Goal: Ask a question: Seek information or help from site administrators or community

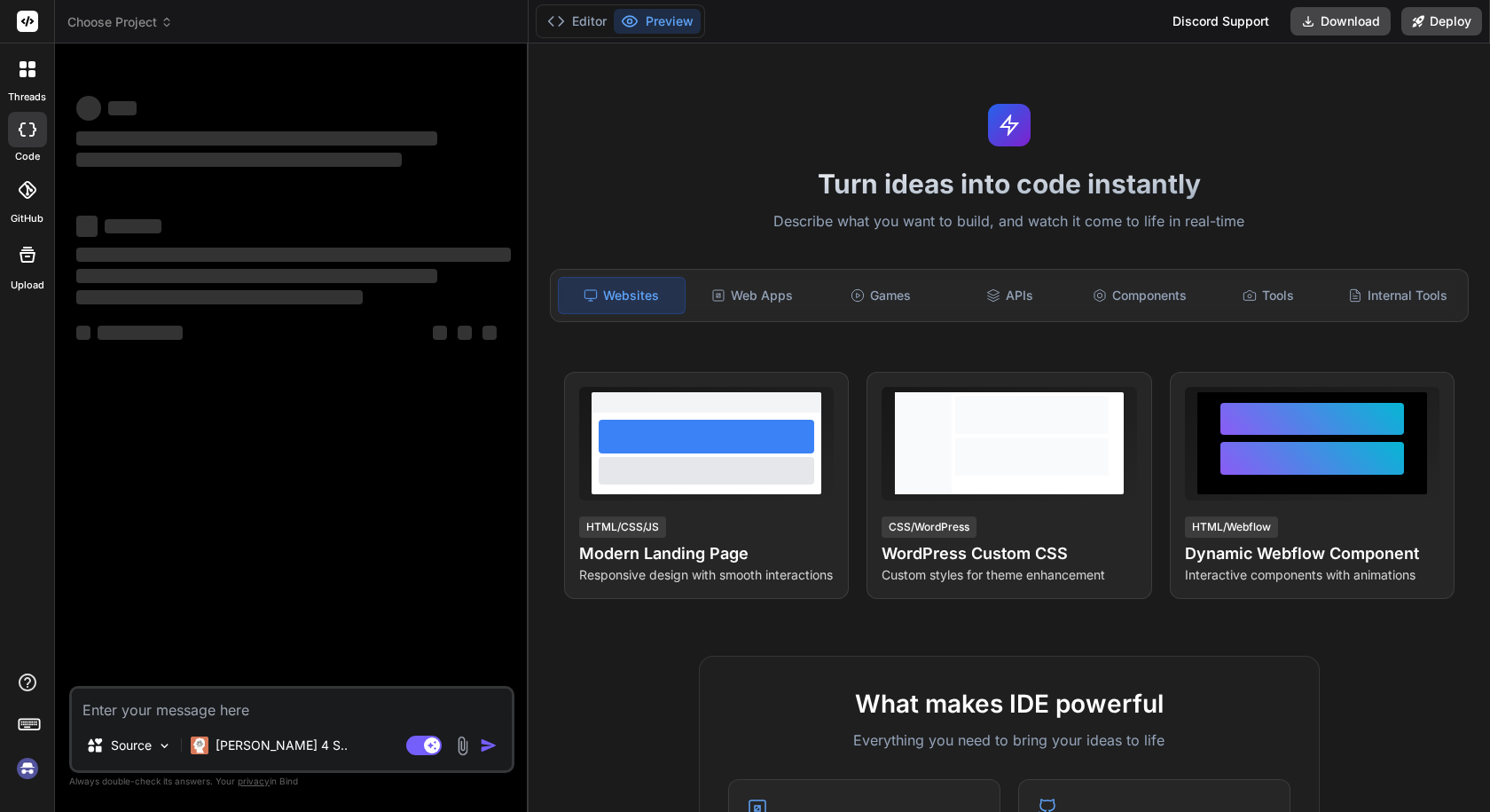
click at [398, 709] on textarea at bounding box center [292, 704] width 440 height 32
click at [480, 747] on img "button" at bounding box center [489, 744] width 17 height 17
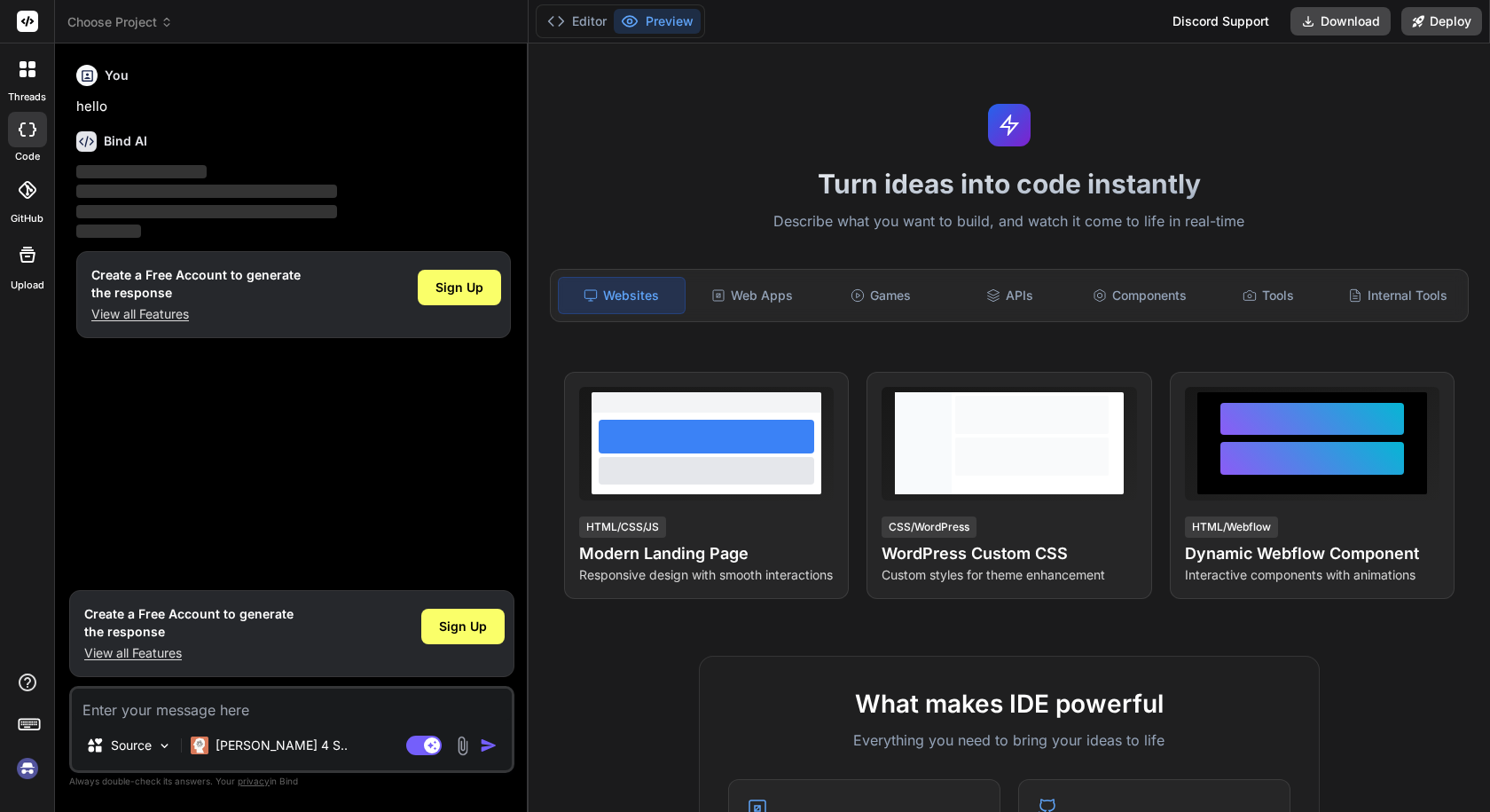
click at [374, 704] on textarea at bounding box center [292, 704] width 440 height 32
type textarea "x"
type textarea "t"
type textarea "x"
type textarea "te"
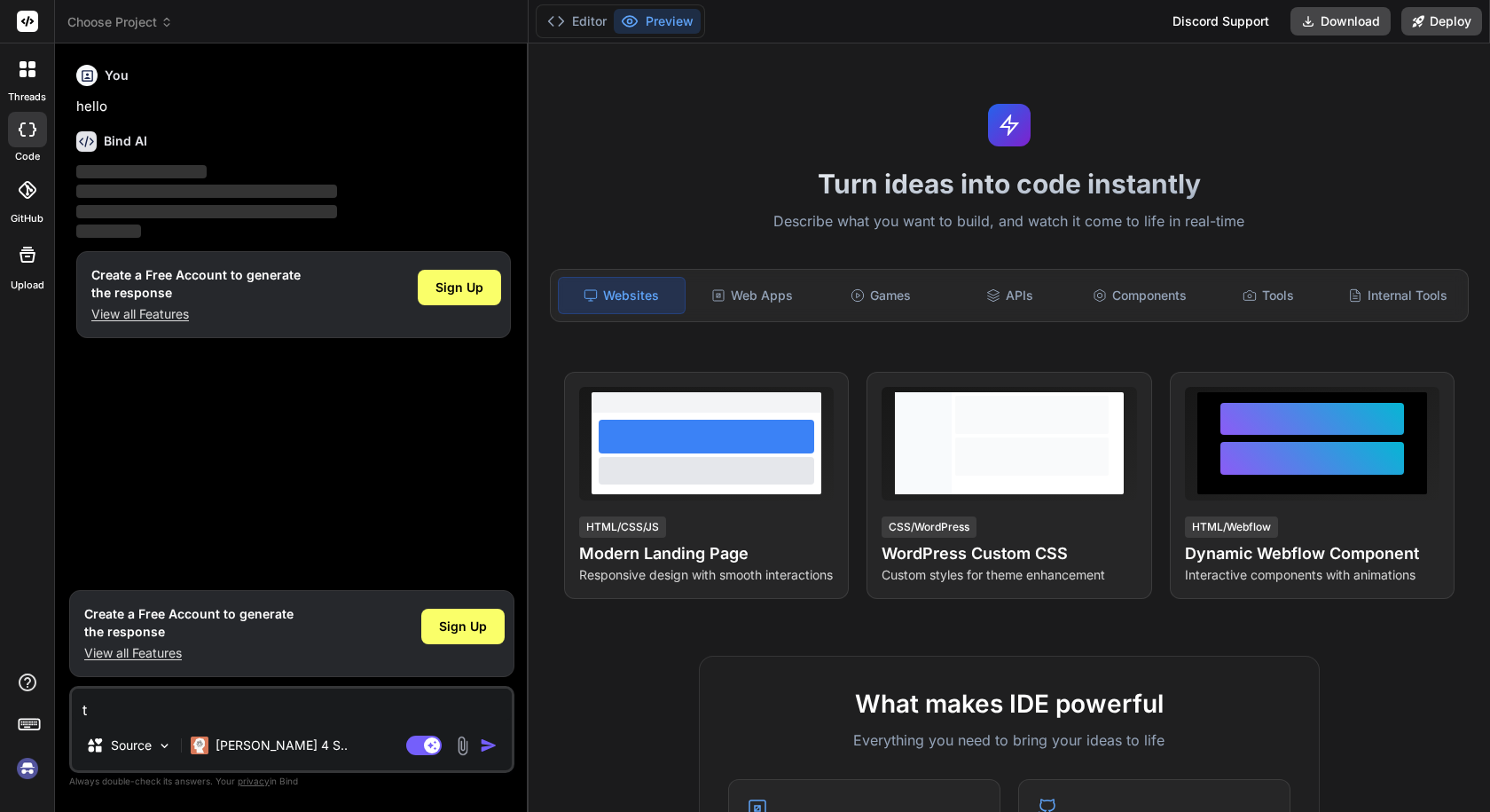
type textarea "x"
type textarea "ter"
type textarea "x"
type textarea "terr"
type textarea "x"
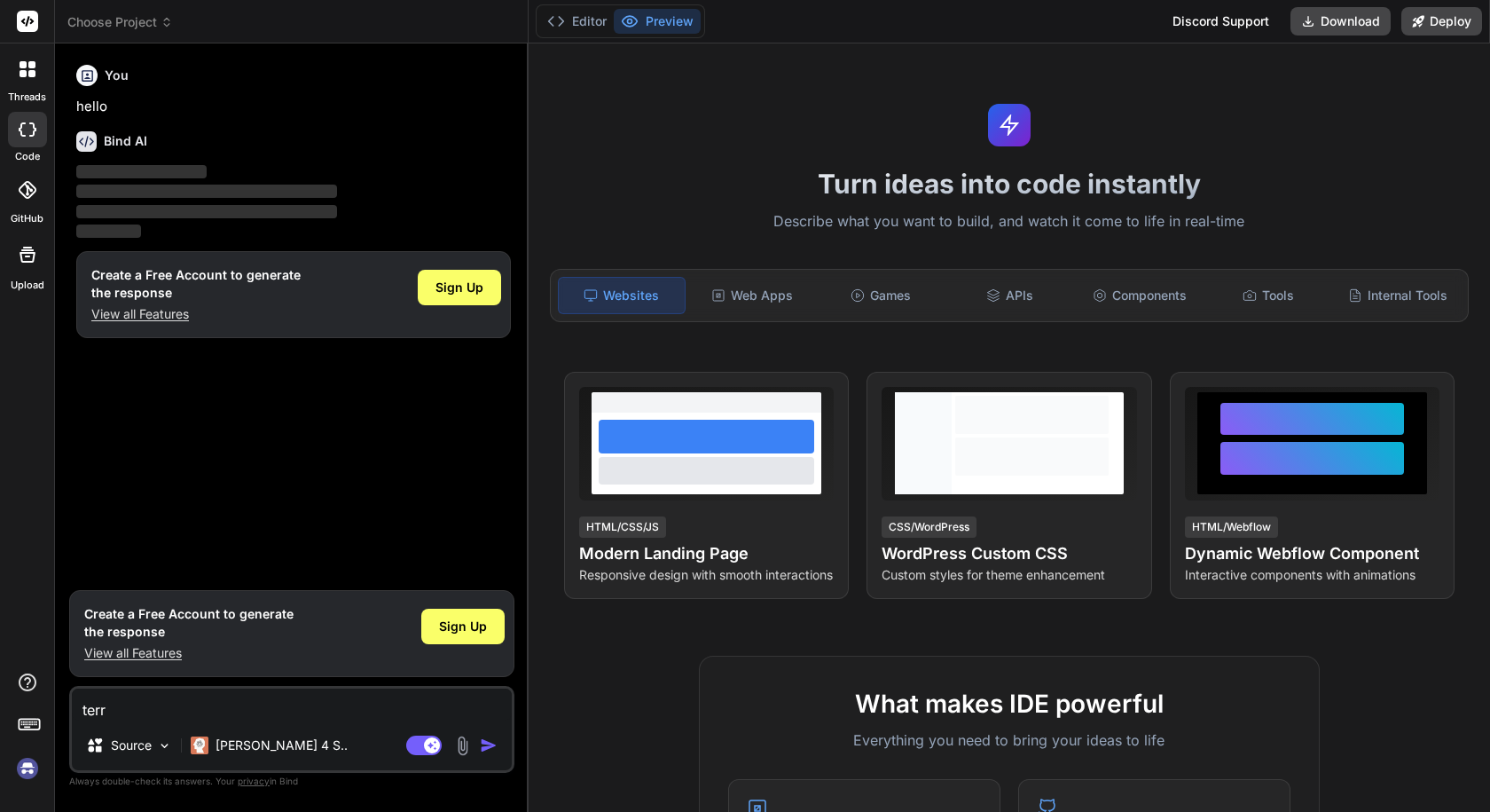
type textarea "terra"
type textarea "x"
type textarea "terraf"
type textarea "x"
type textarea "terrafr"
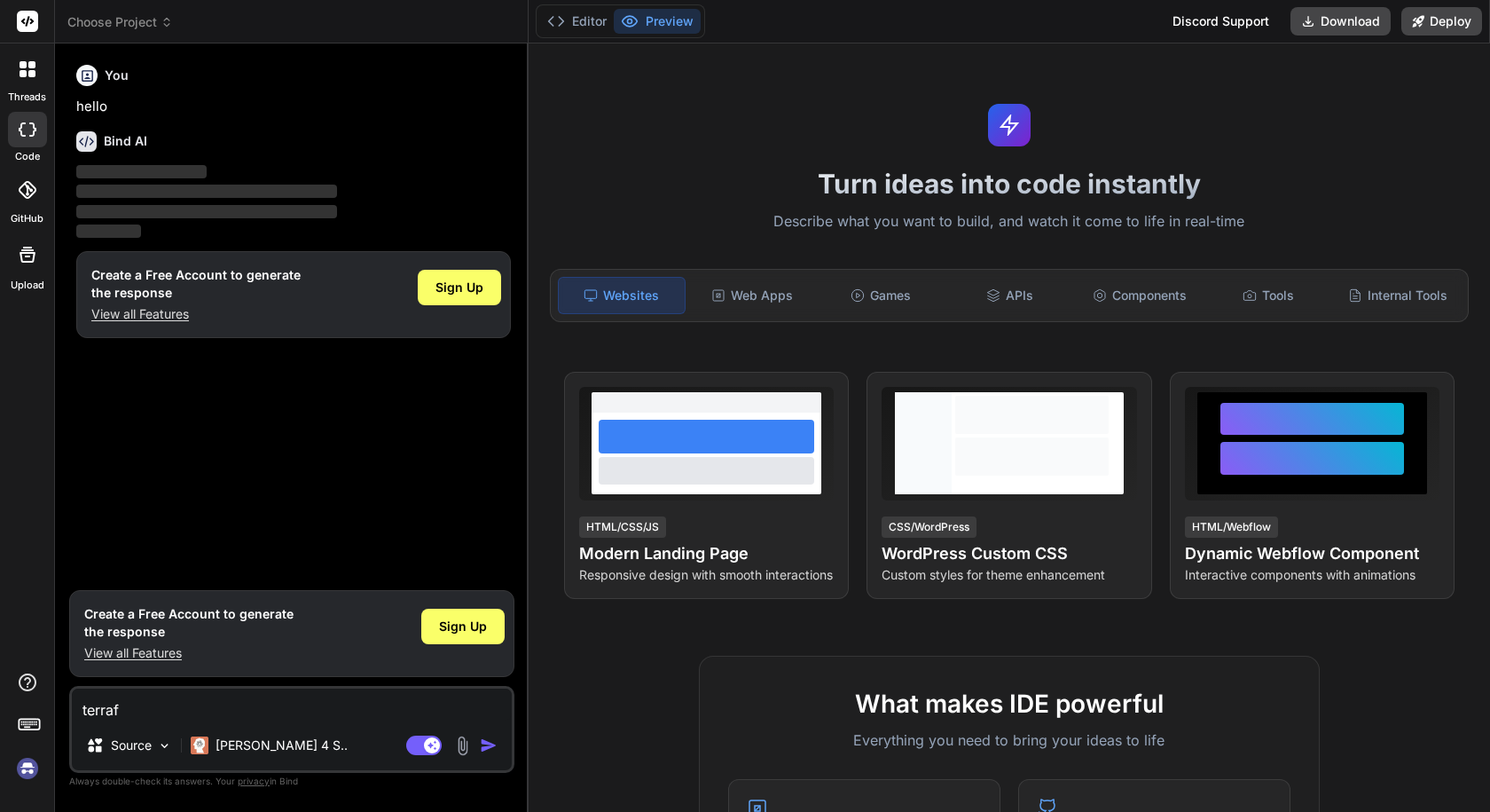
type textarea "x"
type textarea "terrafro"
type textarea "x"
type textarea "terrafrom"
type textarea "x"
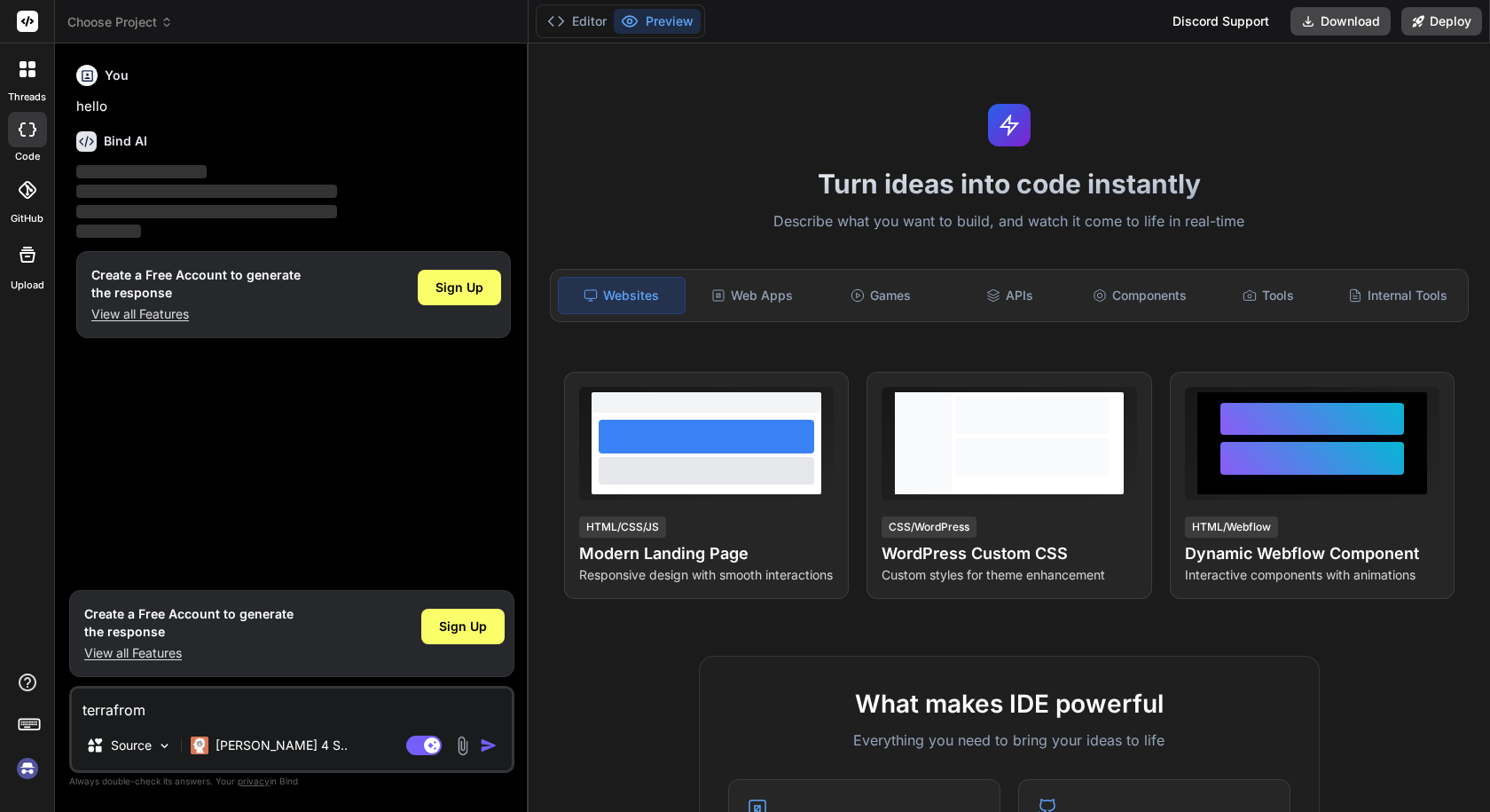
type textarea "terrafrom"
type textarea "x"
type textarea "terrafrom"
click at [493, 750] on img "button" at bounding box center [489, 744] width 17 height 17
click at [479, 630] on span "Sign Up" at bounding box center [464, 626] width 48 height 17
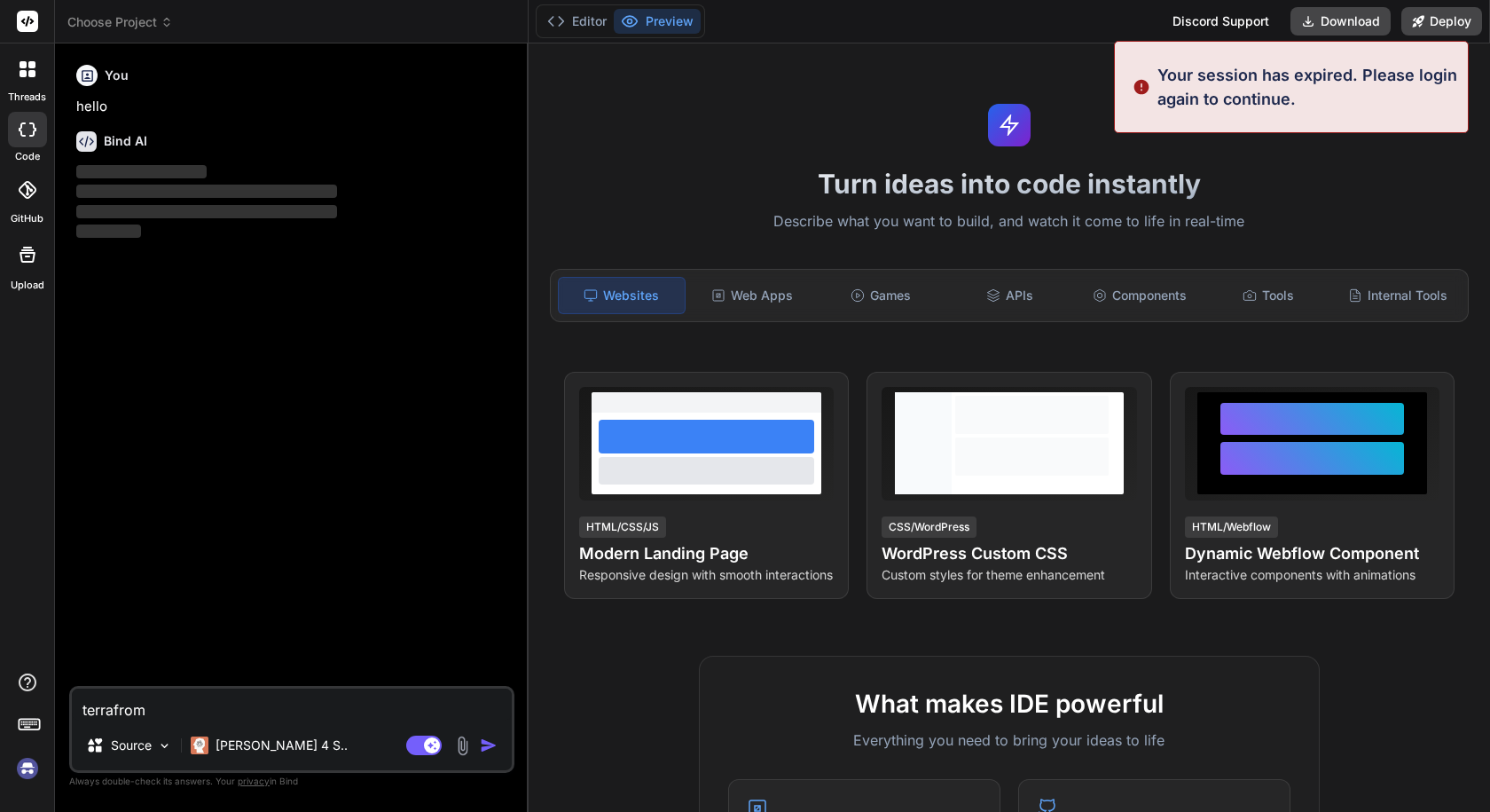
click at [221, 716] on textarea "terrafrom" at bounding box center [292, 704] width 440 height 32
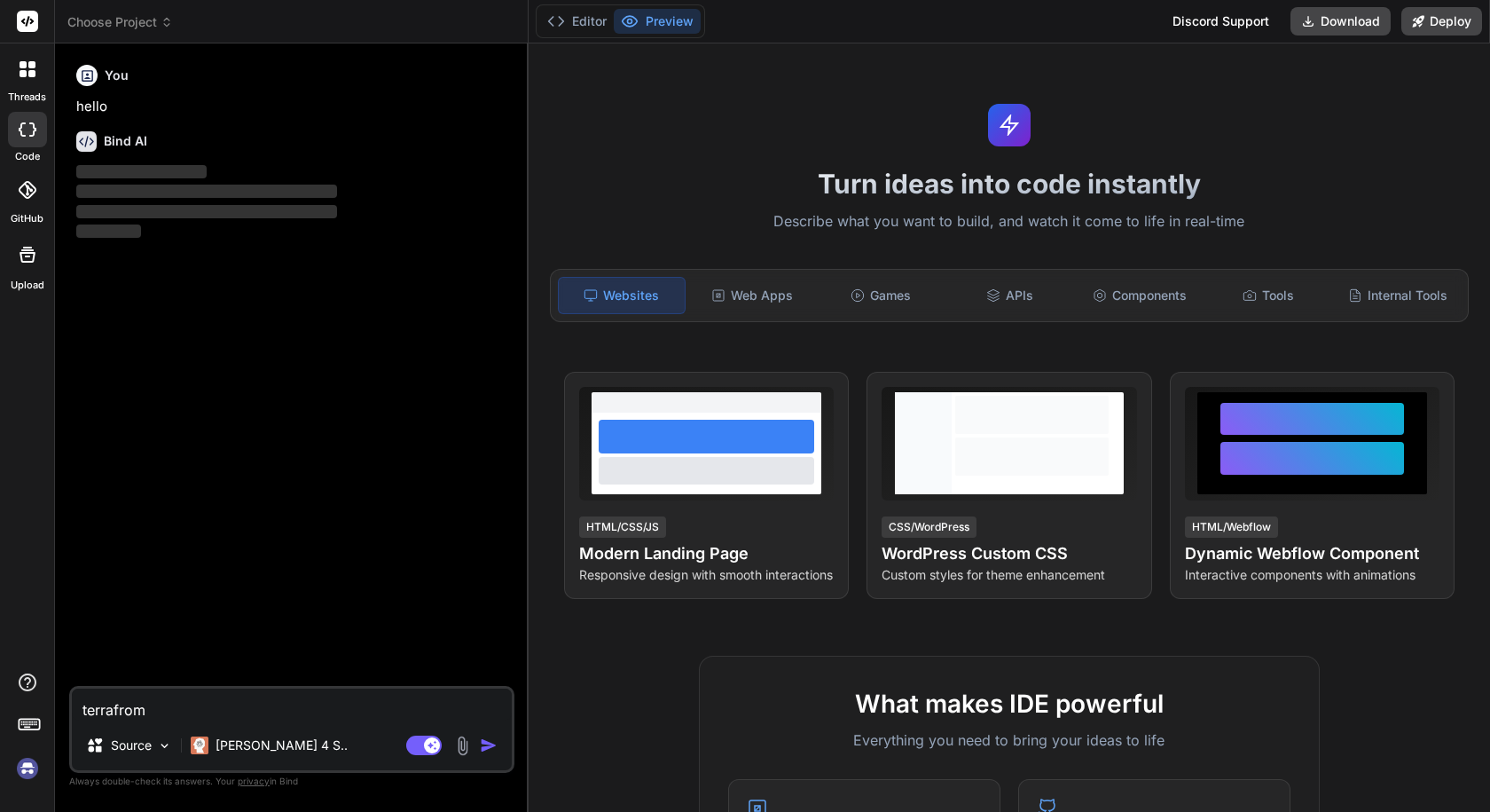
type textarea "x"
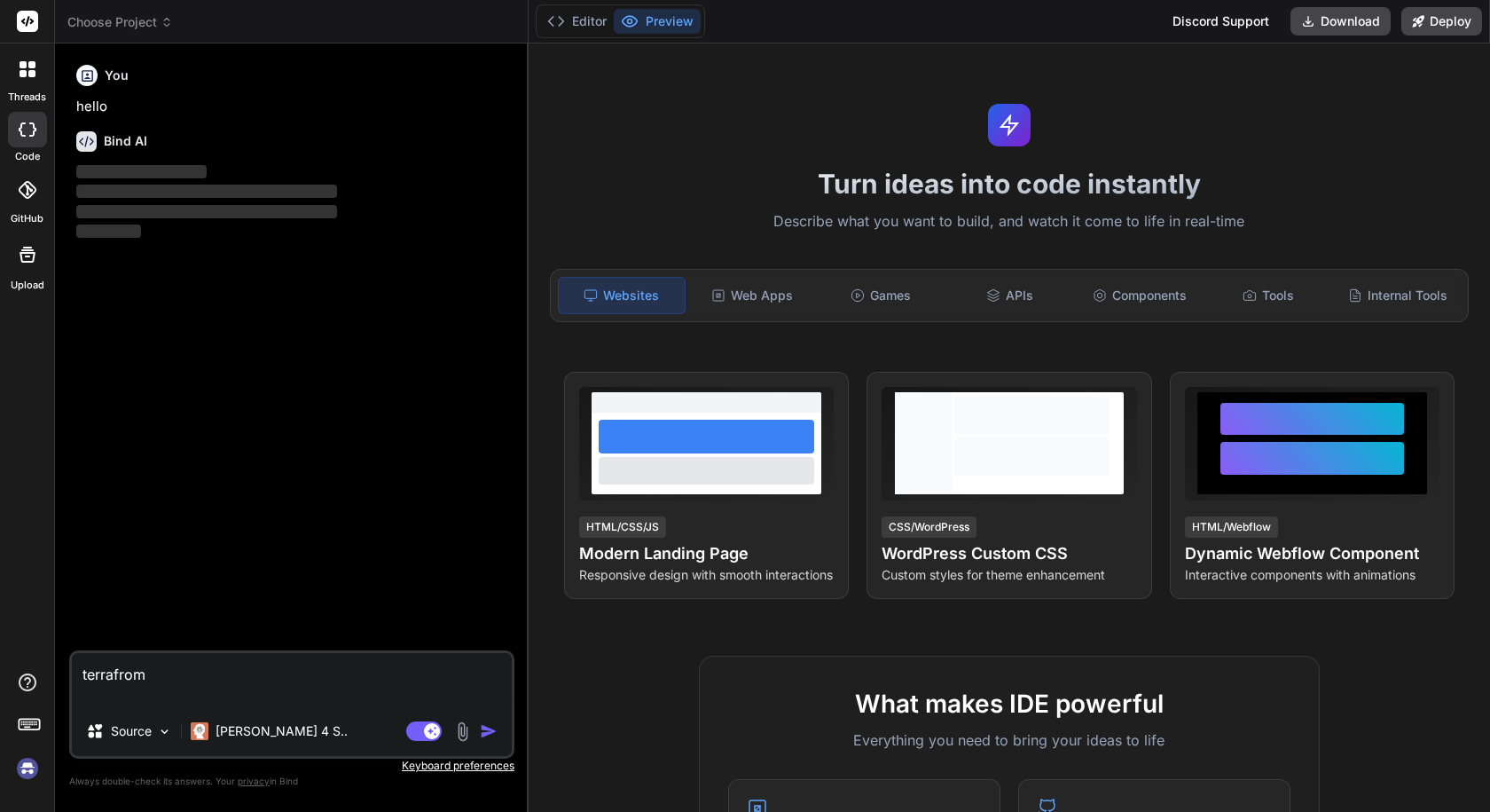
type textarea "terrafrom g"
type textarea "x"
type textarea "terrafrom ge"
type textarea "x"
type textarea "terrafrom get"
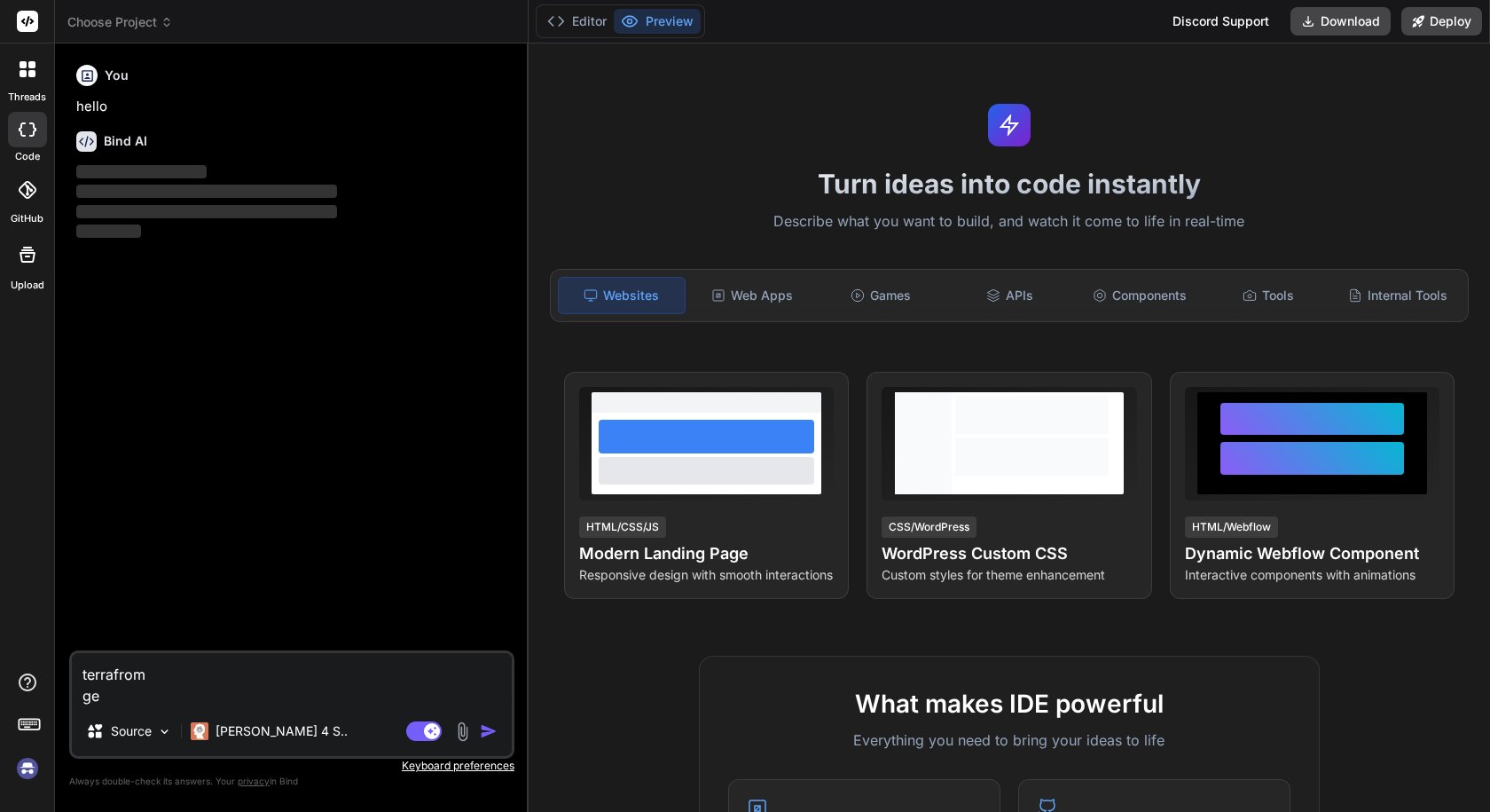
type textarea "x"
type textarea "terrafrom get"
type textarea "x"
type textarea "terrafrom get a"
type textarea "x"
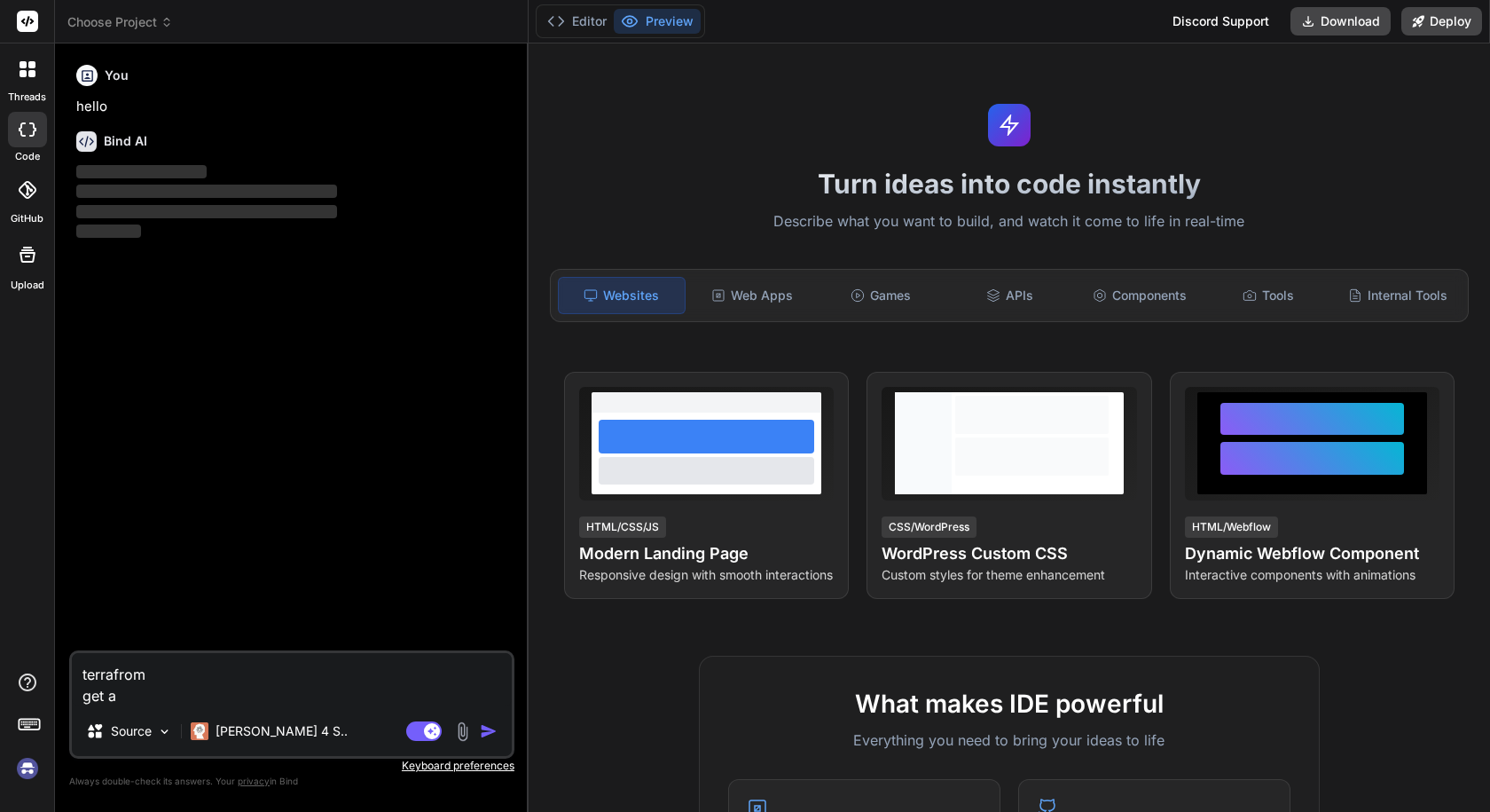
type textarea "terrafrom get ar"
type textarea "x"
type textarea "terrafrom get arn"
type textarea "x"
type textarea "terrafrom get arn"
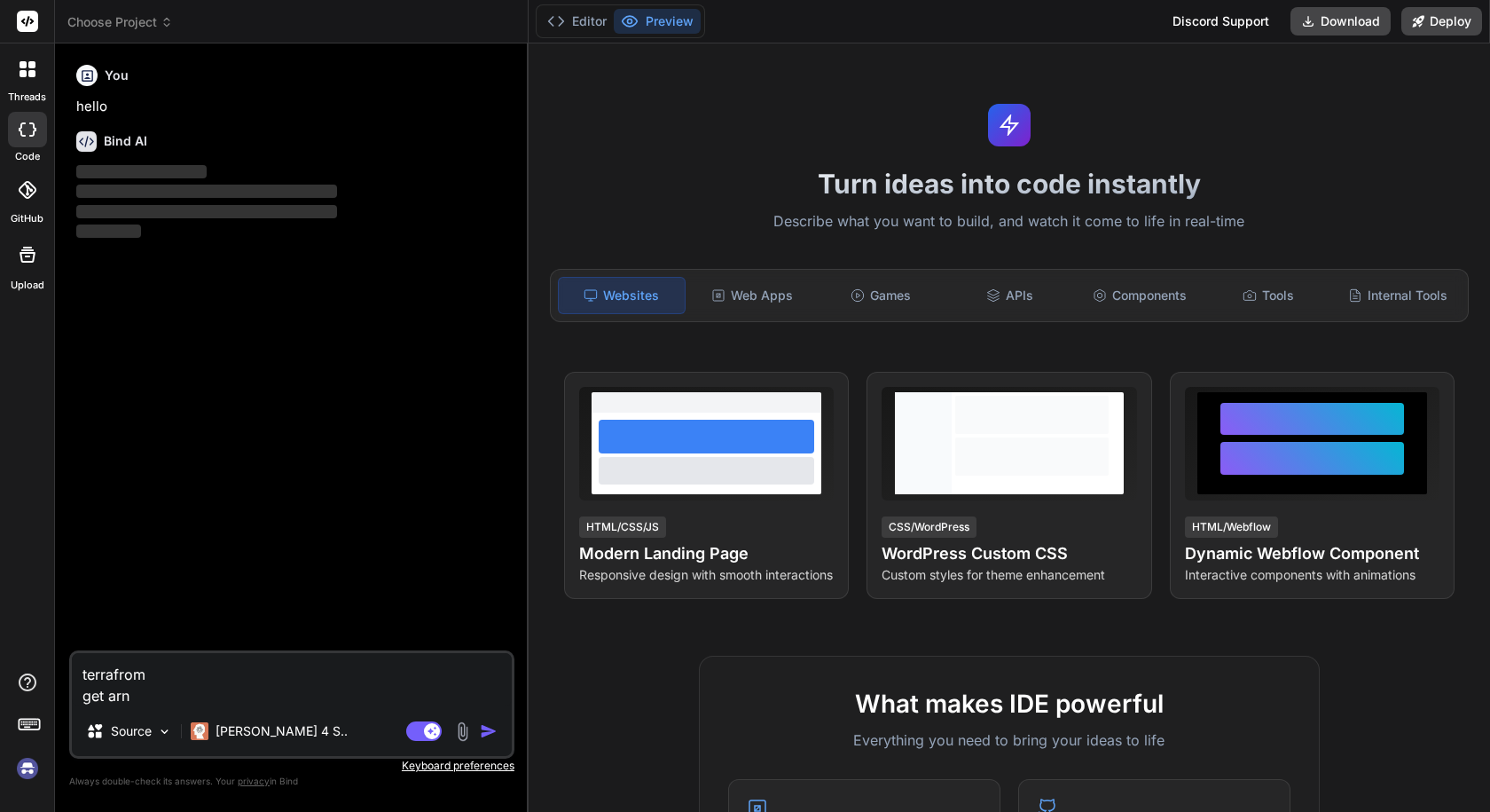
type textarea "x"
type textarea "terrafrom get arn o"
type textarea "x"
type textarea "terrafrom get arn of"
type textarea "x"
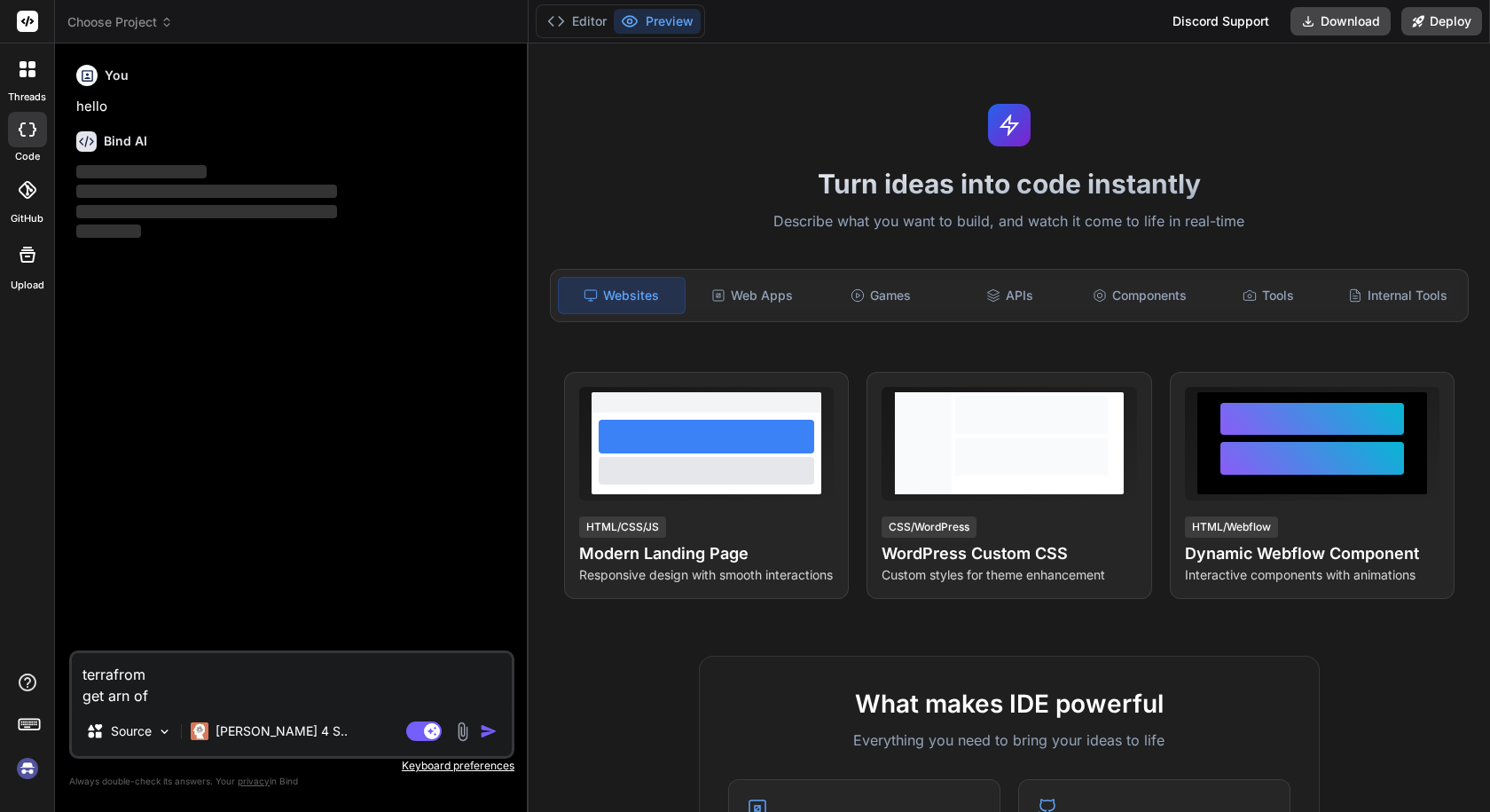
type textarea "terrafrom get arn of"
type textarea "x"
type textarea "terrafrom get arn of s"
type textarea "x"
type textarea "terrafrom get arn of se"
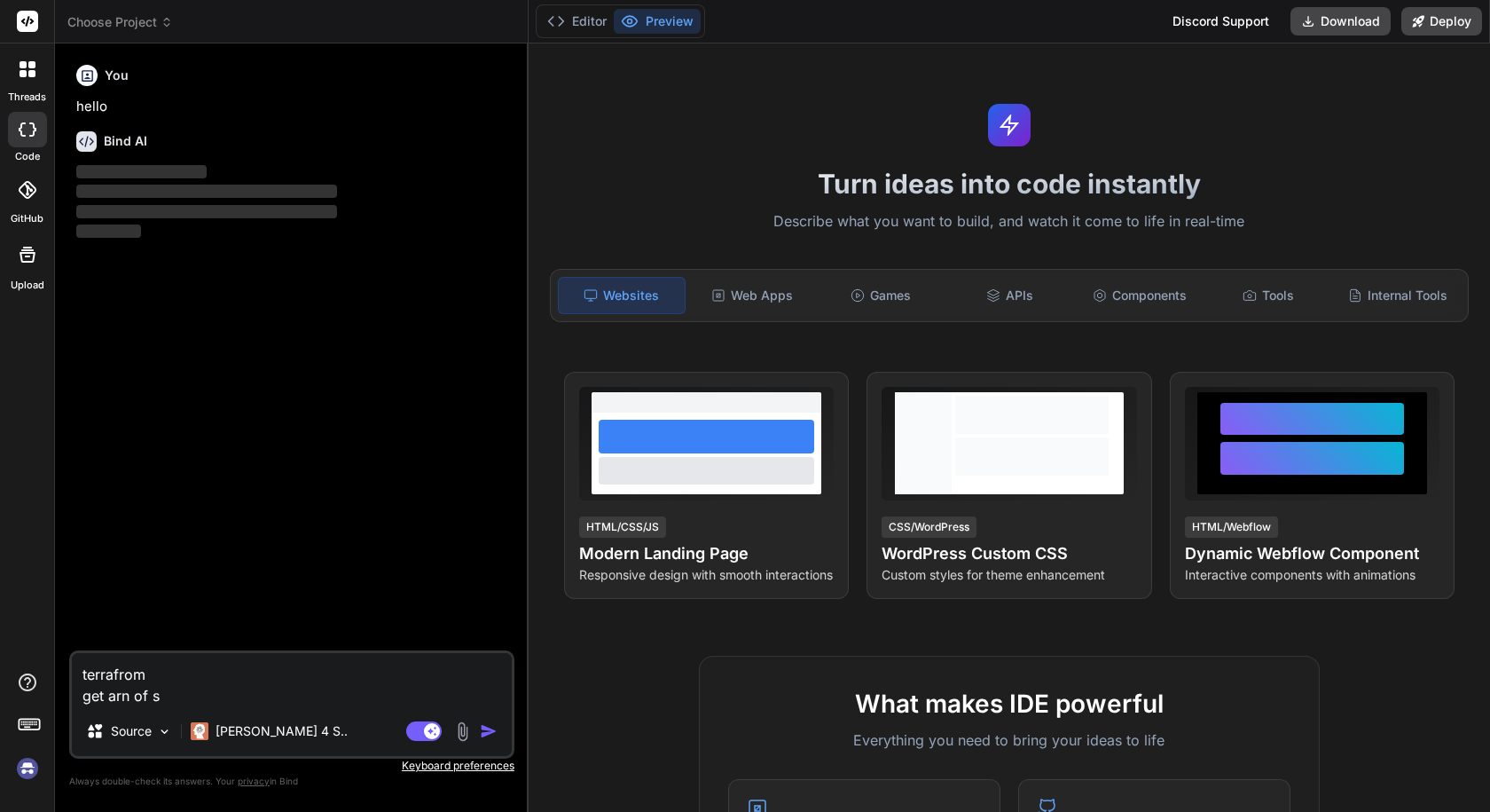
type textarea "x"
type textarea "terrafrom get arn of sec"
type textarea "x"
type textarea "terrafrom get arn of secr"
type textarea "x"
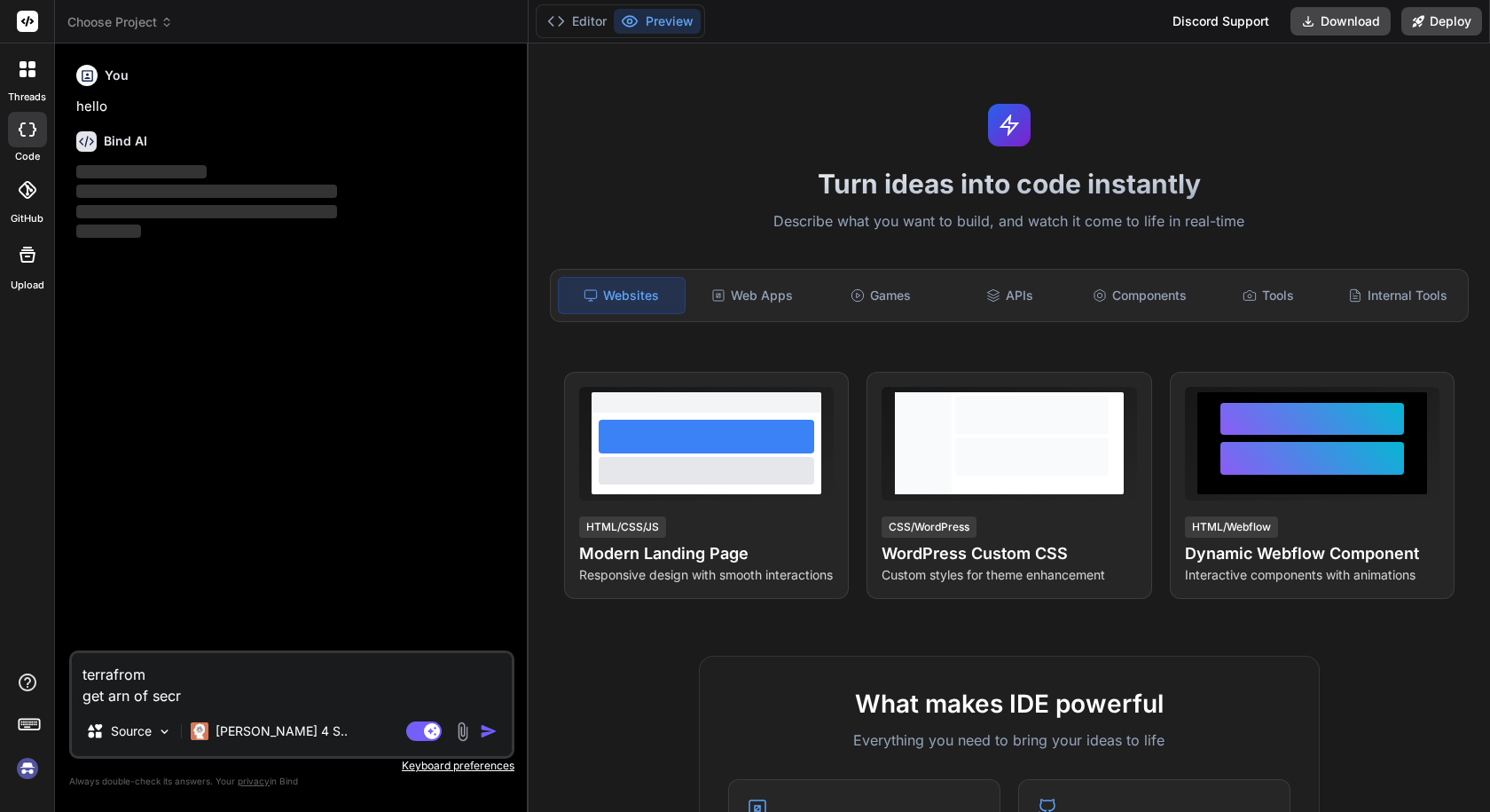
type textarea "terrafrom get arn of secre"
type textarea "x"
type textarea "terrafrom get arn of secret"
type textarea "x"
type textarea "terrafrom get arn of secret"
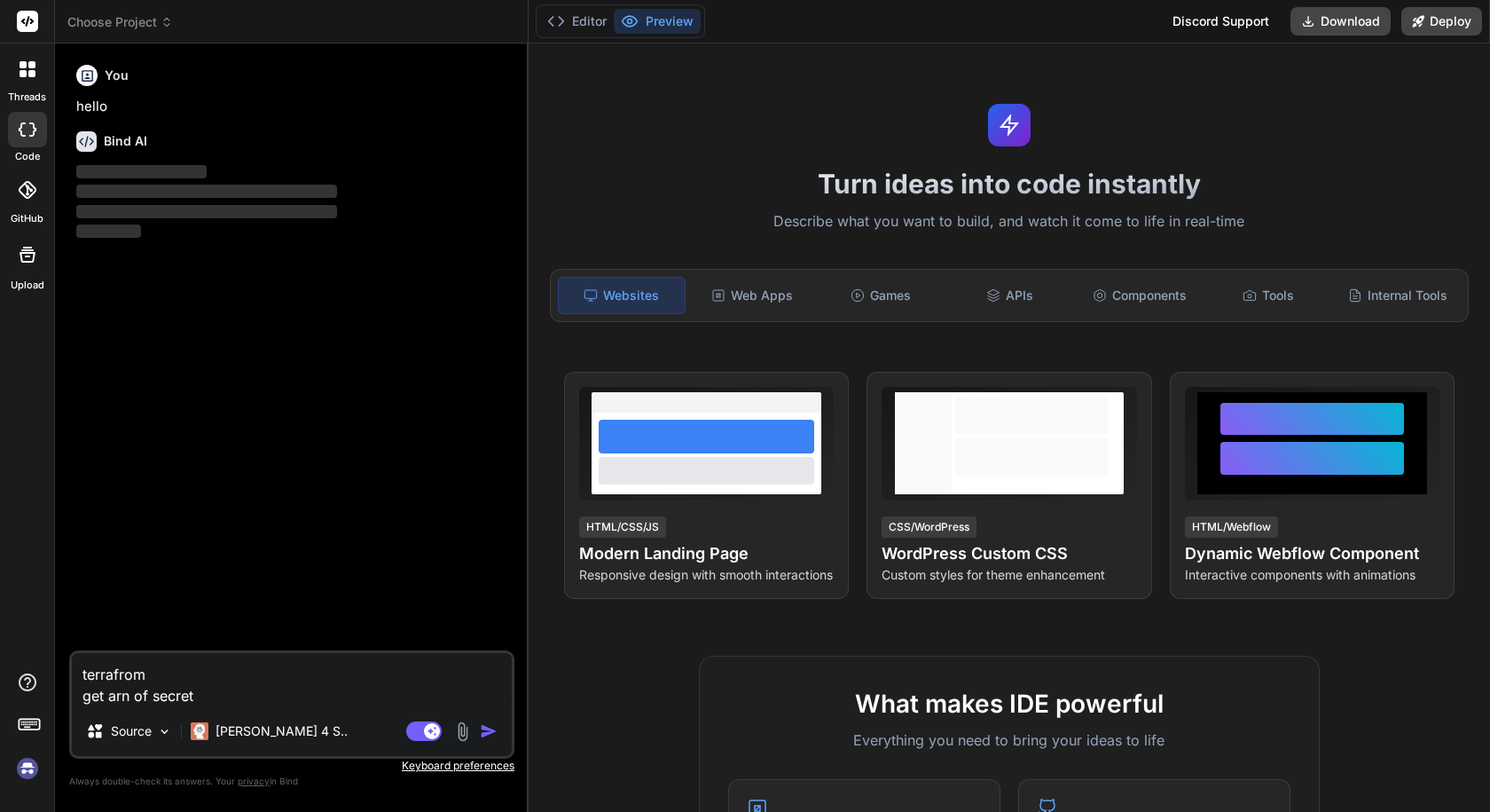
type textarea "x"
type textarea "terrafrom get arn of secret v"
type textarea "x"
type textarea "terrafrom get arn of secret va"
type textarea "x"
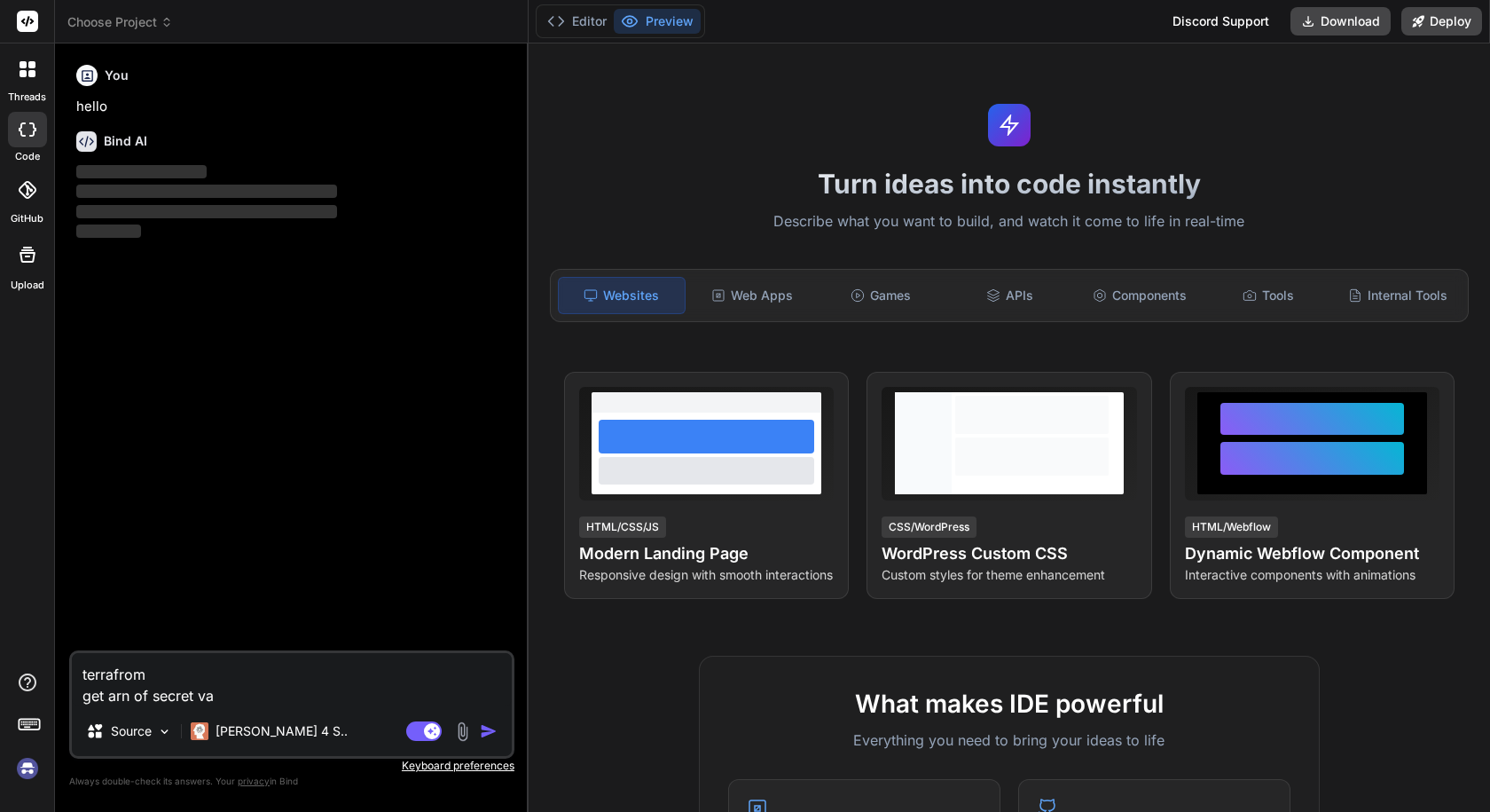
type textarea "terrafrom get arn of secret val"
type textarea "x"
type textarea "terrafrom get arn of secret valu"
type textarea "x"
type textarea "terrafrom get arn of secret value"
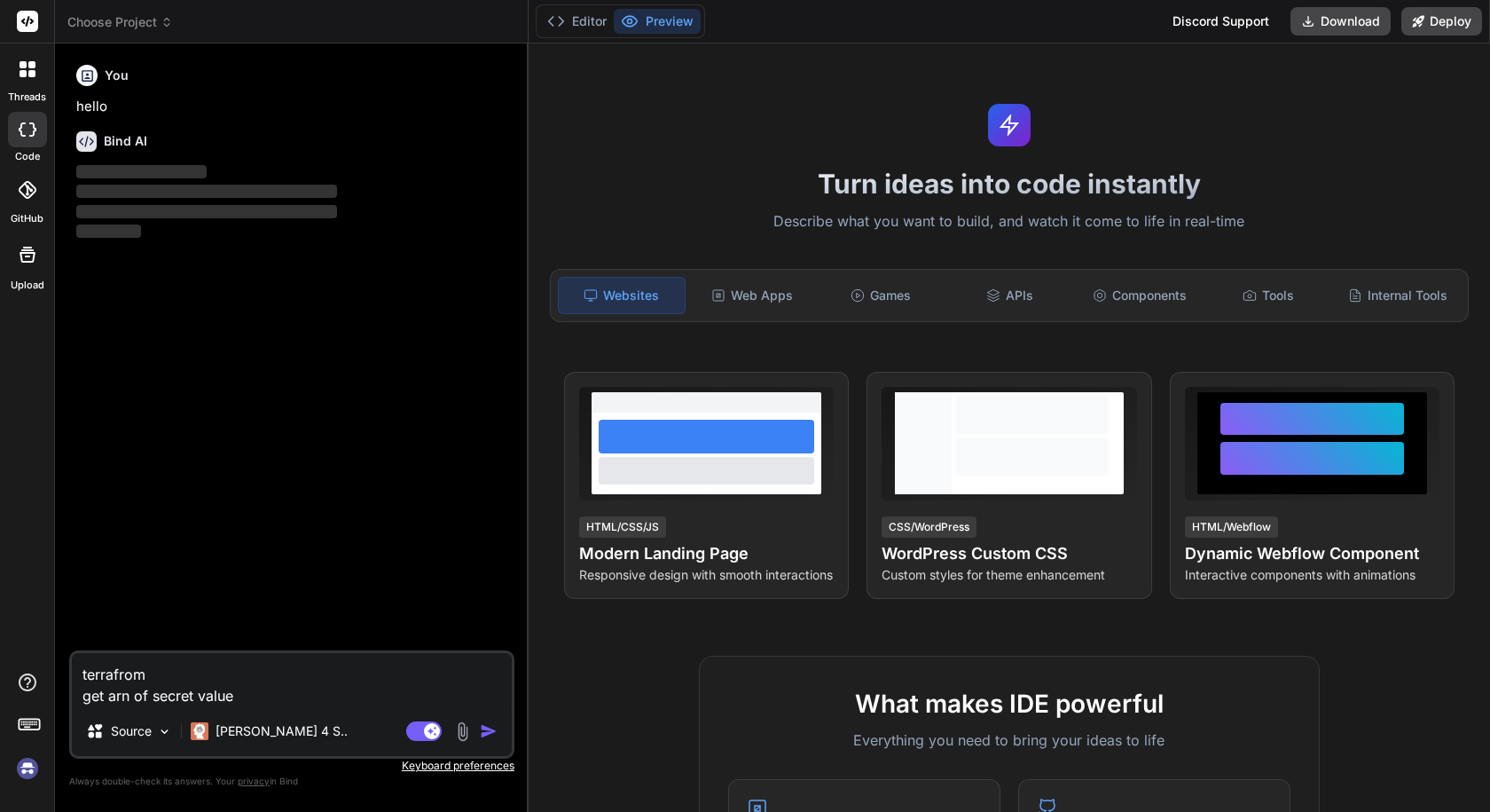
type textarea "x"
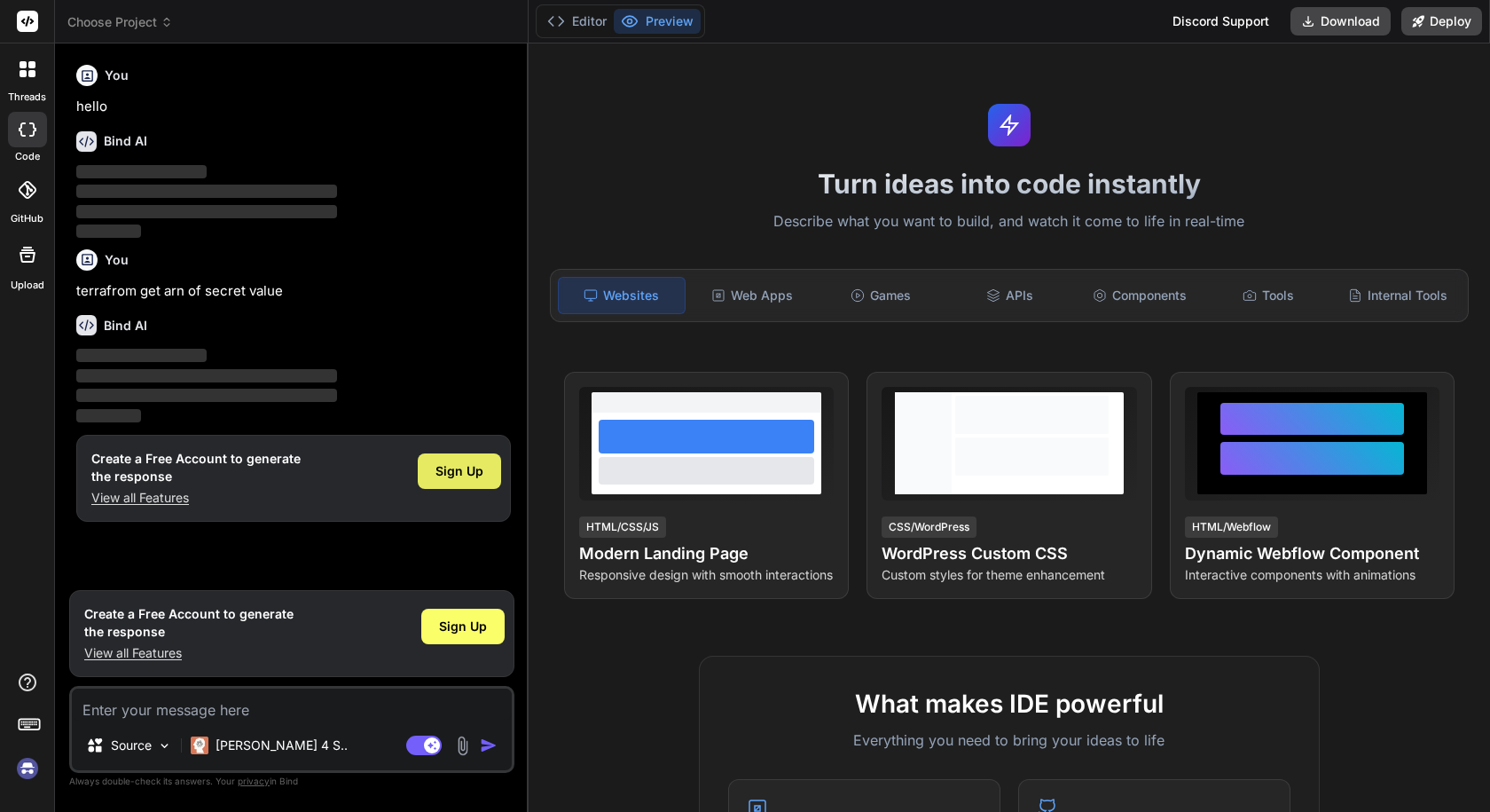
click at [430, 478] on div "Sign Up" at bounding box center [460, 470] width 83 height 36
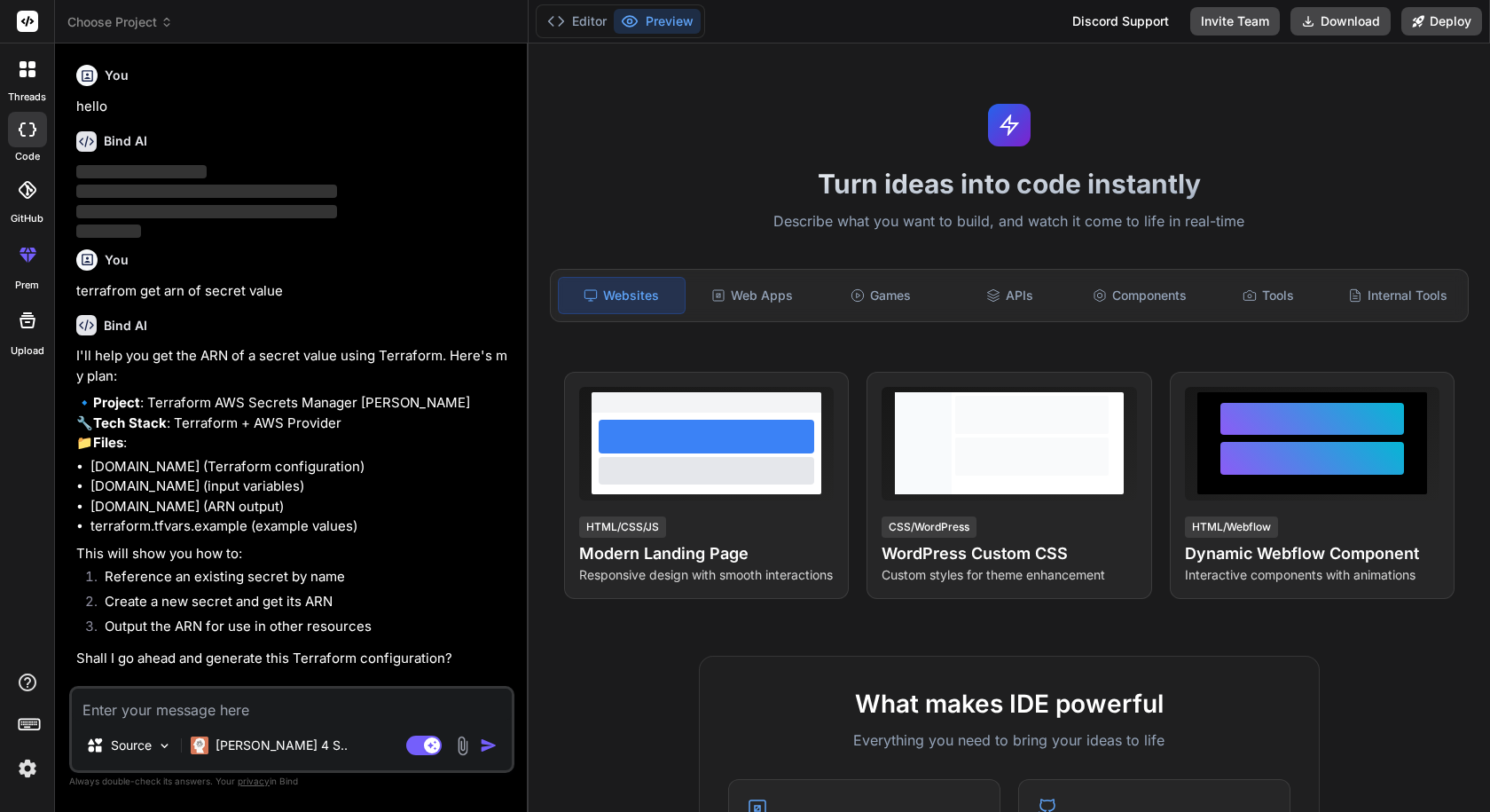
type textarea "x"
click at [278, 714] on textarea at bounding box center [292, 704] width 440 height 32
type textarea "o"
type textarea "x"
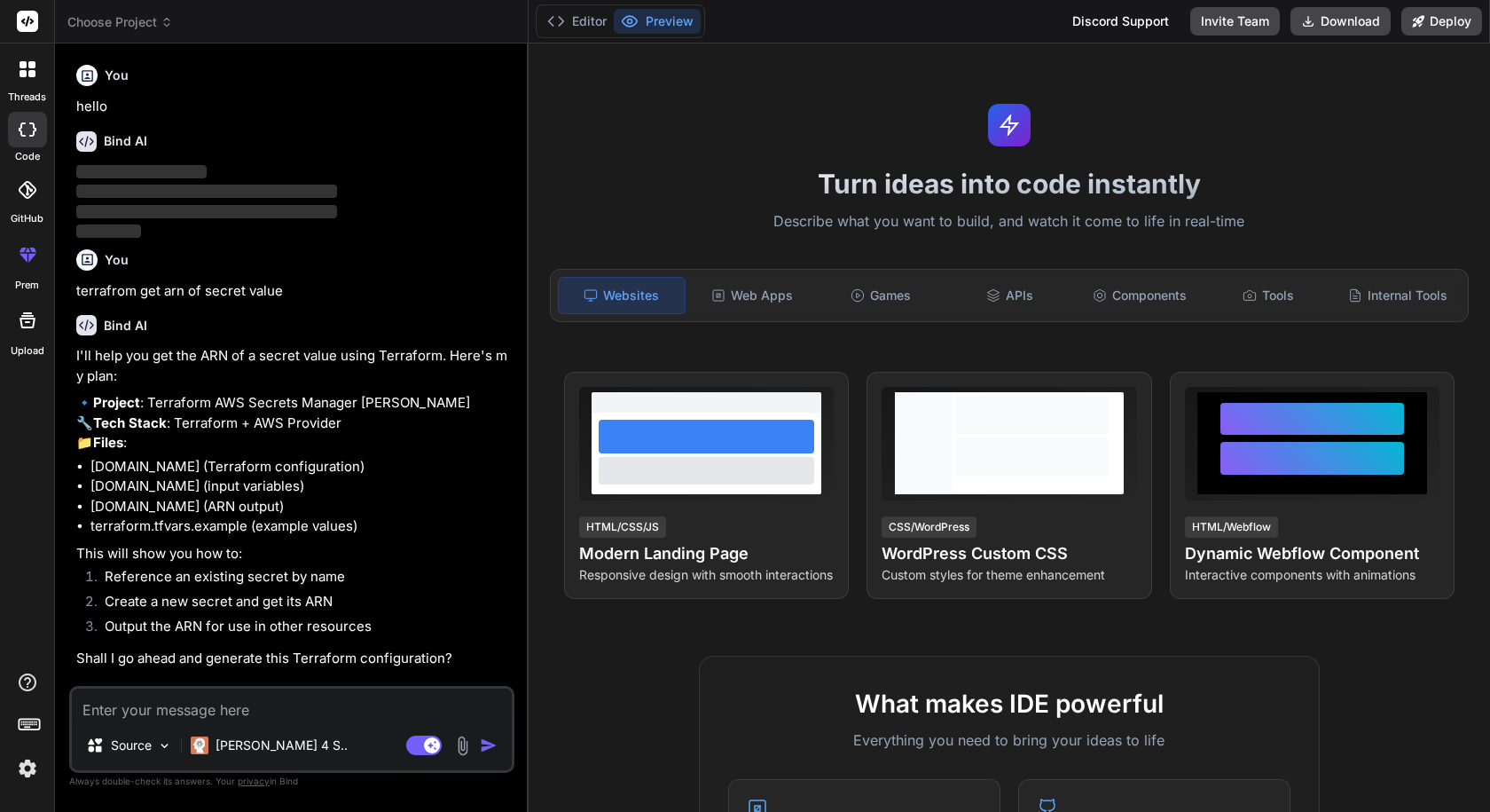
type textarea "x"
type textarea "y"
type textarea "x"
type textarea "ye"
type textarea "x"
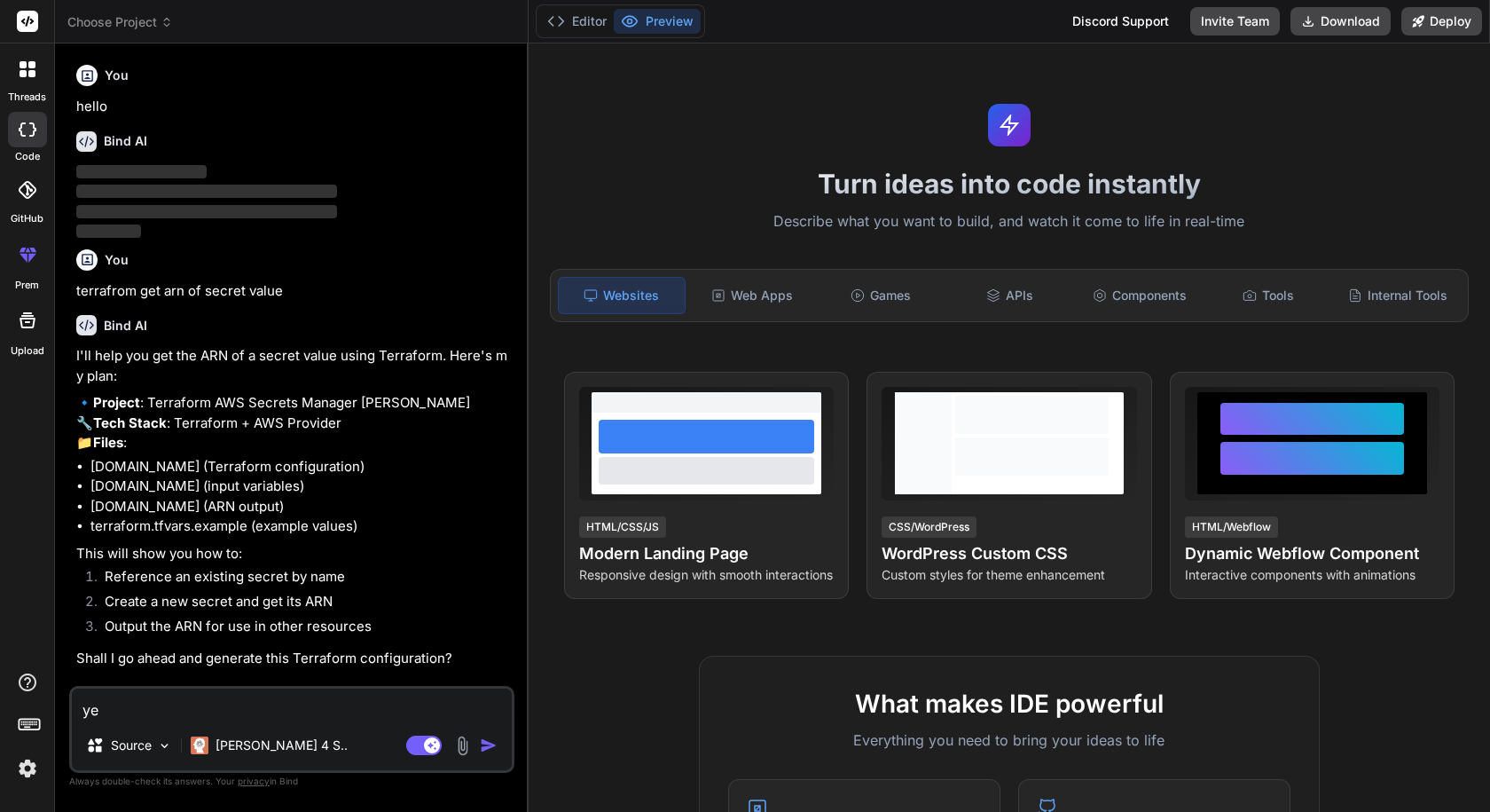
type textarea "yes"
type textarea "x"
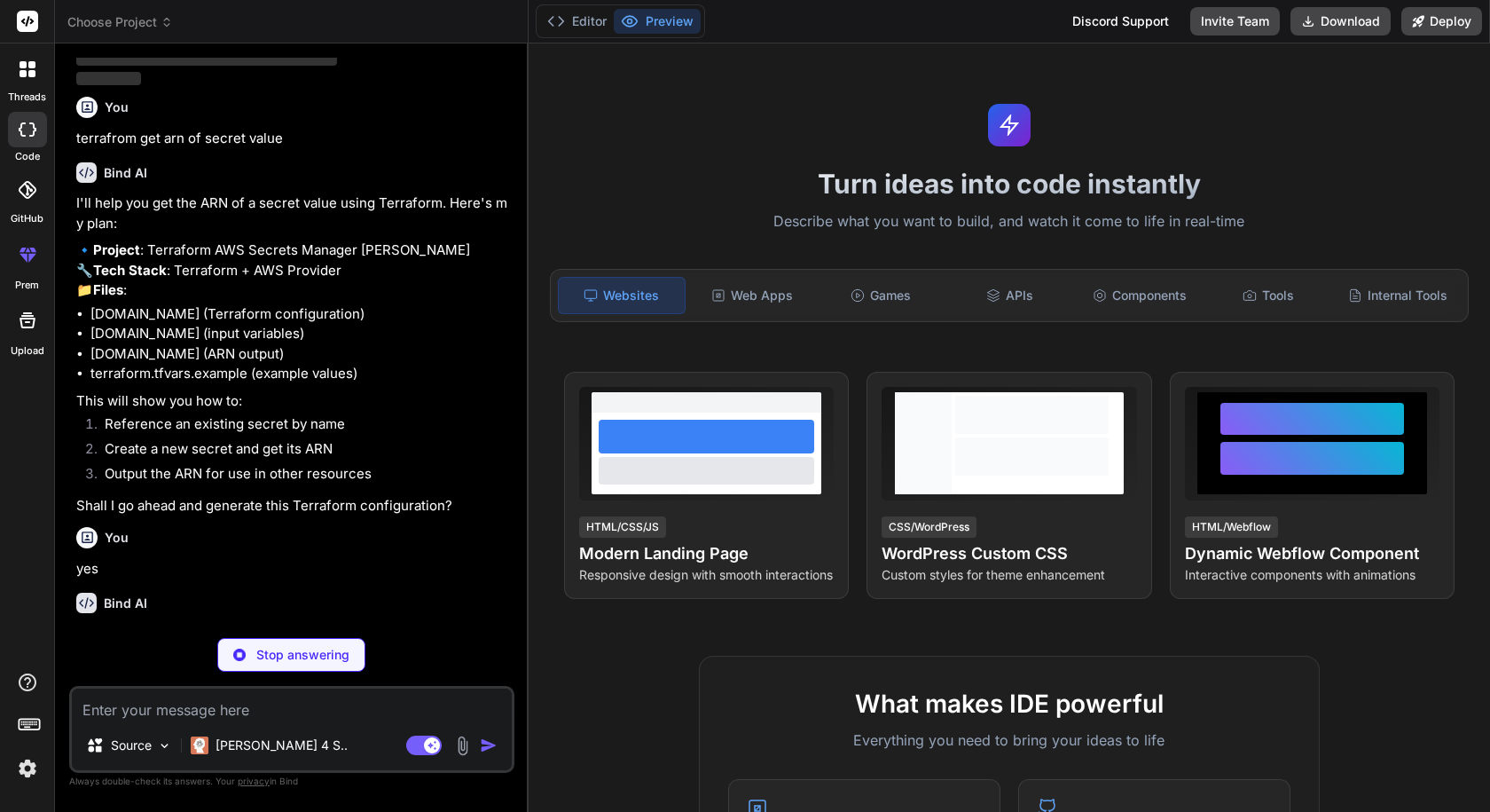
scroll to position [210, 0]
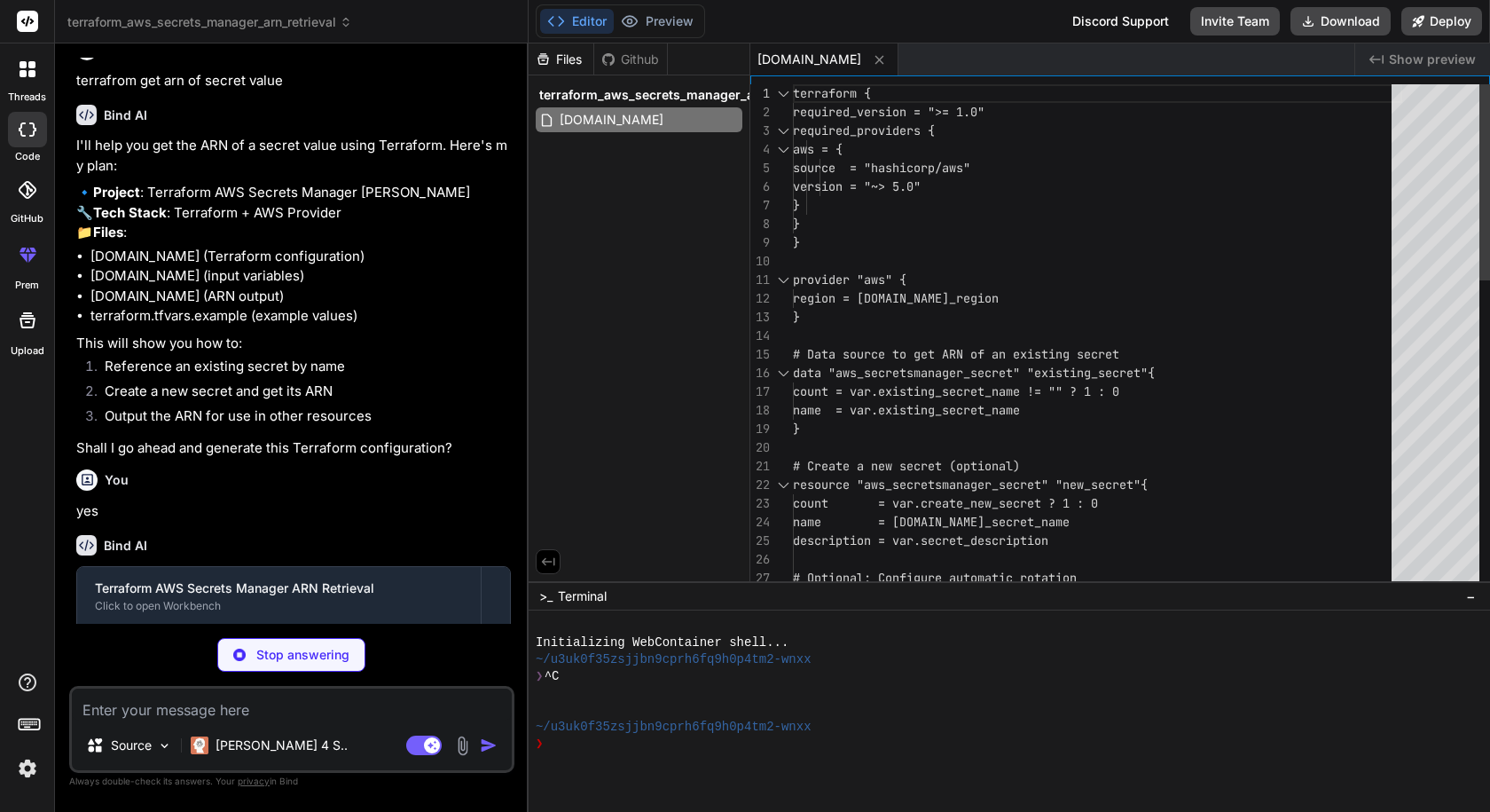
type textarea "x"
type textarea "variable "tags" { description = "Tags to apply to resources" type = map(string)…"
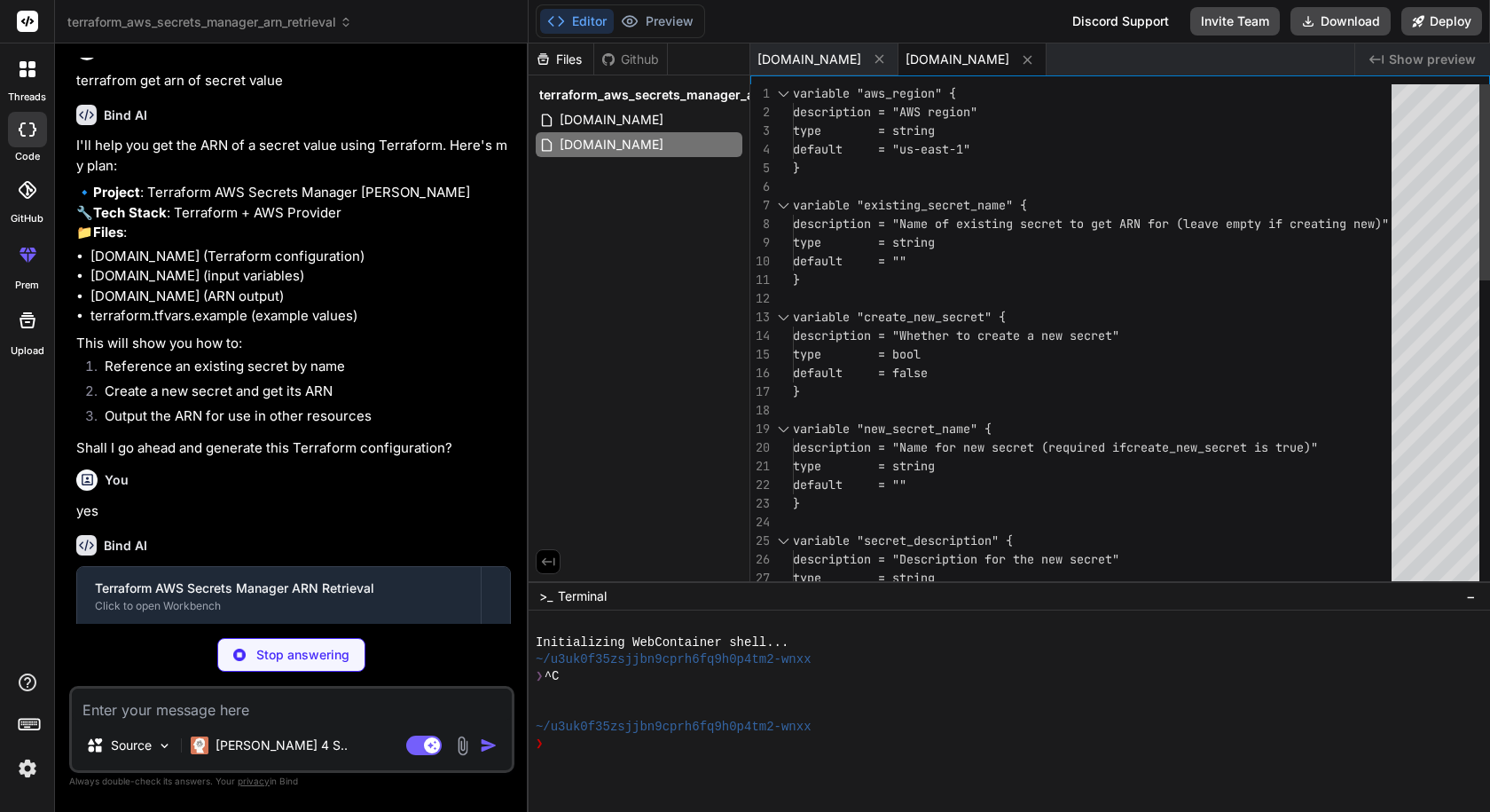
type textarea "x"
type textarea ") } # Output IAM policy ARN (if created) output "iam_policy_arn" { description …"
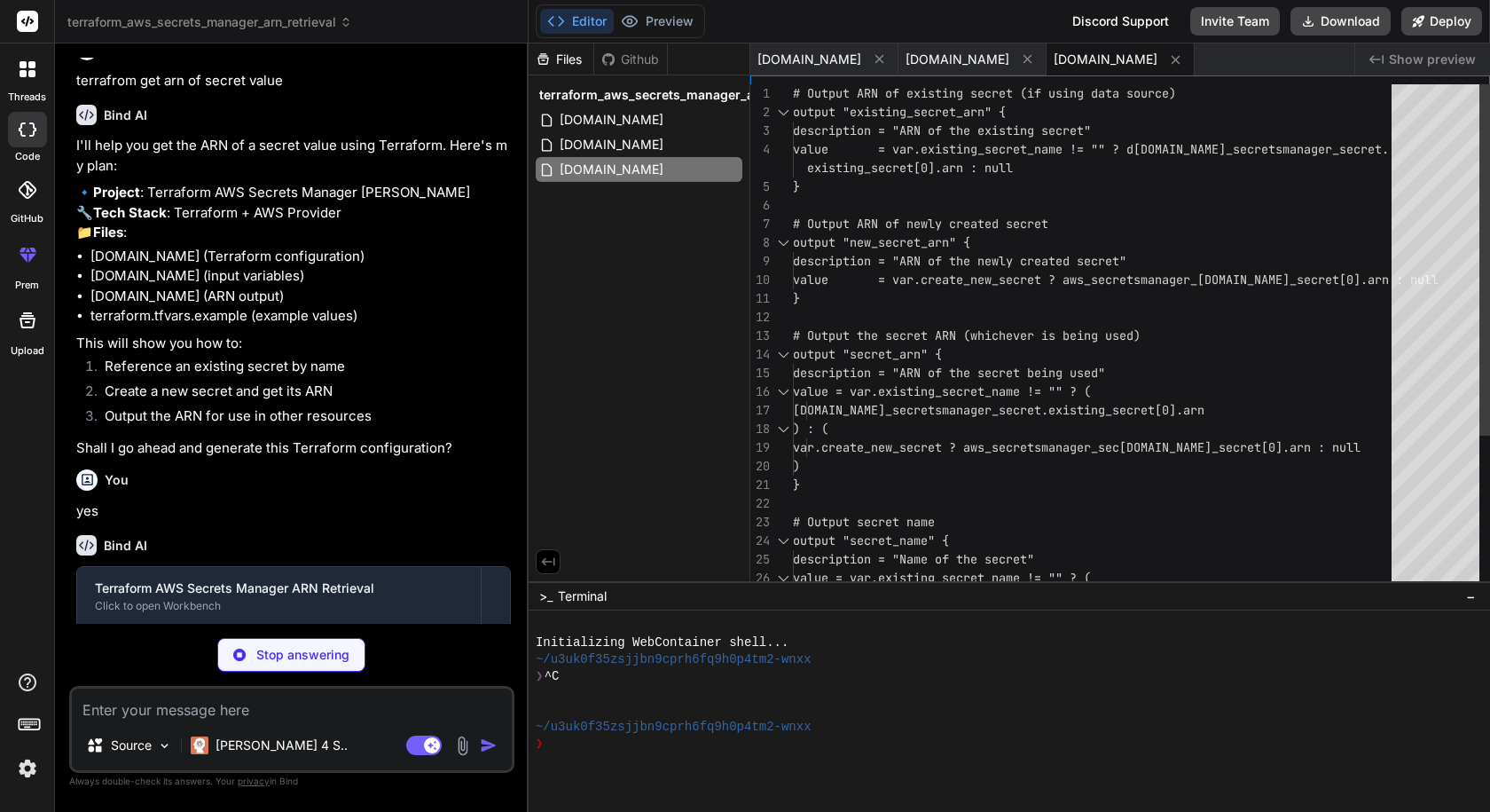
type textarea "x"
type textarea "}"
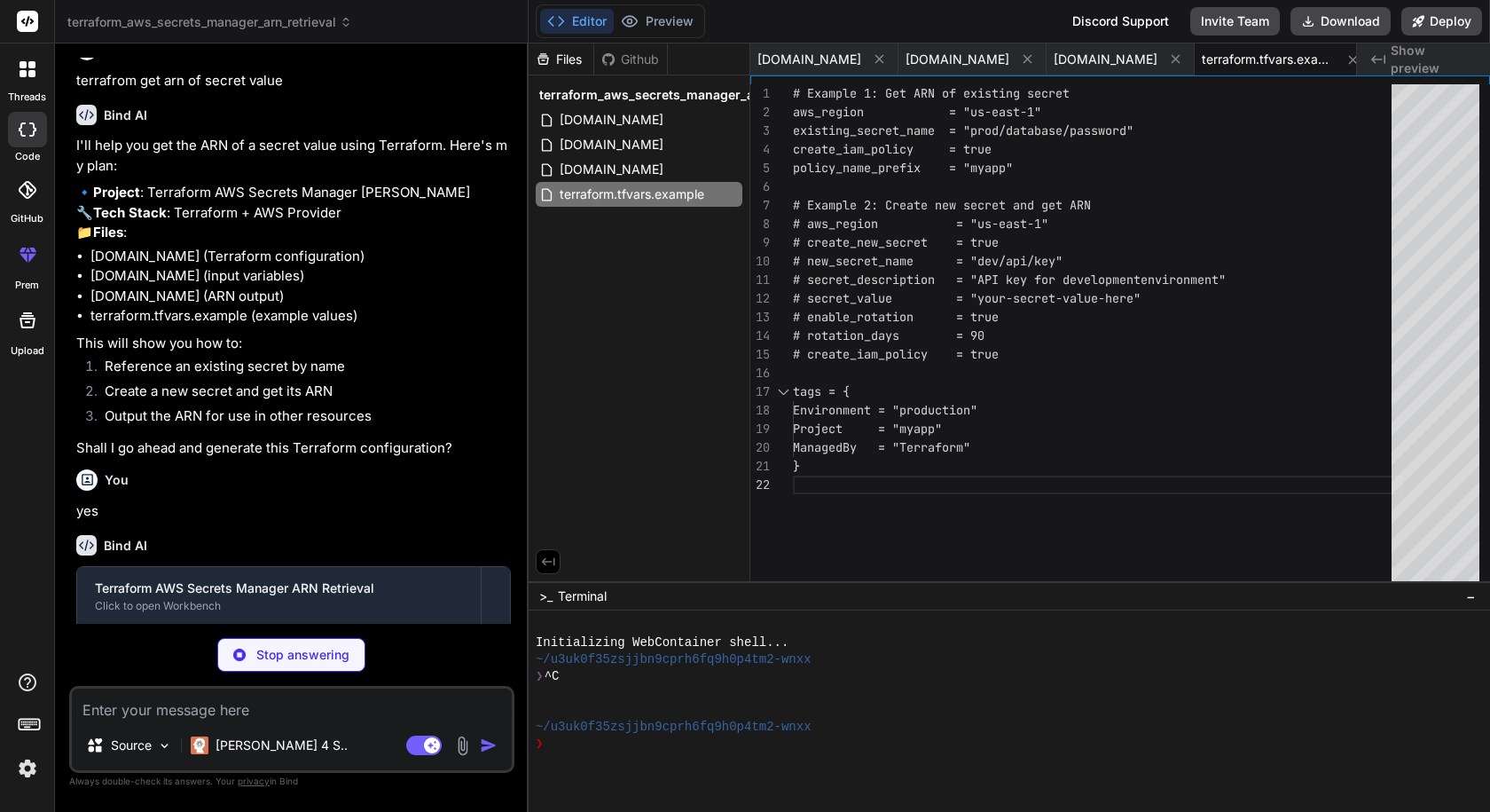
type textarea "x"
type textarea "} ```"
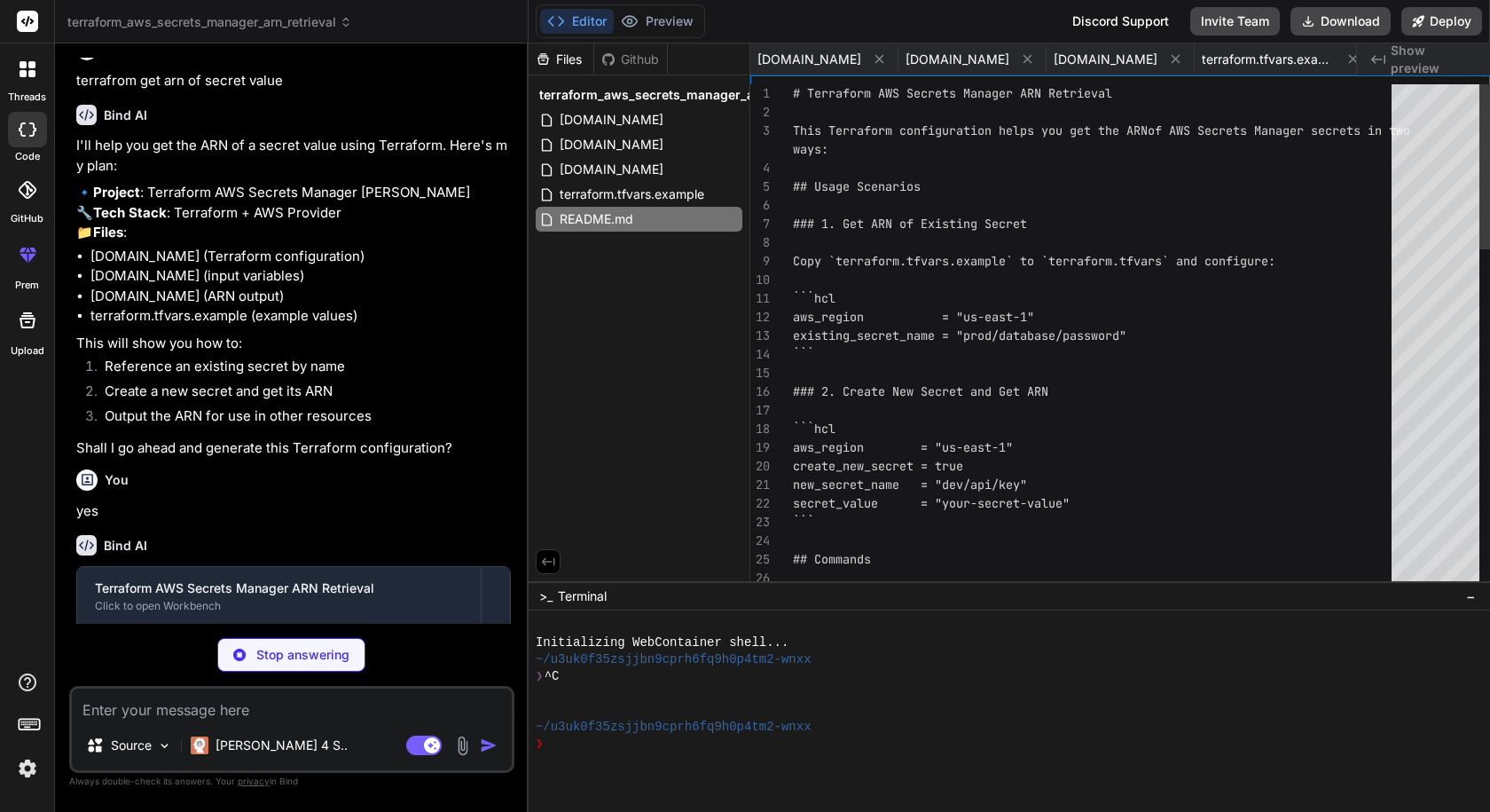
scroll to position [0, 12]
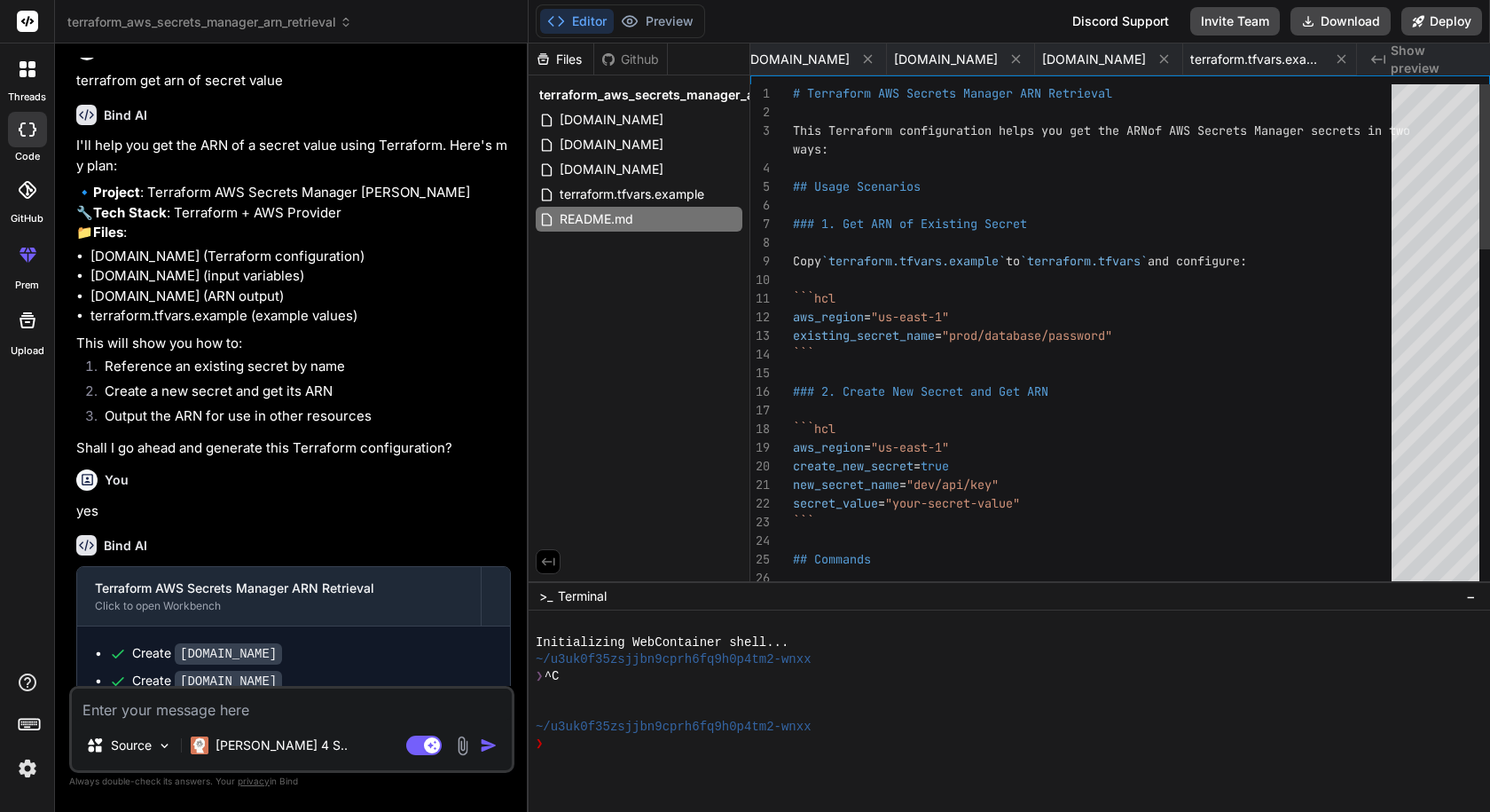
type textarea "x"
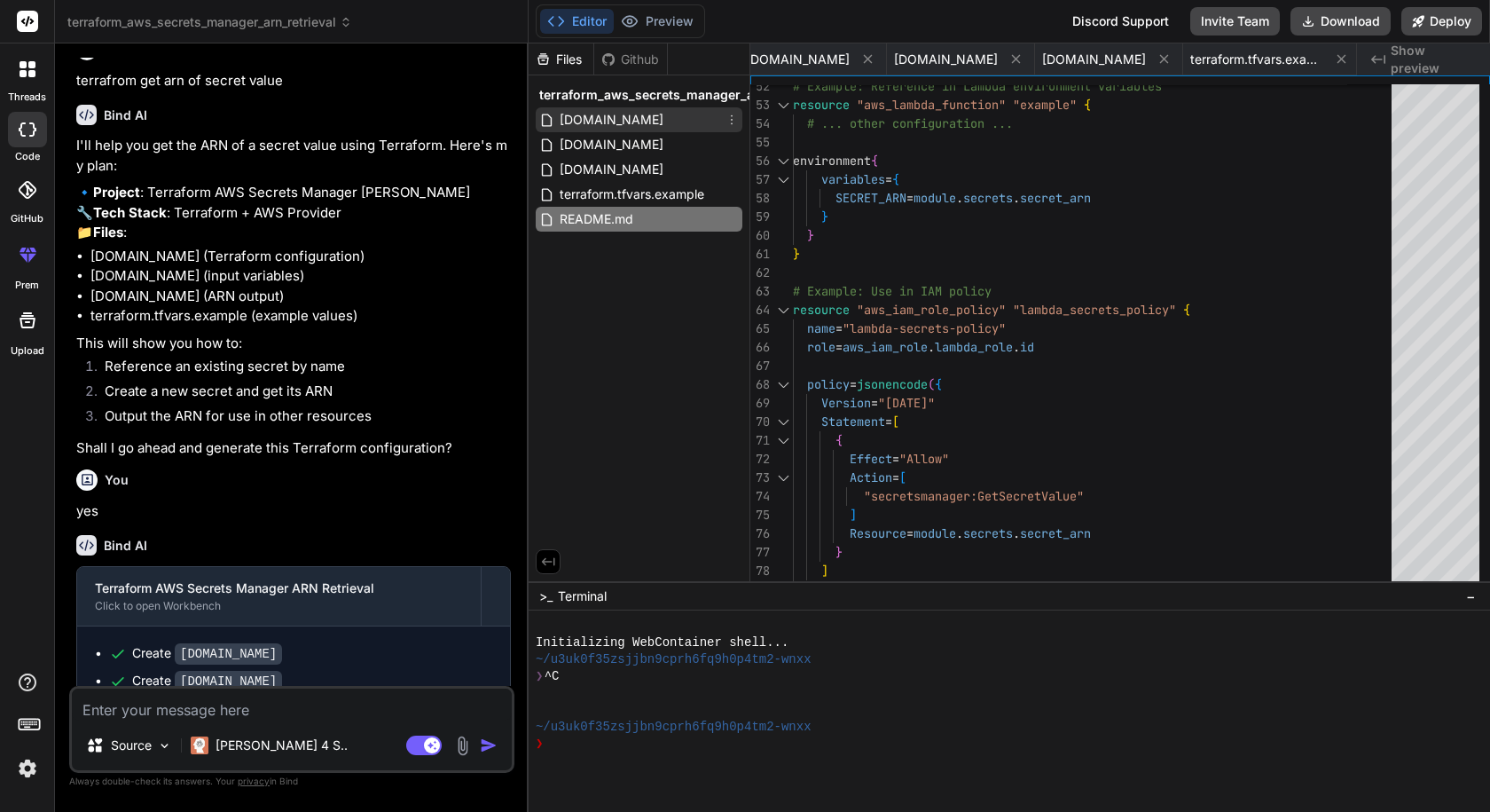
click at [582, 126] on span "[DOMAIN_NAME]" at bounding box center [611, 120] width 107 height 21
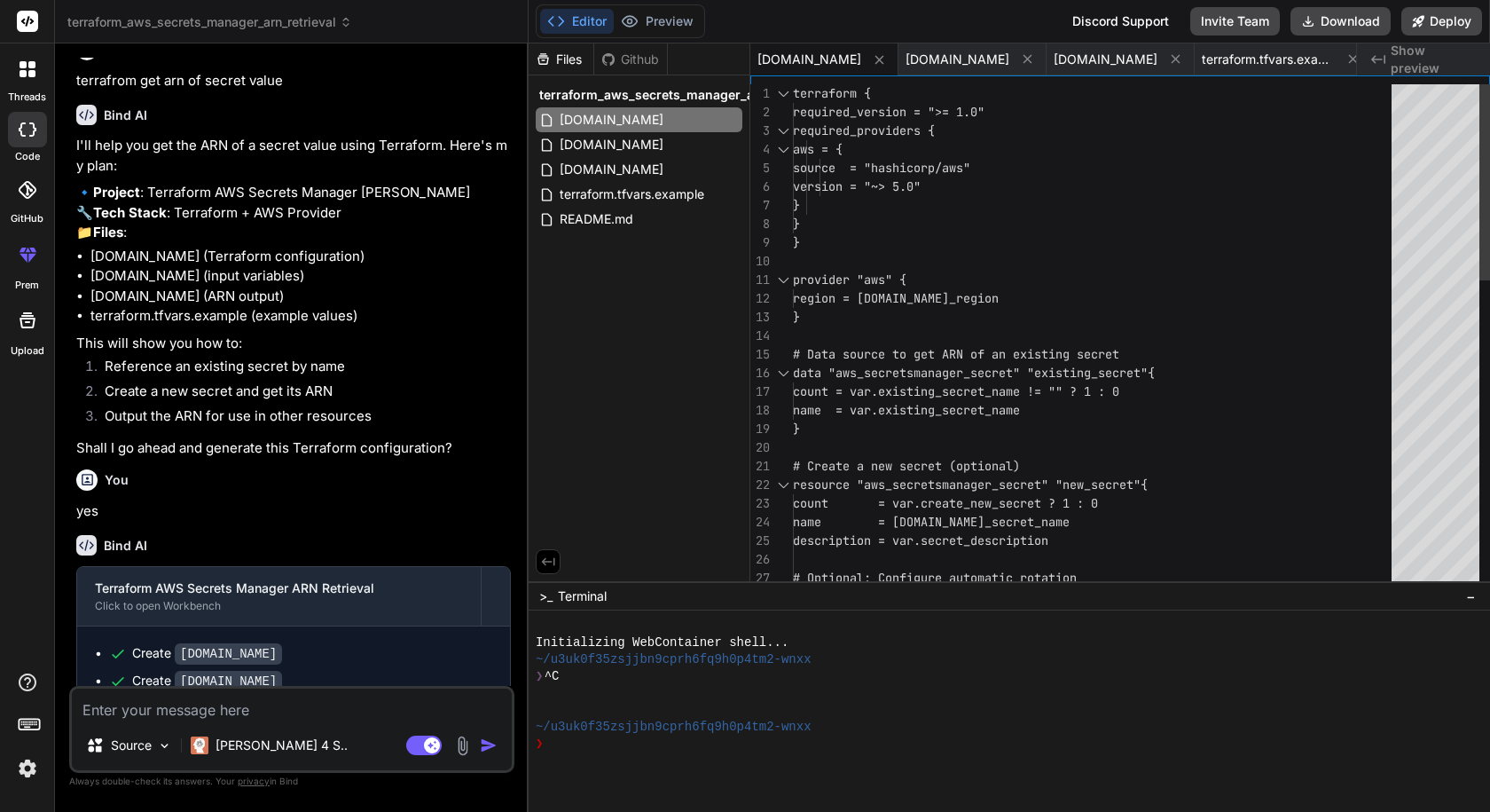
click at [931, 398] on div "# Optional: Configure automatic rotation dynamic "rotation_rules" { name = [DOM…" at bounding box center [1097, 736] width 609 height 1303
click at [960, 414] on div "# Optional: Configure automatic rotation dynamic "rotation_rules" { name = [DOM…" at bounding box center [1097, 736] width 609 height 1303
click at [955, 406] on div "# Optional: Configure automatic rotation dynamic "rotation_rules" { name = [DOM…" at bounding box center [1097, 736] width 609 height 1303
drag, startPoint x: 1043, startPoint y: 410, endPoint x: 919, endPoint y: 413, distance: 124.0
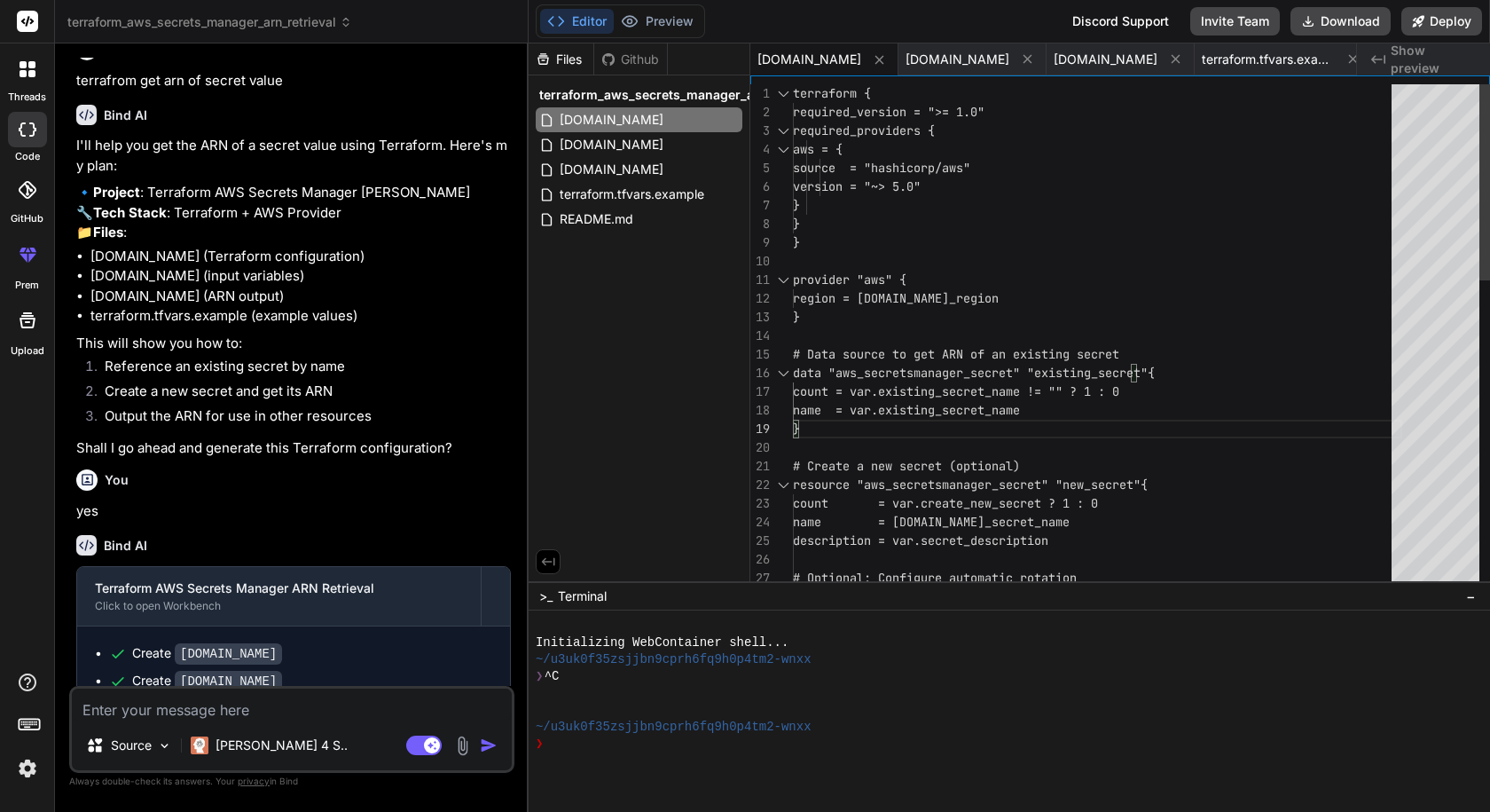
click at [919, 413] on div "# Optional: Configure automatic rotation dynamic "rotation_rules" { name = [DOM…" at bounding box center [1097, 736] width 609 height 1303
drag, startPoint x: 896, startPoint y: 409, endPoint x: 1048, endPoint y: 407, distance: 152.0
click at [1048, 407] on div "# Optional: Configure automatic rotation dynamic "rotation_rules" { name = [DOM…" at bounding box center [1097, 736] width 609 height 1303
click at [596, 145] on span "[DOMAIN_NAME]" at bounding box center [611, 145] width 107 height 21
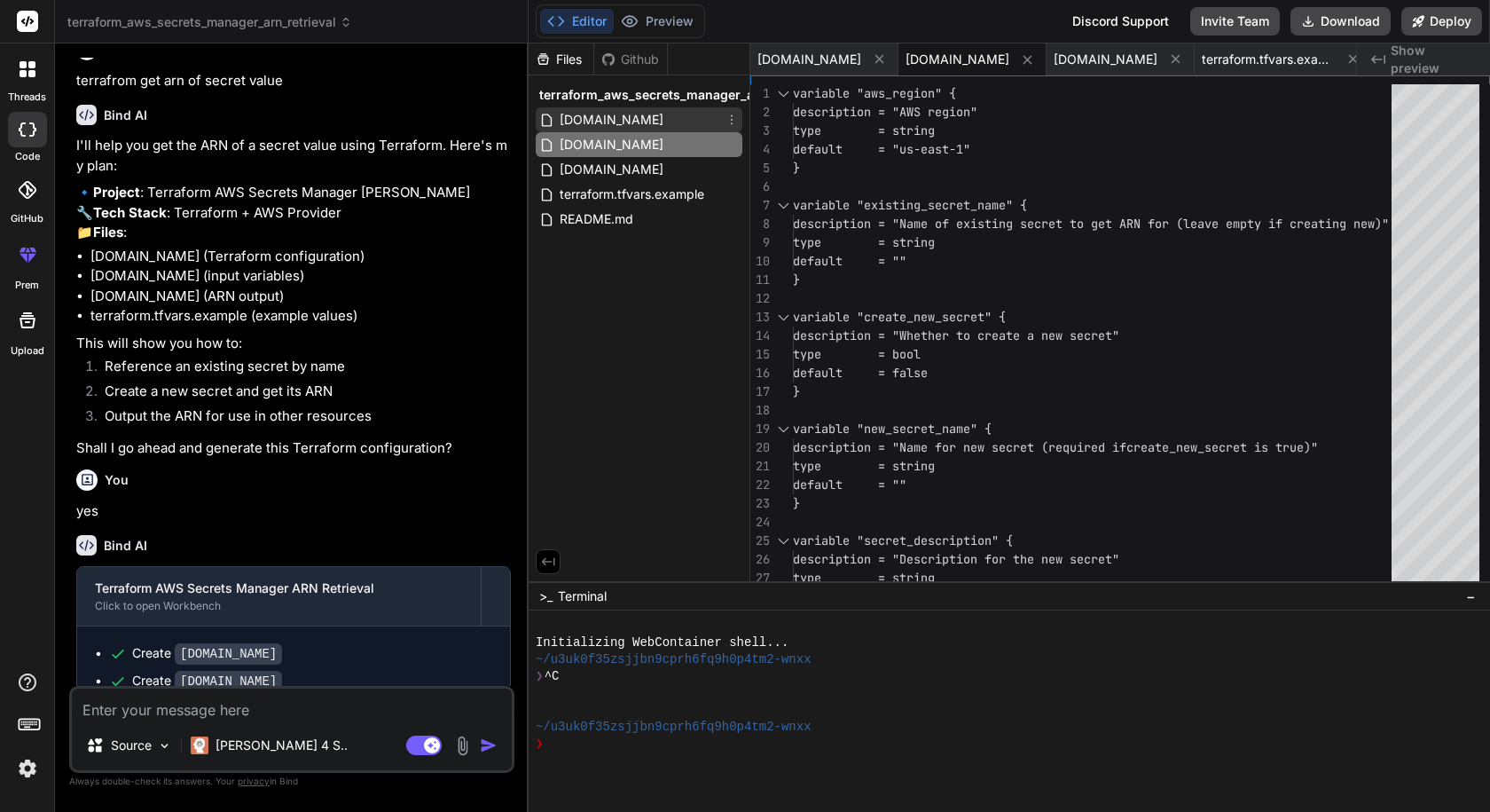
click at [595, 126] on span "[DOMAIN_NAME]" at bounding box center [611, 120] width 107 height 21
type textarea "var.existing_secret_name != "" ? [DOMAIN_NAME]_secretsmanager_secret.existing_s…"
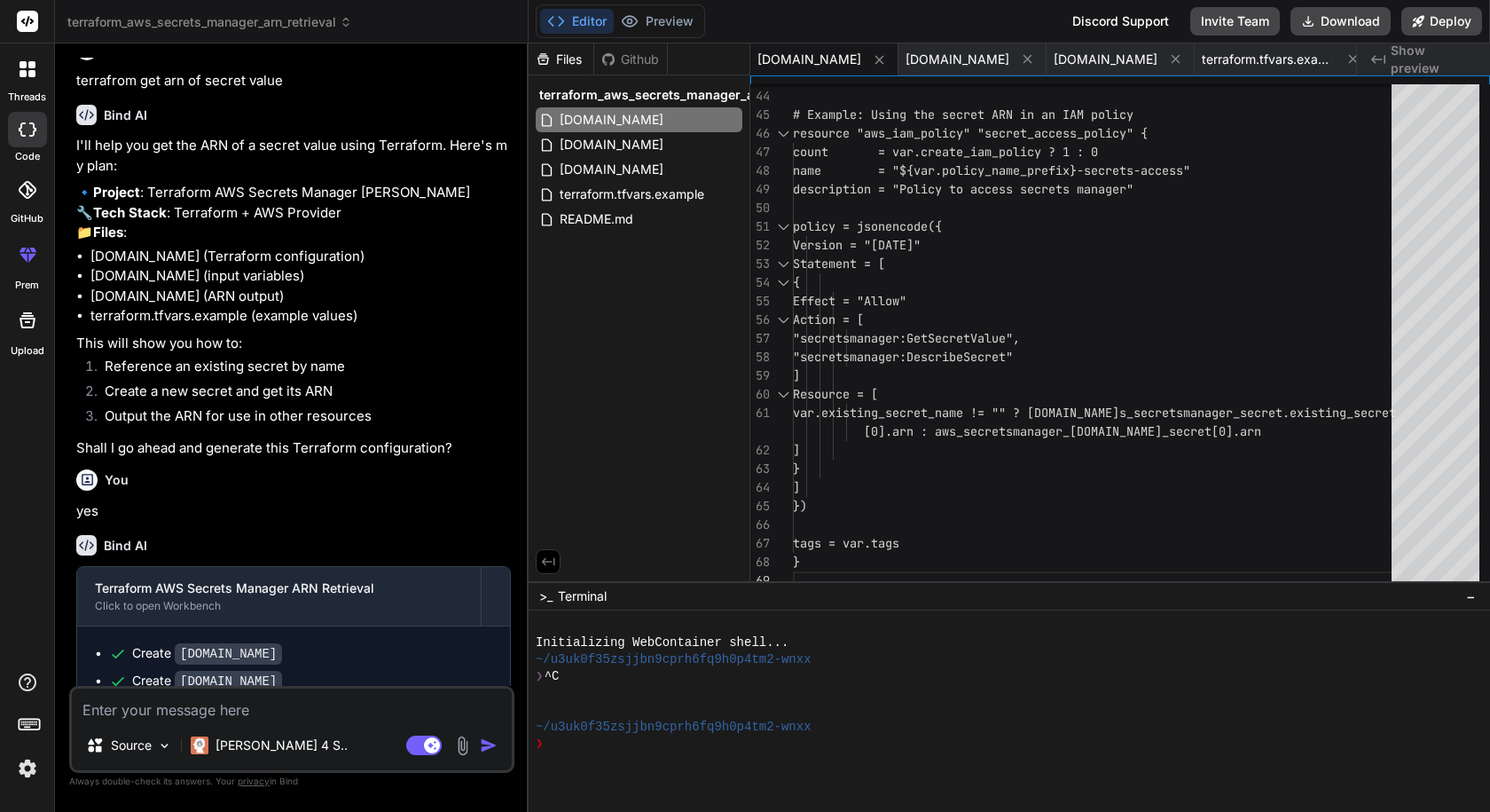
click at [298, 715] on textarea at bounding box center [292, 704] width 440 height 32
type textarea "i"
type textarea "x"
type textarea "i"
type textarea "x"
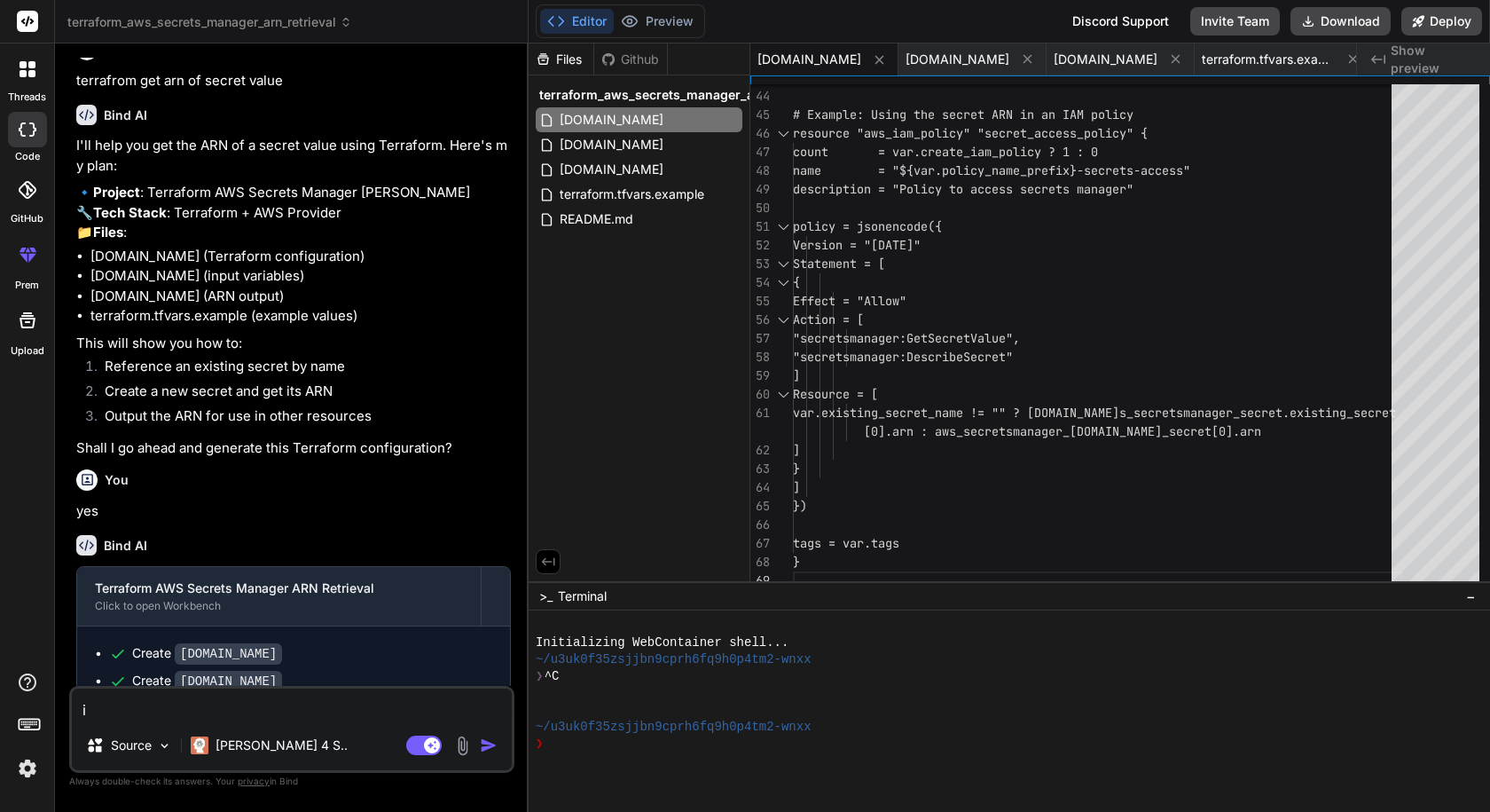
type textarea "i c"
type textarea "x"
type textarea "i cr"
type textarea "x"
type textarea "i cre"
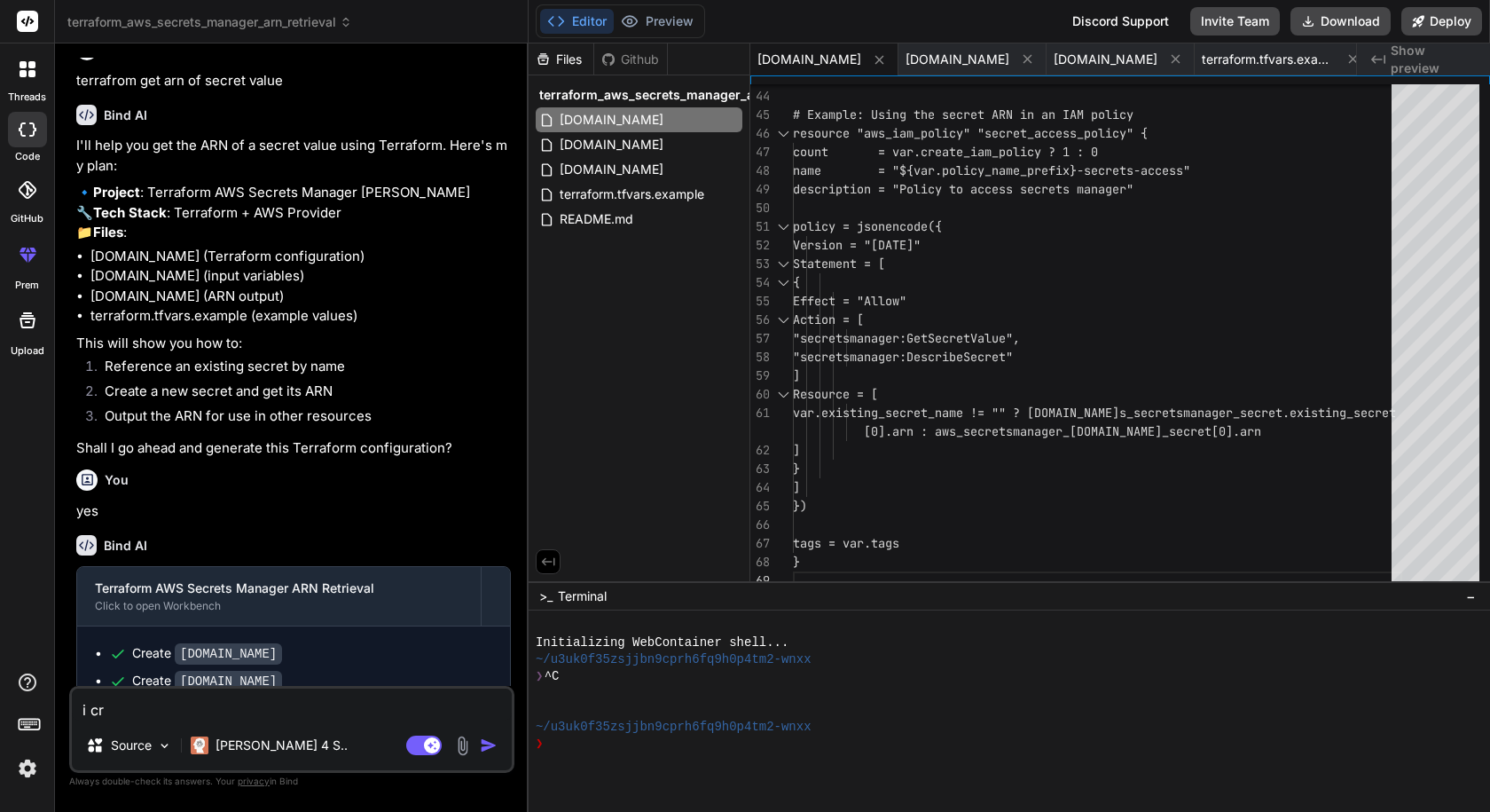
type textarea "x"
type textarea "i crea"
type textarea "x"
type textarea "i creat"
type textarea "x"
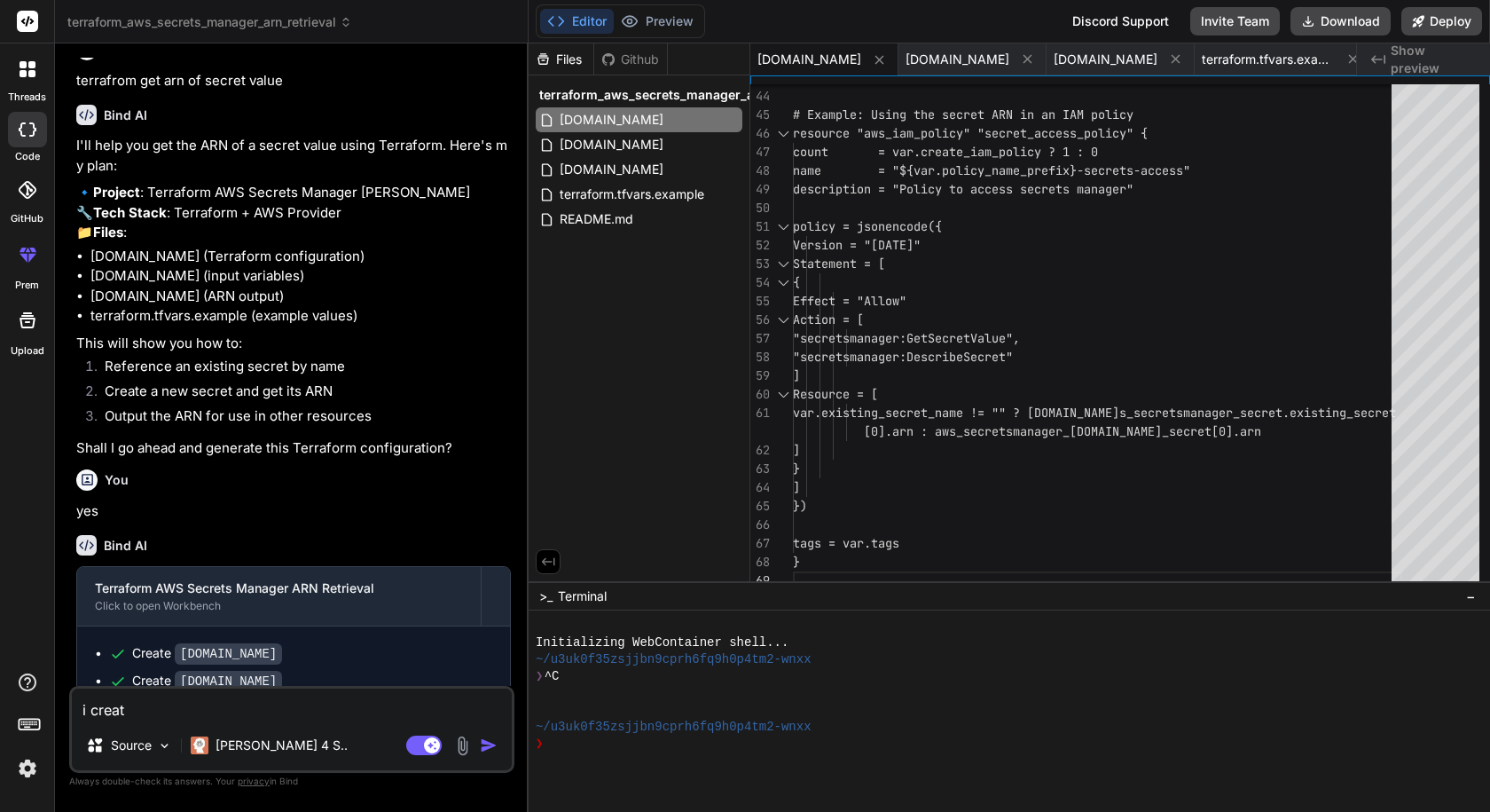
type textarea "i create"
type textarea "x"
type textarea "i create"
type textarea "x"
type textarea "i create a"
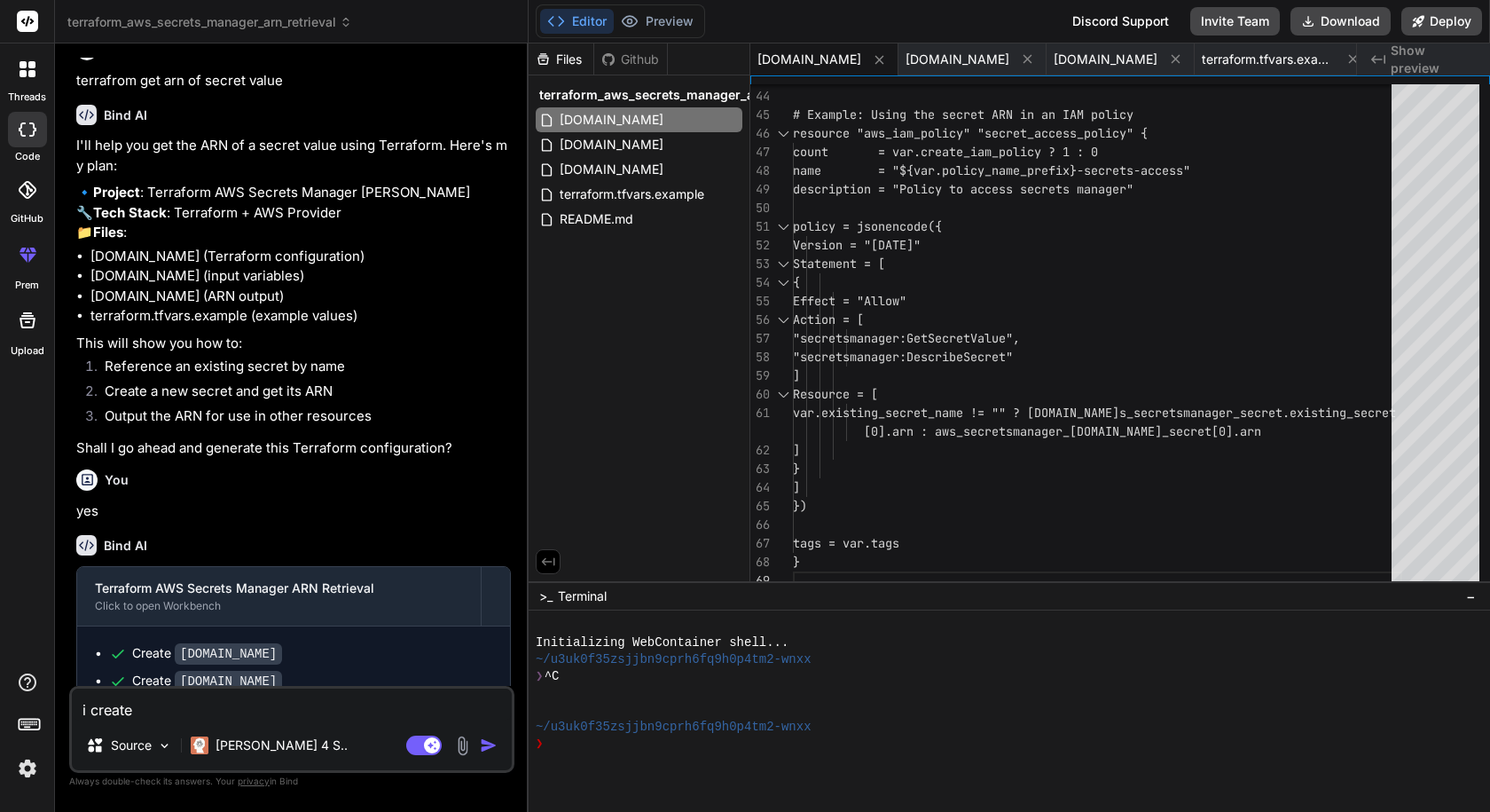
type textarea "x"
type textarea "i create a"
type textarea "x"
type textarea "i create a s"
type textarea "x"
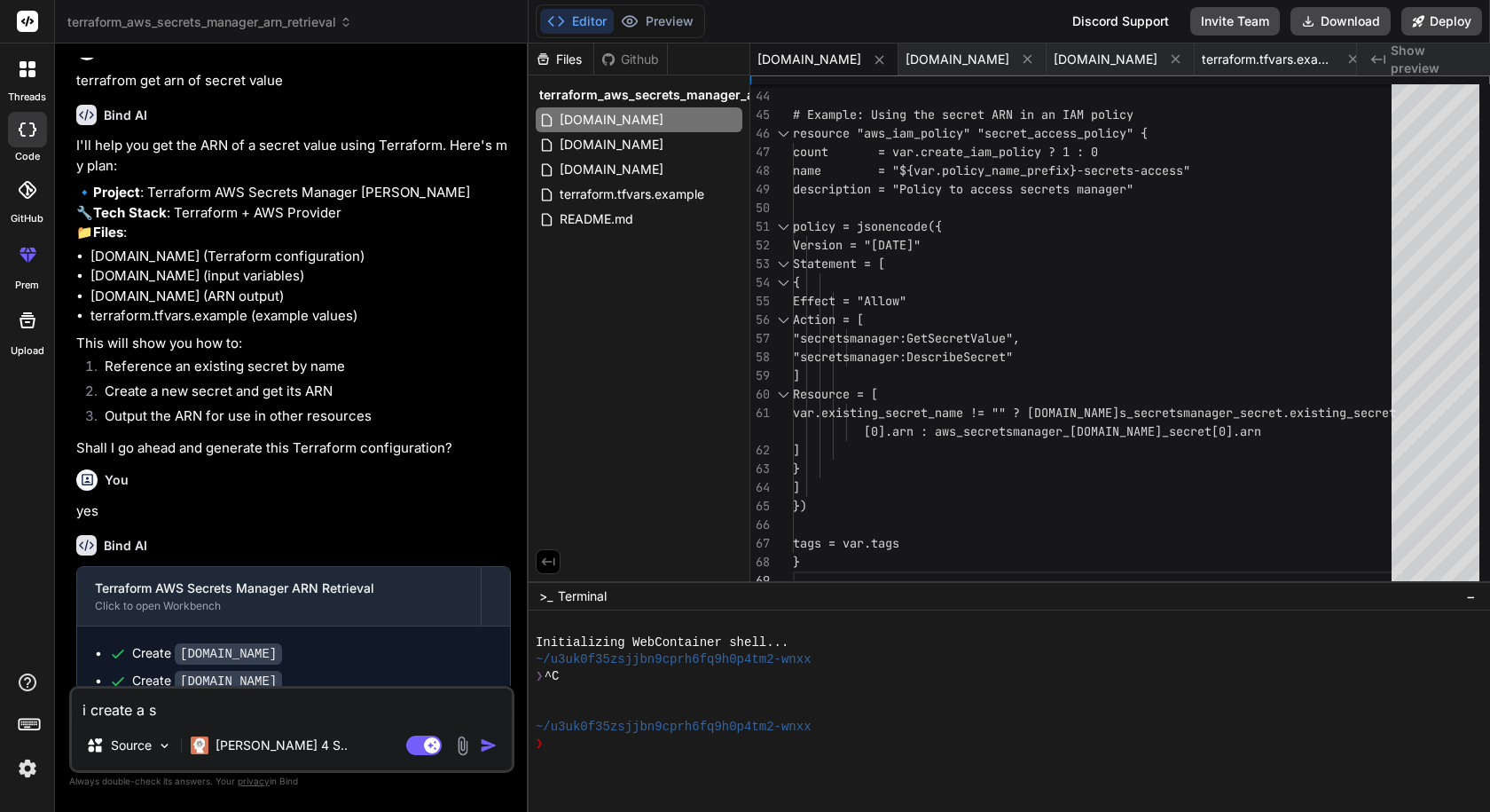
type textarea "i create a se"
type textarea "x"
type textarea "i create a sec"
type textarea "x"
type textarea "i create a secr"
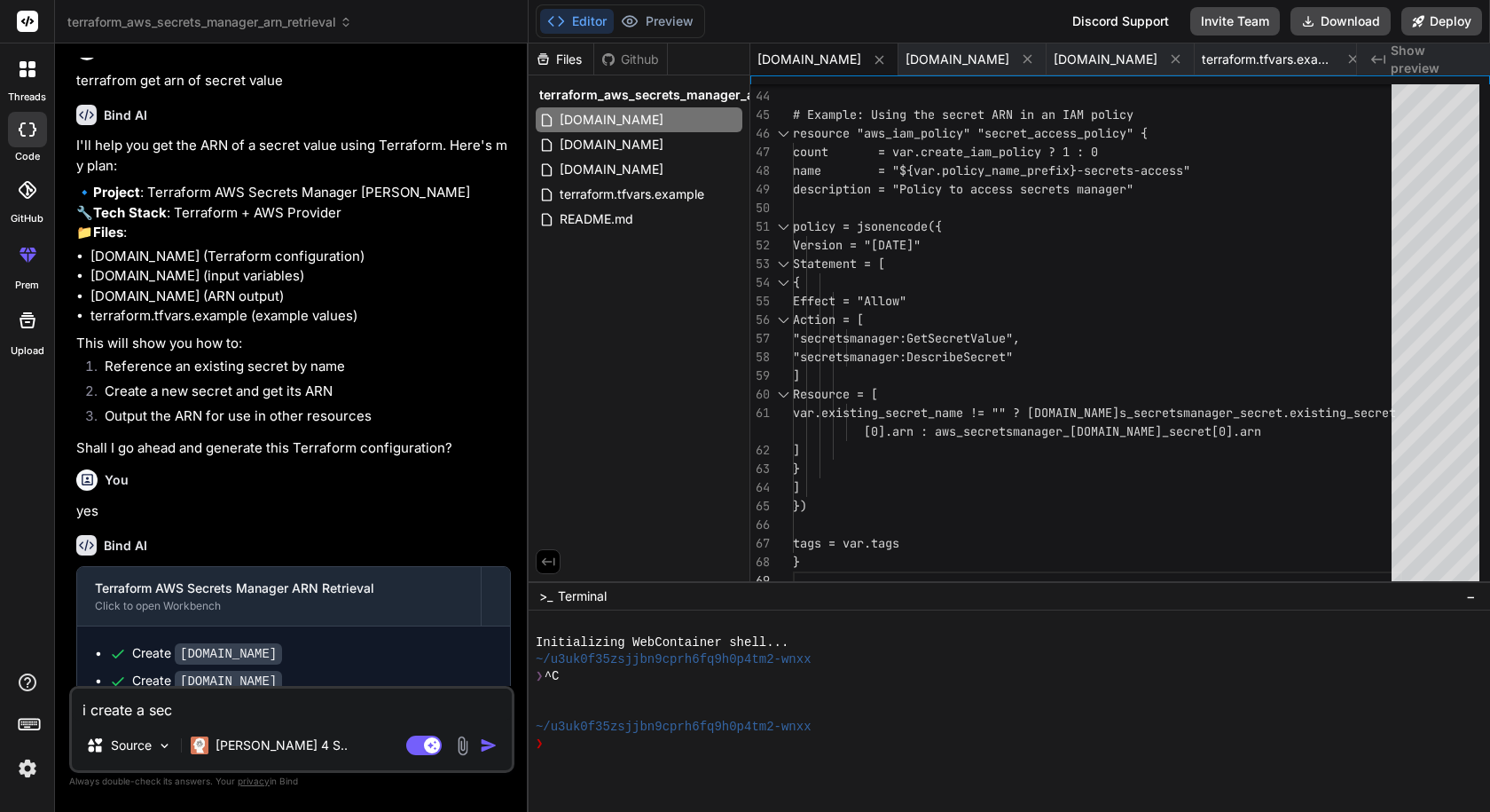
type textarea "x"
type textarea "i create a secre"
type textarea "x"
type textarea "i create a secret"
type textarea "x"
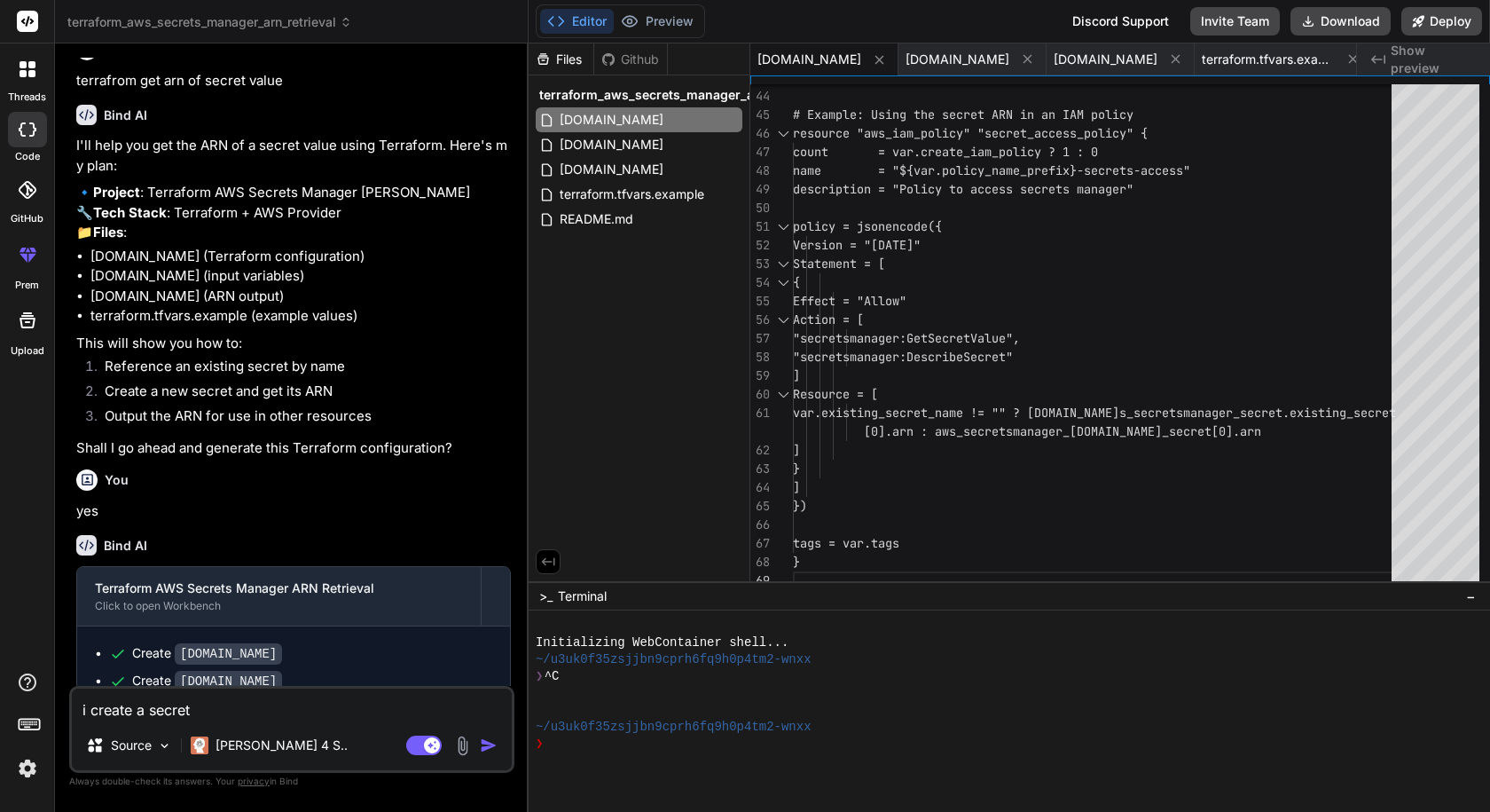
type textarea "i create a secret"
type textarea "x"
type textarea "i create a secret m"
type textarea "x"
type textarea "i create a secret ma"
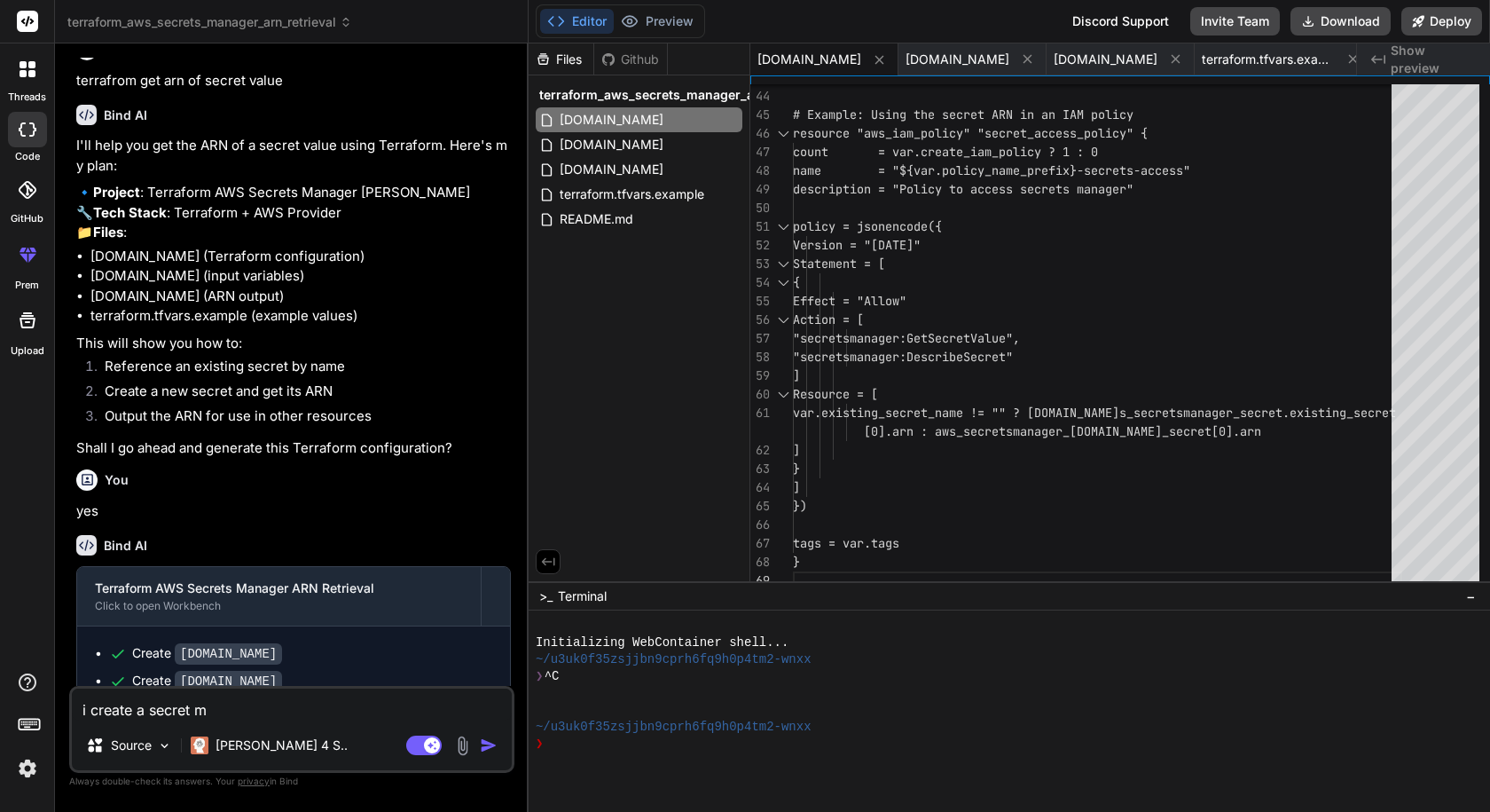
type textarea "x"
type textarea "i create a secret man"
type textarea "x"
type textarea "i create a secret manu"
type textarea "x"
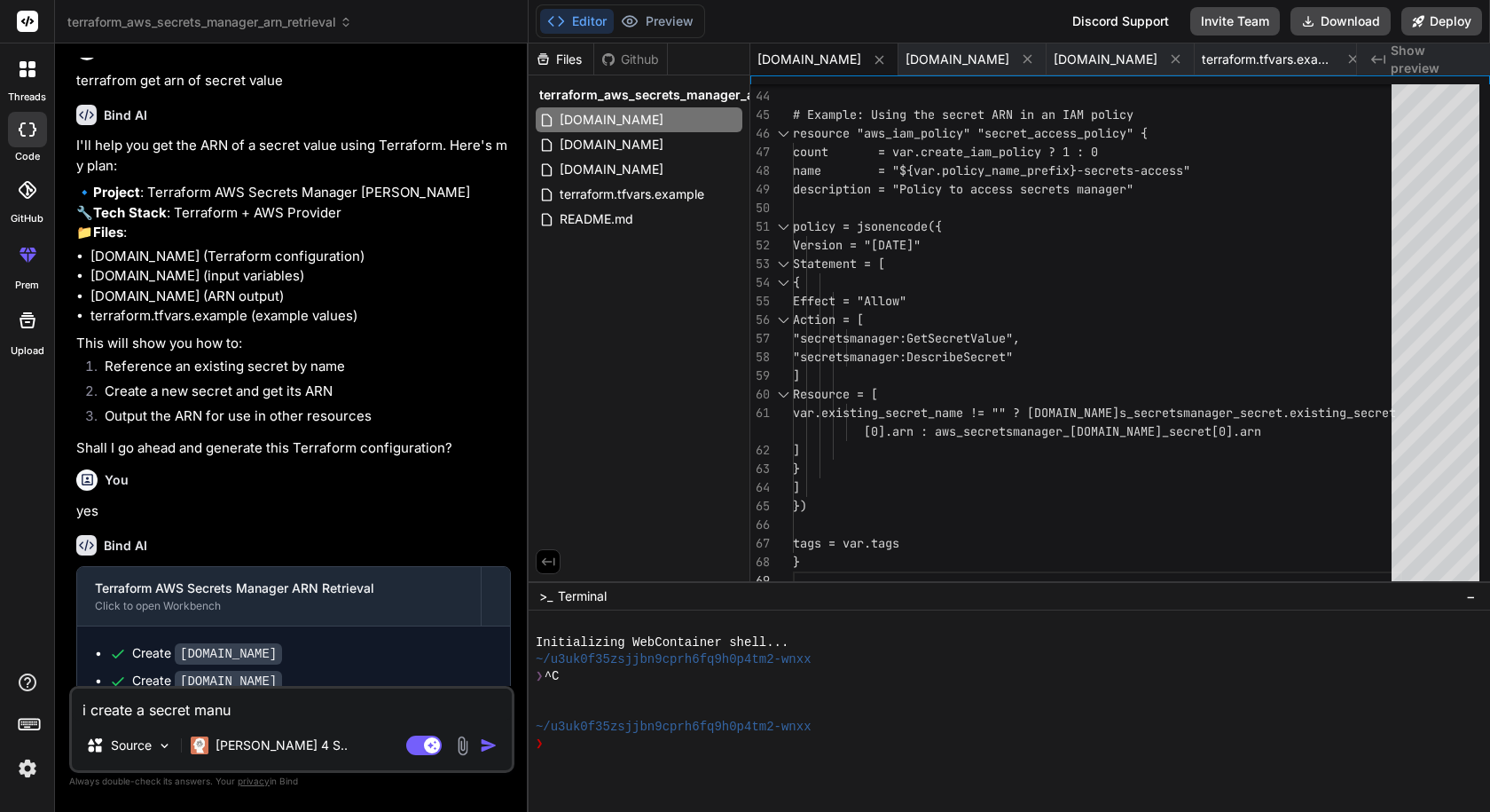
type textarea "i create a secret manue"
type textarea "x"
type textarea "i create a secret manu"
type textarea "x"
type textarea "i create a secret manua"
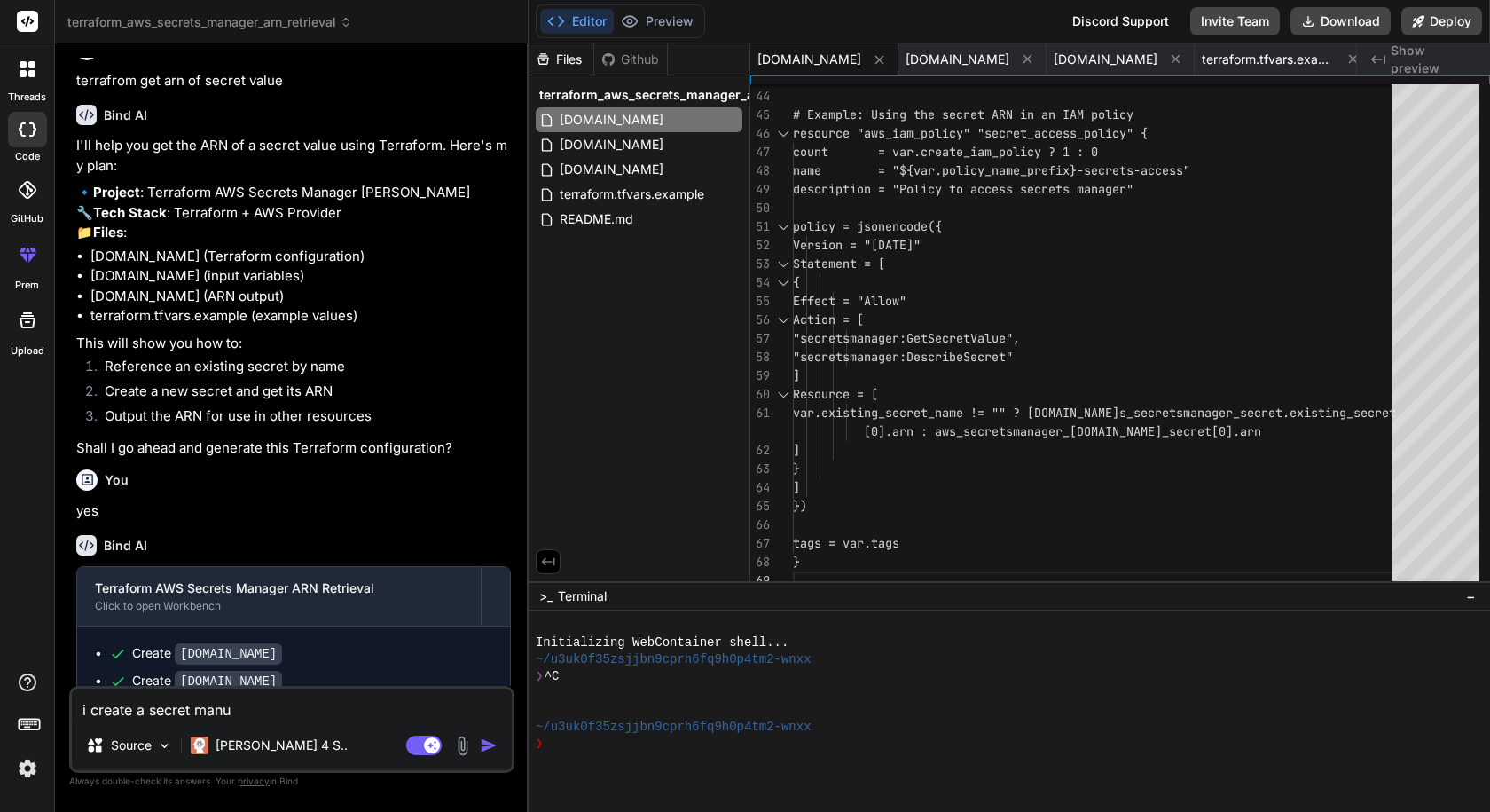
type textarea "x"
type textarea "i create a secret manual"
type textarea "x"
type textarea "i create a secret manualy"
type textarea "x"
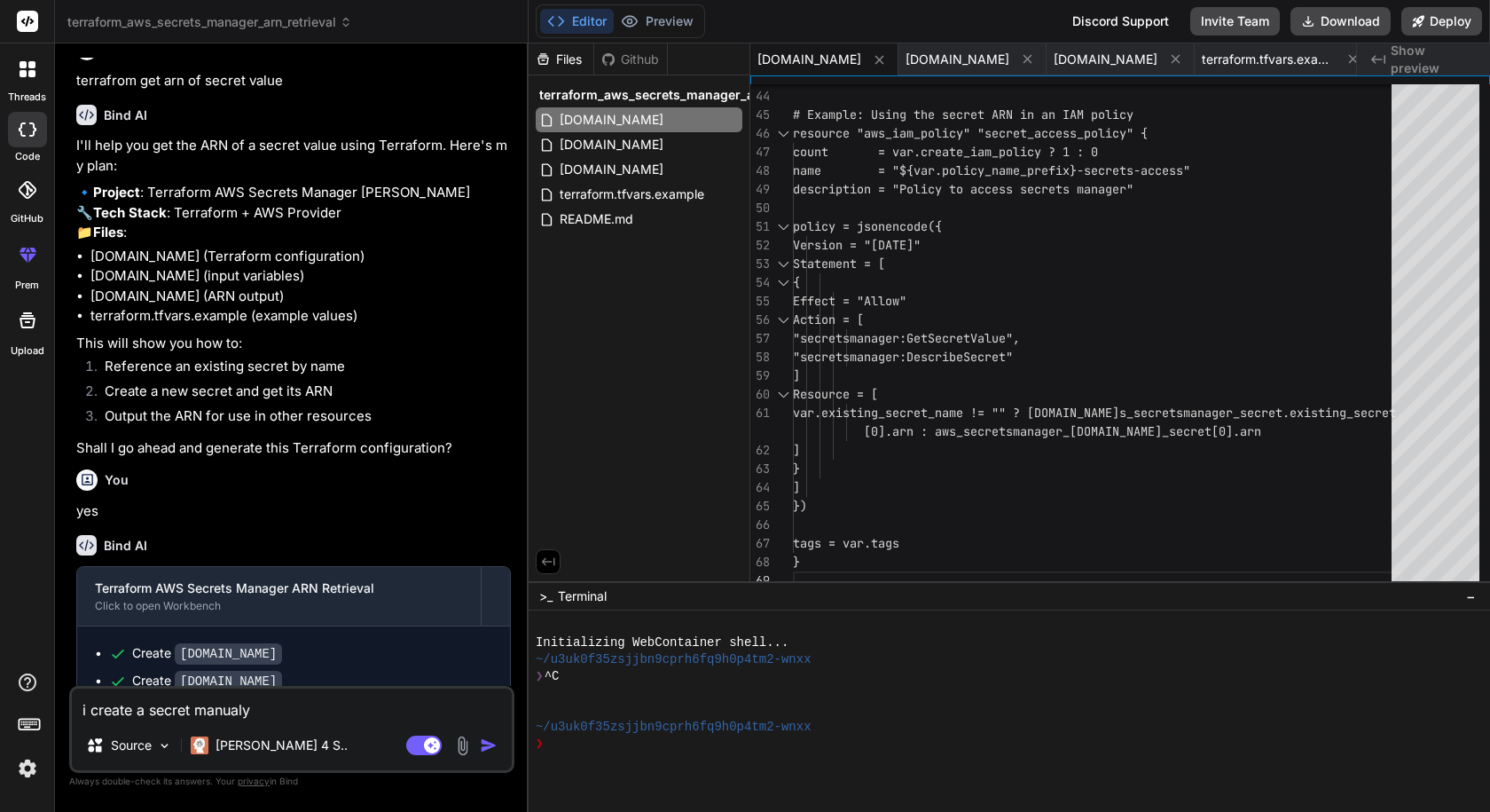
type textarea "i create a secret manualy"
type textarea "x"
type textarea "i create a secret manualy i"
type textarea "x"
type textarea "i create a secret manualy in"
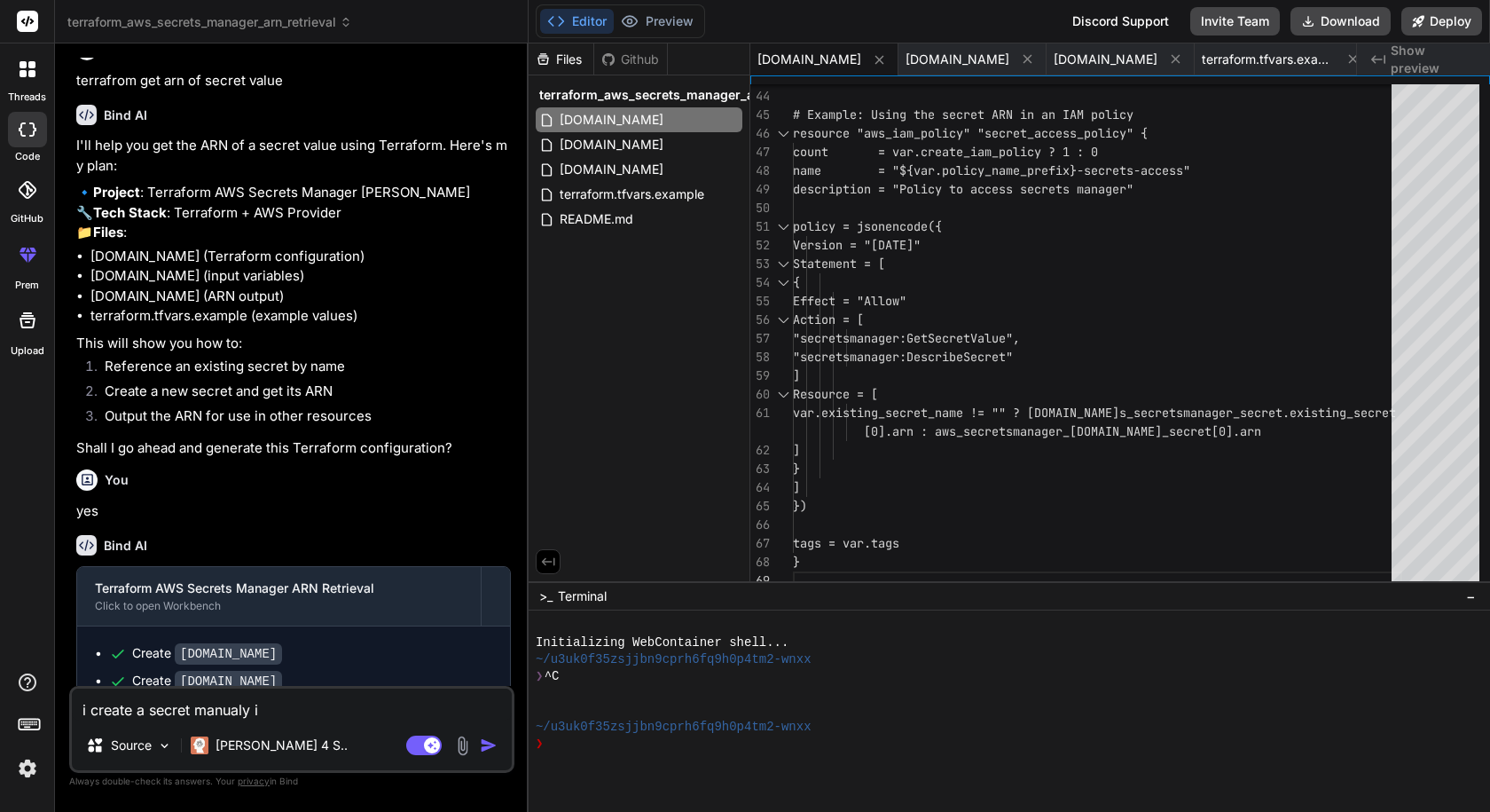
type textarea "x"
type textarea "i create a secret manualy in"
type textarea "x"
type textarea "i create a secret manualy in"
type textarea "x"
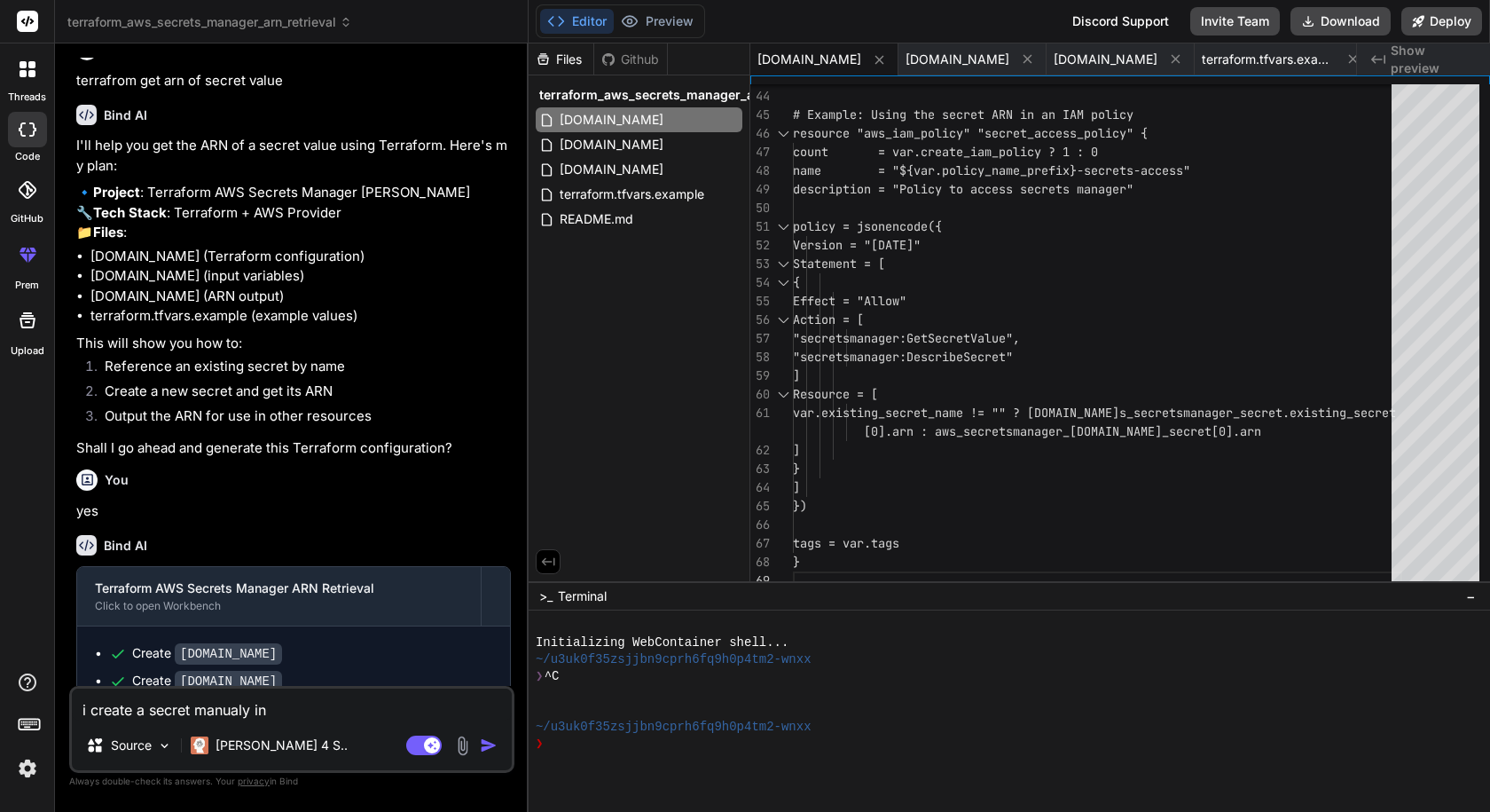
type textarea "i create a secret manualy i"
type textarea "x"
type textarea "i create a secret manualy"
type textarea "x"
type textarea "i create a secret manualy"
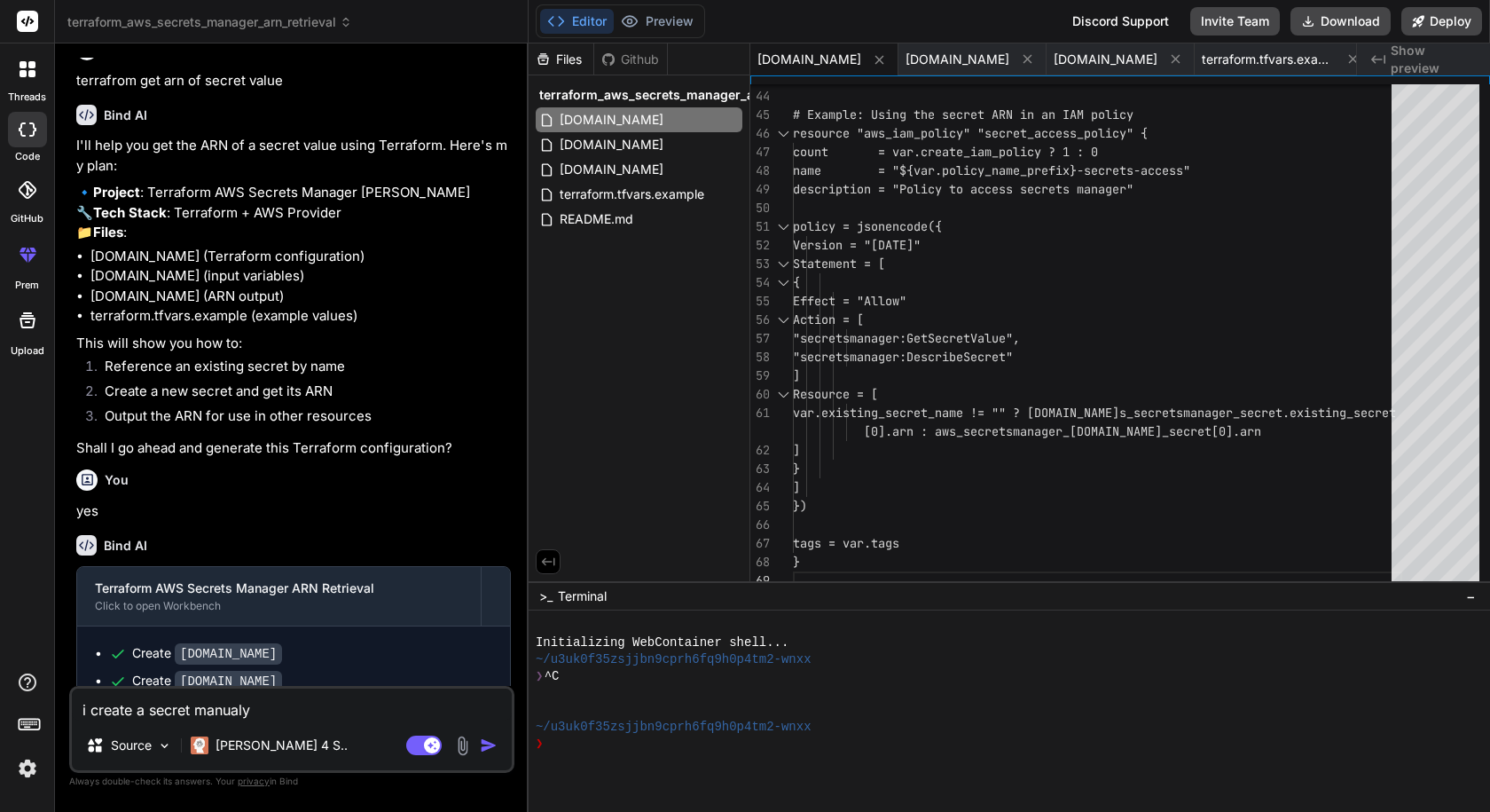
type textarea "x"
type textarea "i create a secret manual"
type textarea "x"
type textarea "i create a secret manua"
type textarea "x"
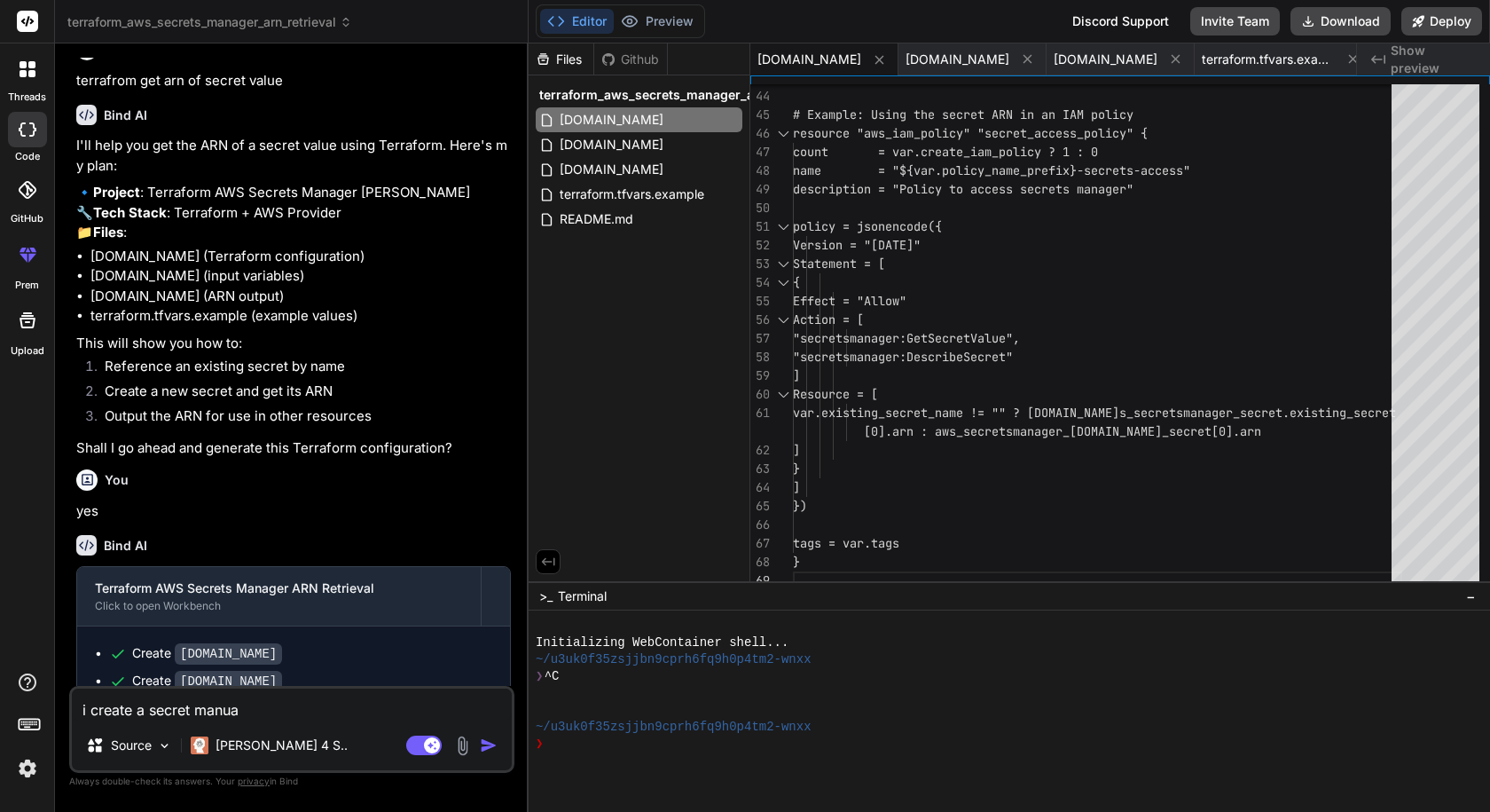
type textarea "i create a secret manu"
type textarea "x"
type textarea "i create a secret manul"
type textarea "x"
type textarea "i create a secret manuly"
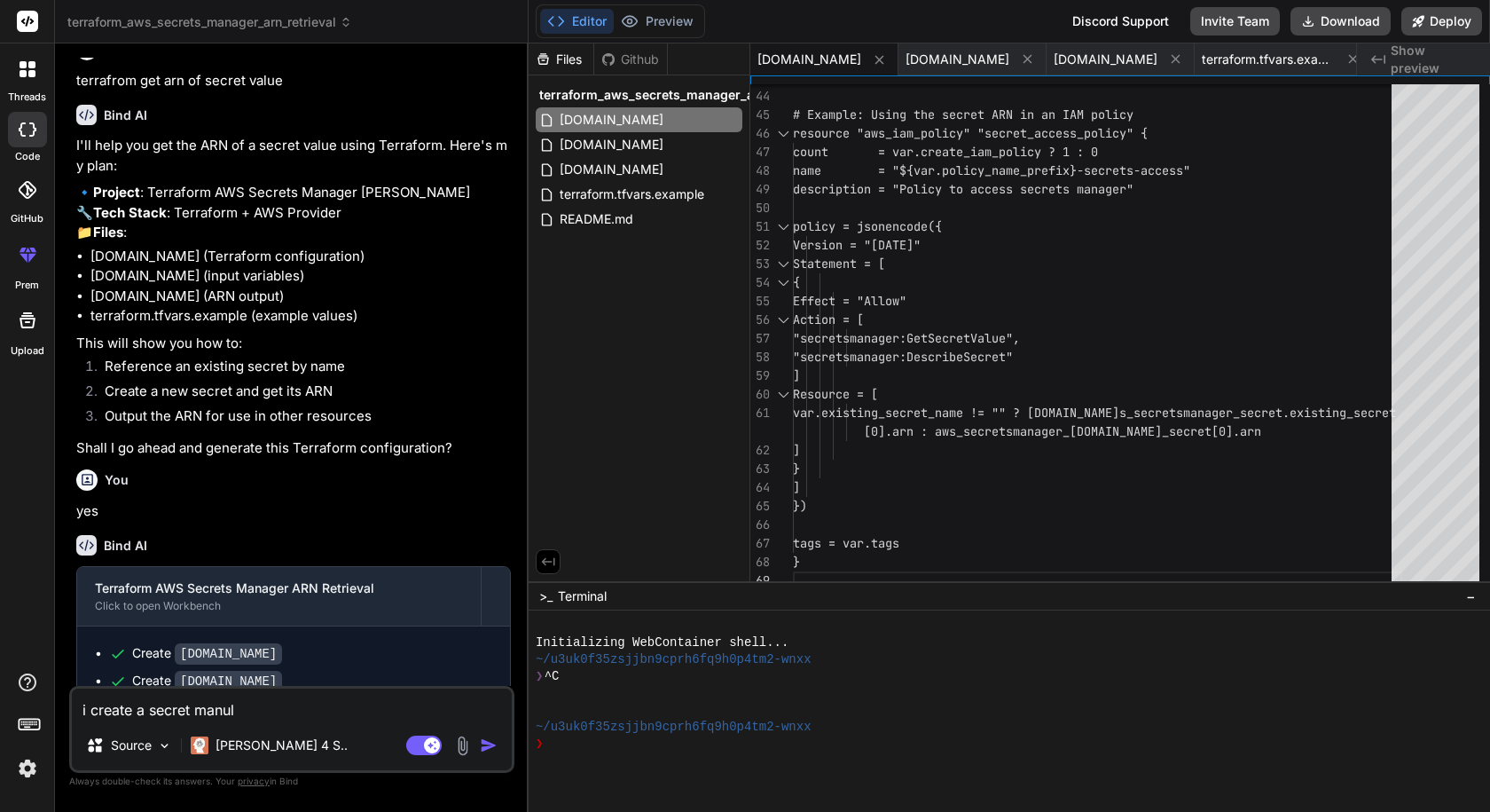
type textarea "x"
type textarea "i create a secret manuly"
type textarea "x"
drag, startPoint x: 232, startPoint y: 712, endPoint x: 209, endPoint y: 712, distance: 23.0
click at [209, 712] on textarea "i create a secret manuly" at bounding box center [292, 704] width 440 height 32
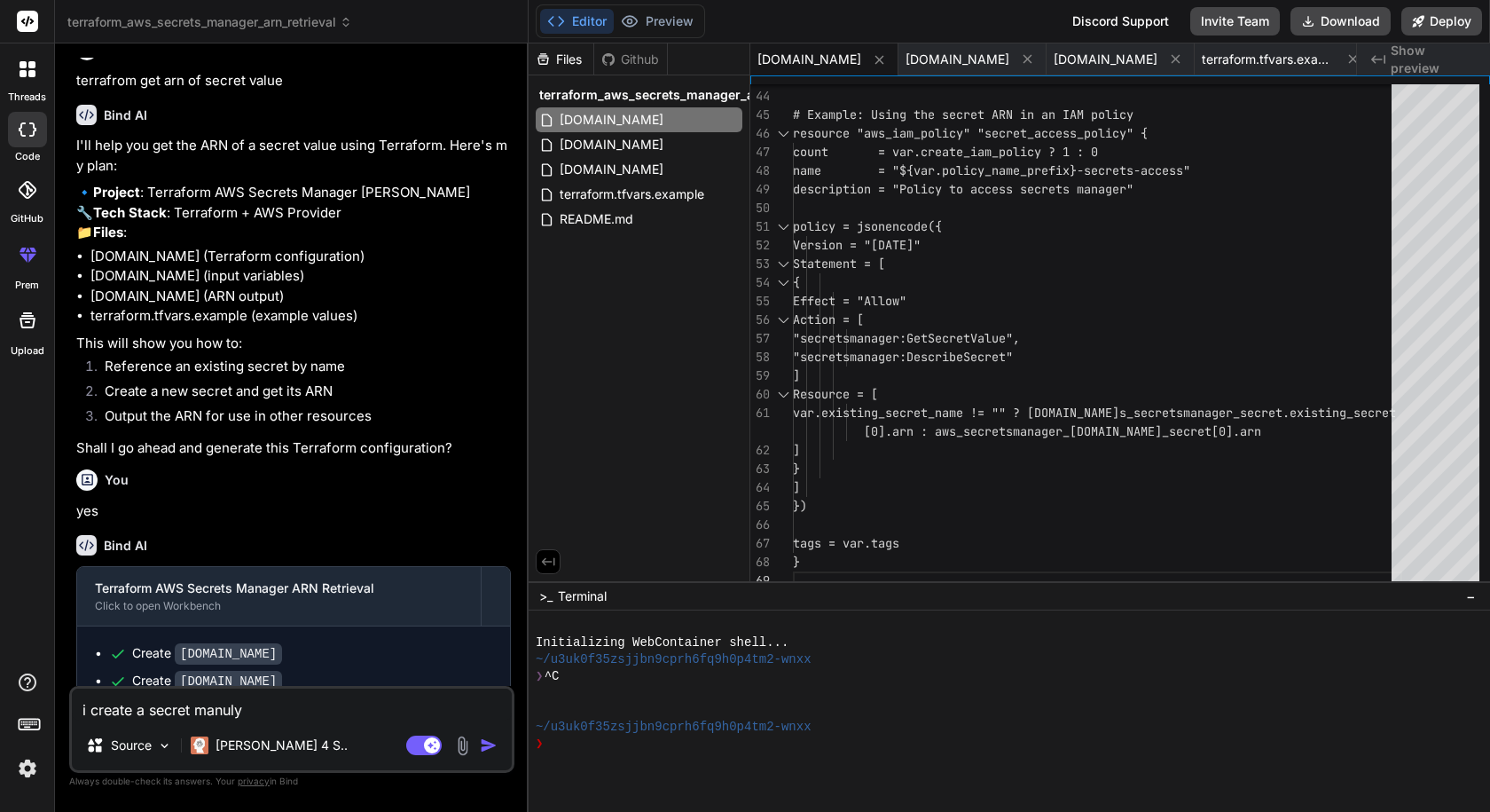
click at [232, 713] on textarea "i create a secret manuly" at bounding box center [292, 704] width 440 height 32
type textarea "i create a secret manuely"
type textarea "x"
click at [267, 712] on textarea "i create a secret manuely" at bounding box center [292, 704] width 440 height 32
type textarea "i create a secret [PERSON_NAME]"
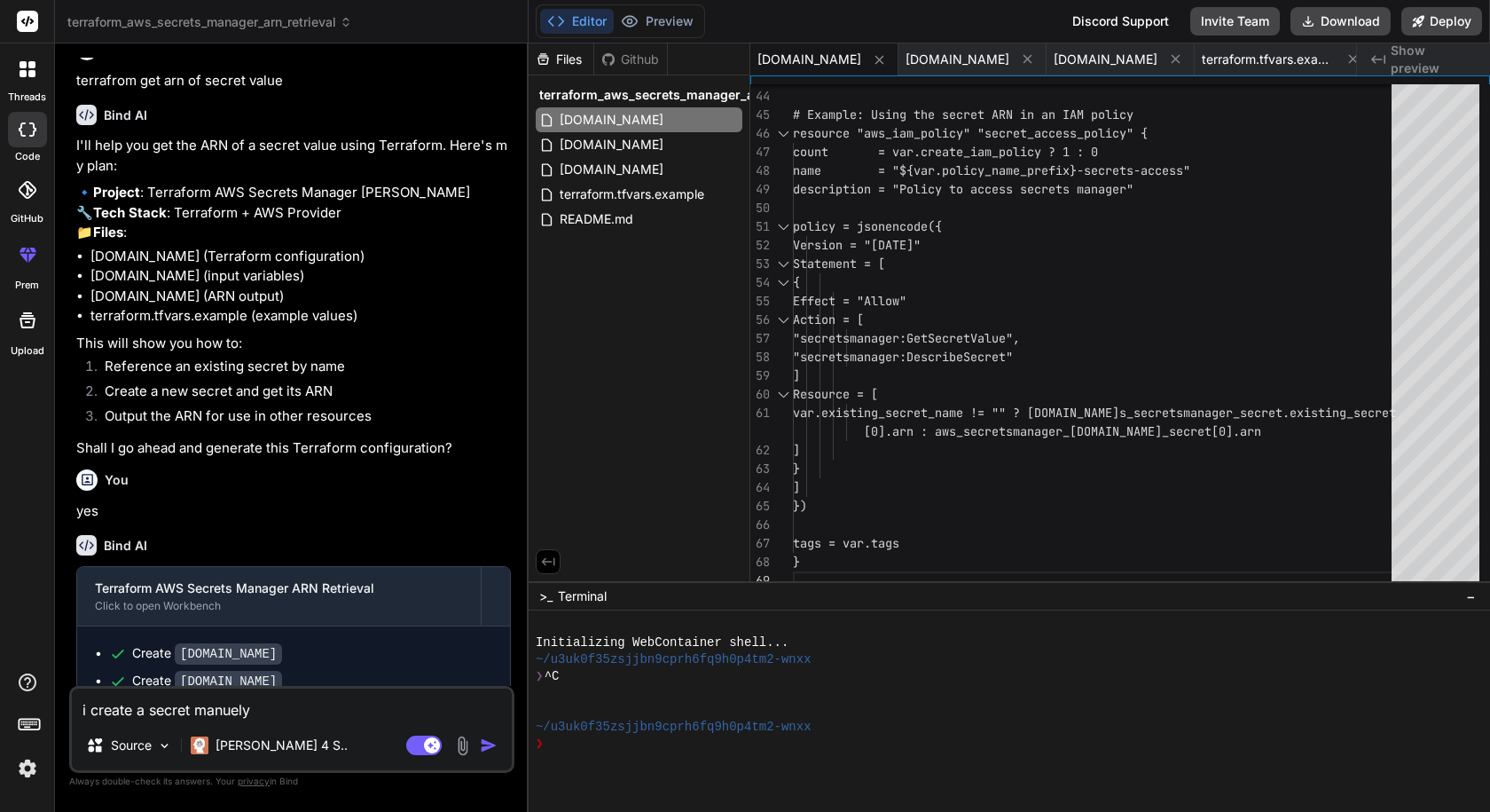
type textarea "x"
type textarea "i create a secret manuely in"
type textarea "x"
type textarea "i create a secret manuely in"
type textarea "x"
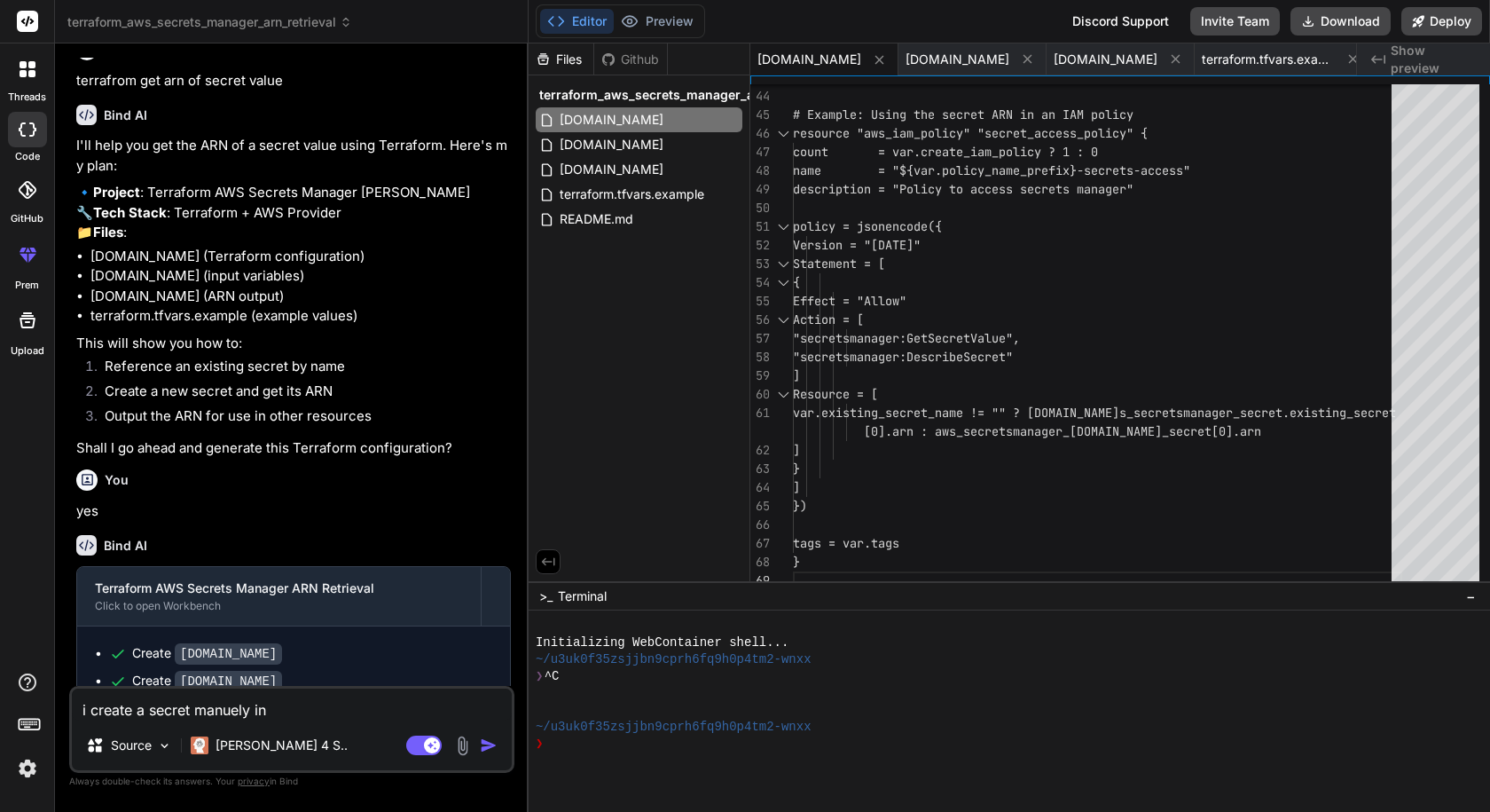
type textarea "i create a secret manuely in s"
type textarea "x"
type textarea "i create a secret manuely in se"
type textarea "x"
type textarea "i create a secret manuely in sec"
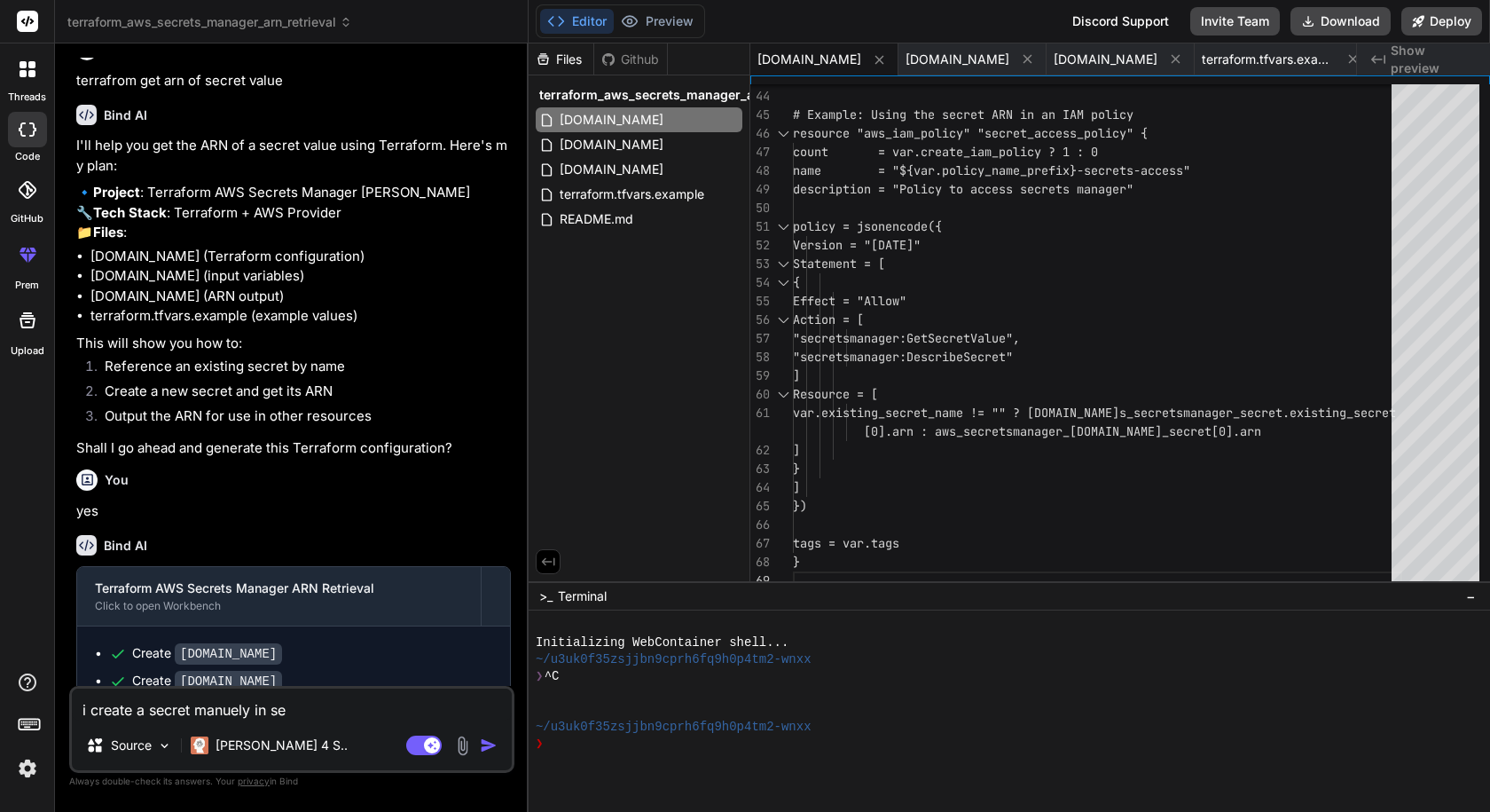
type textarea "x"
type textarea "i create a secret manuely in secr"
type textarea "x"
type textarea "i create a secret manuely in secre"
type textarea "x"
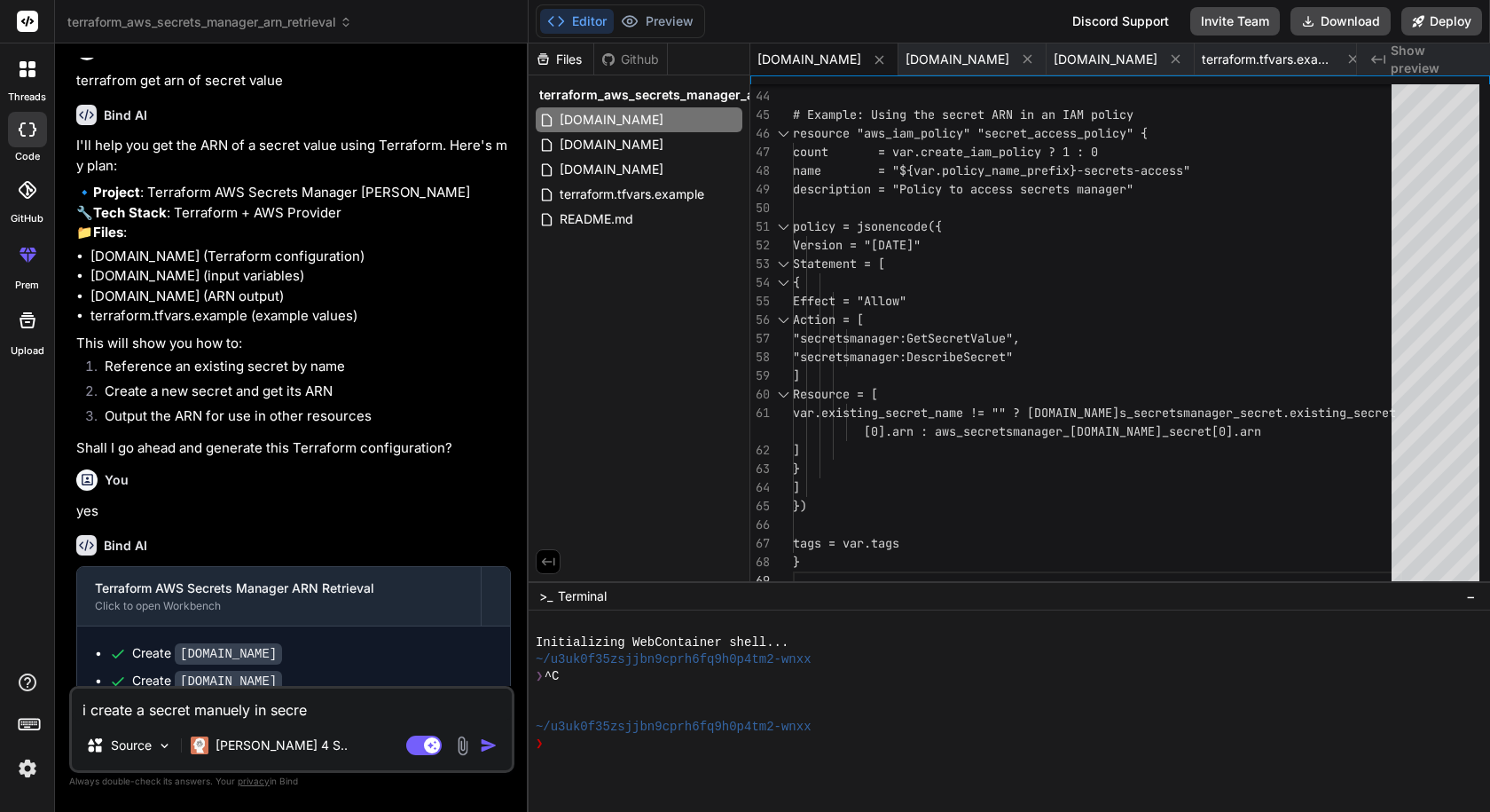
type textarea "i create a secret manuely in secret"
type textarea "x"
type textarea "i create a secret manuely in secret"
type textarea "x"
type textarea "i create a secret manuely in secret m"
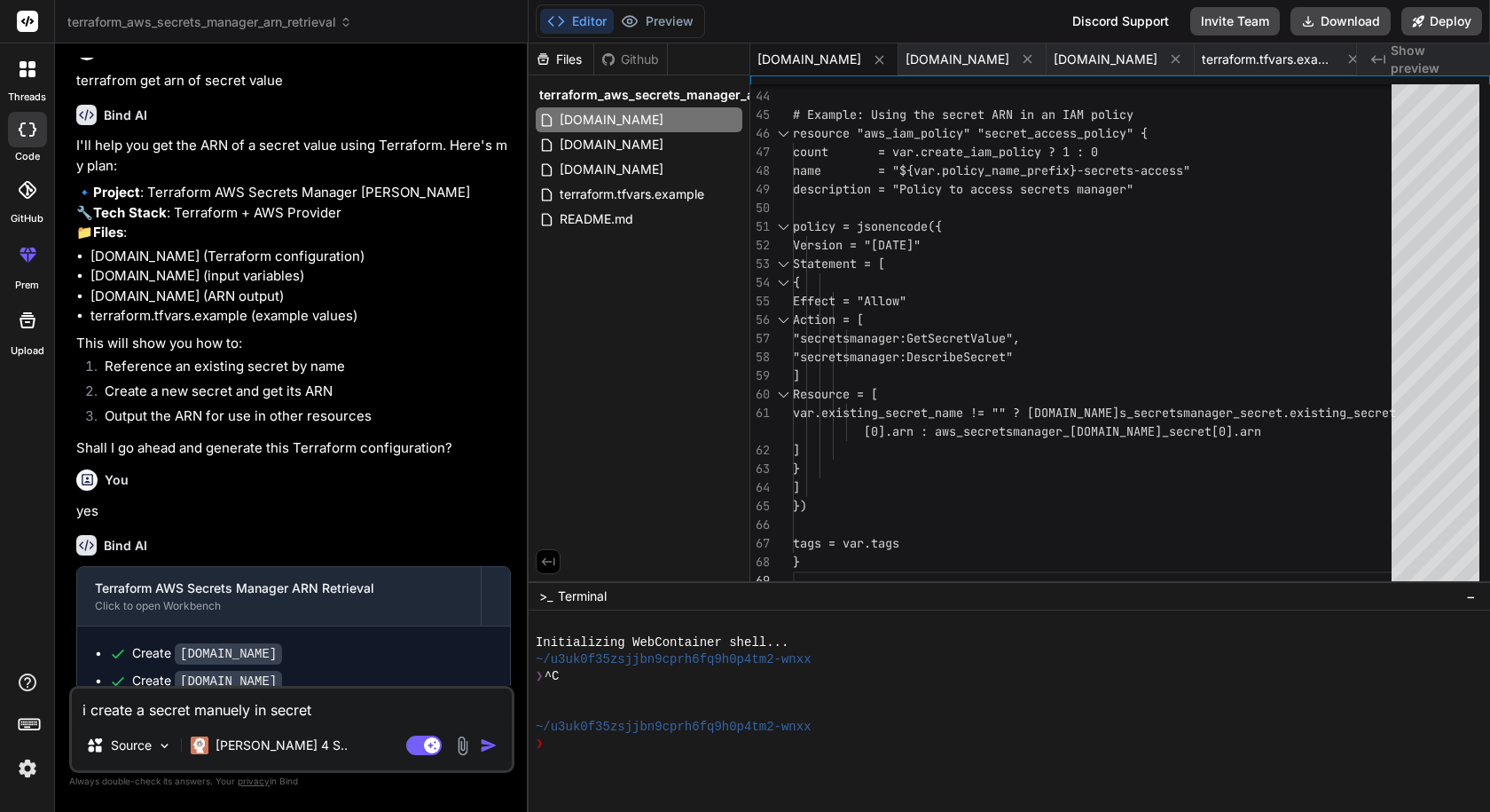
type textarea "x"
type textarea "i create a secret manuely in secret ma"
type textarea "x"
click at [267, 686] on textarea "i create a secret manuely in secret manager. i want to get the value of arn for…" at bounding box center [292, 693] width 440 height 53
click at [320, 714] on textarea "i create a secret manuely in aws secret manager. i want to get the value of arn…" at bounding box center [292, 693] width 440 height 53
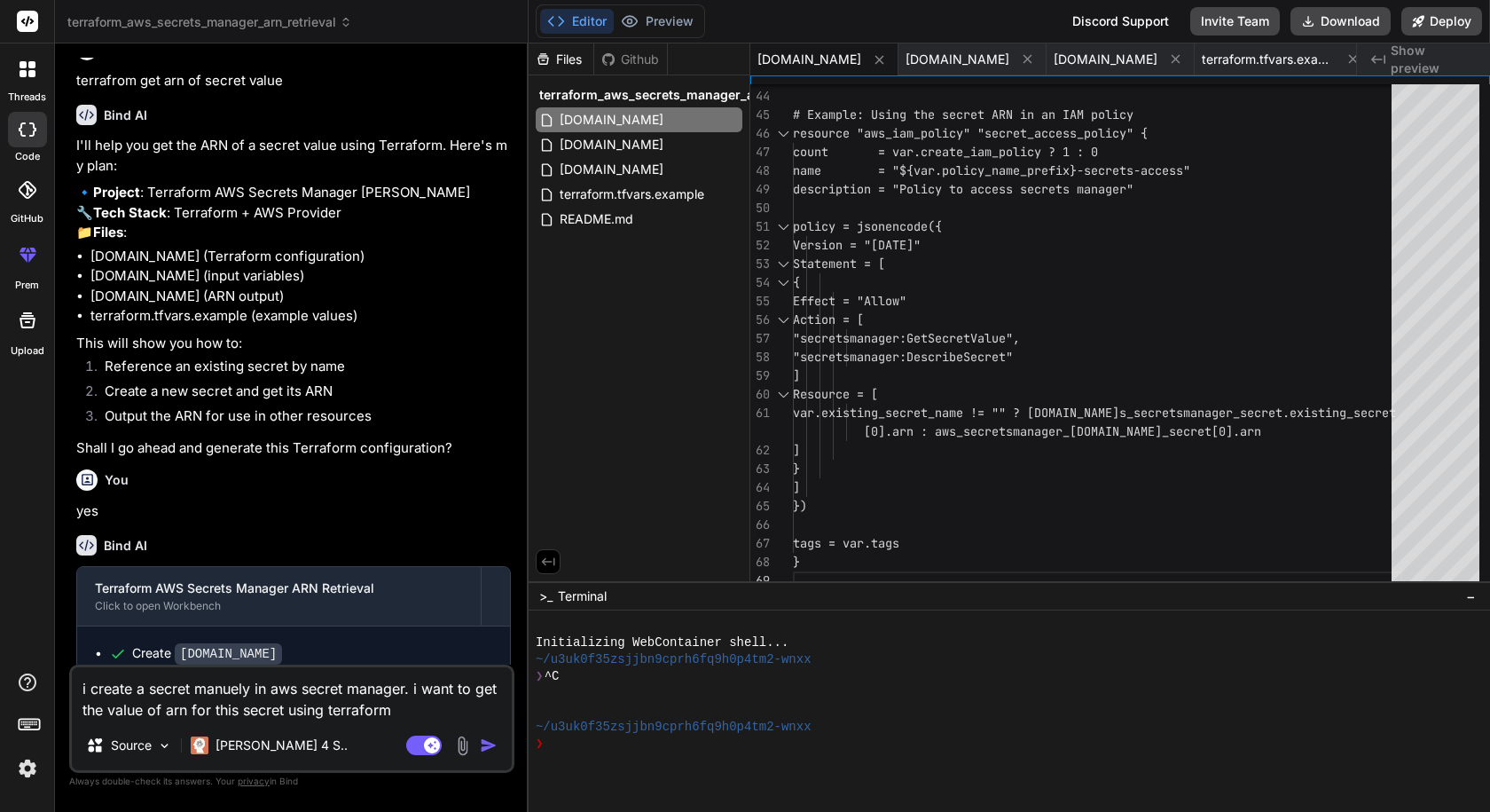
click at [492, 743] on img "button" at bounding box center [489, 744] width 17 height 17
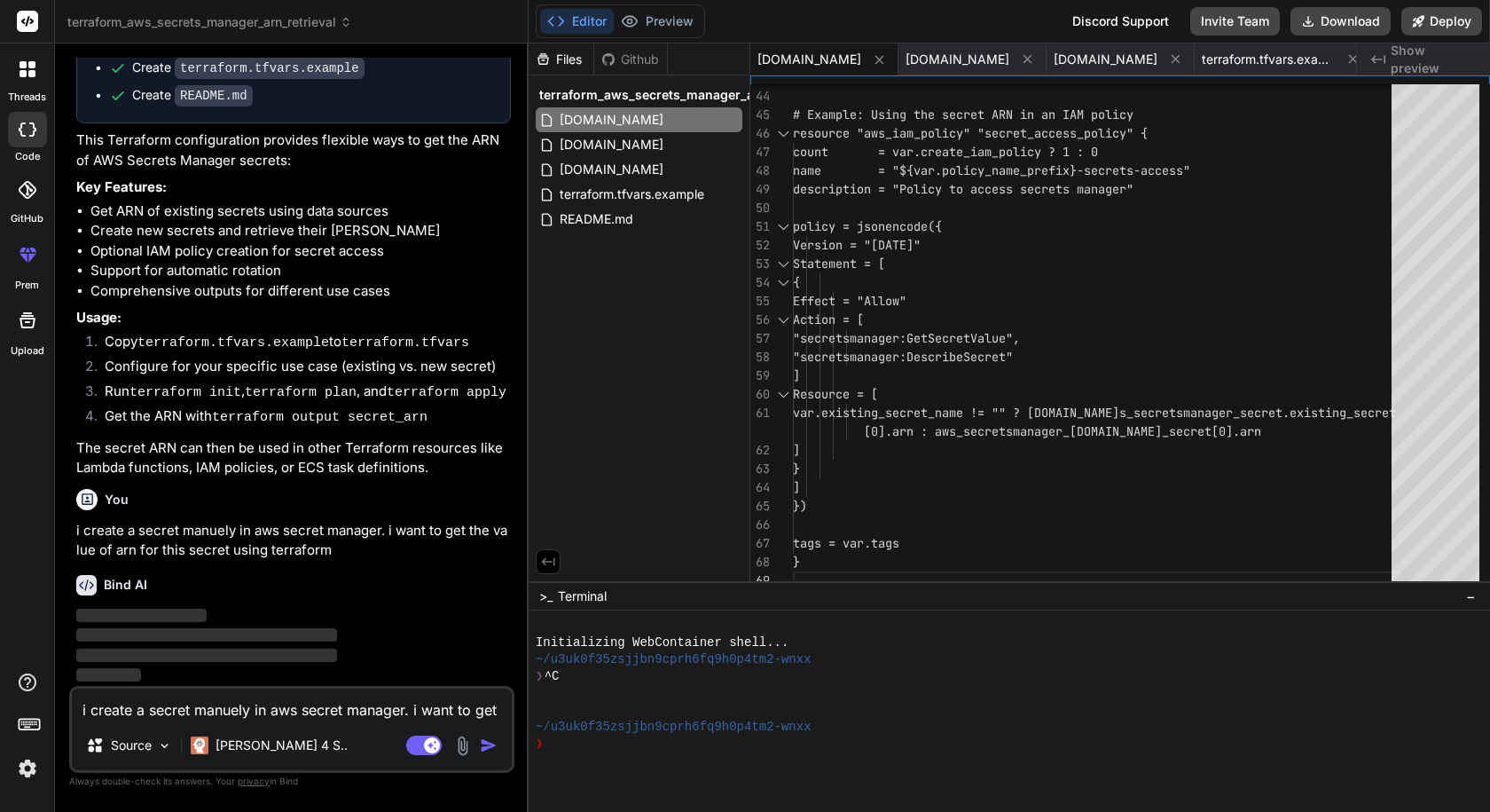
scroll to position [918, 0]
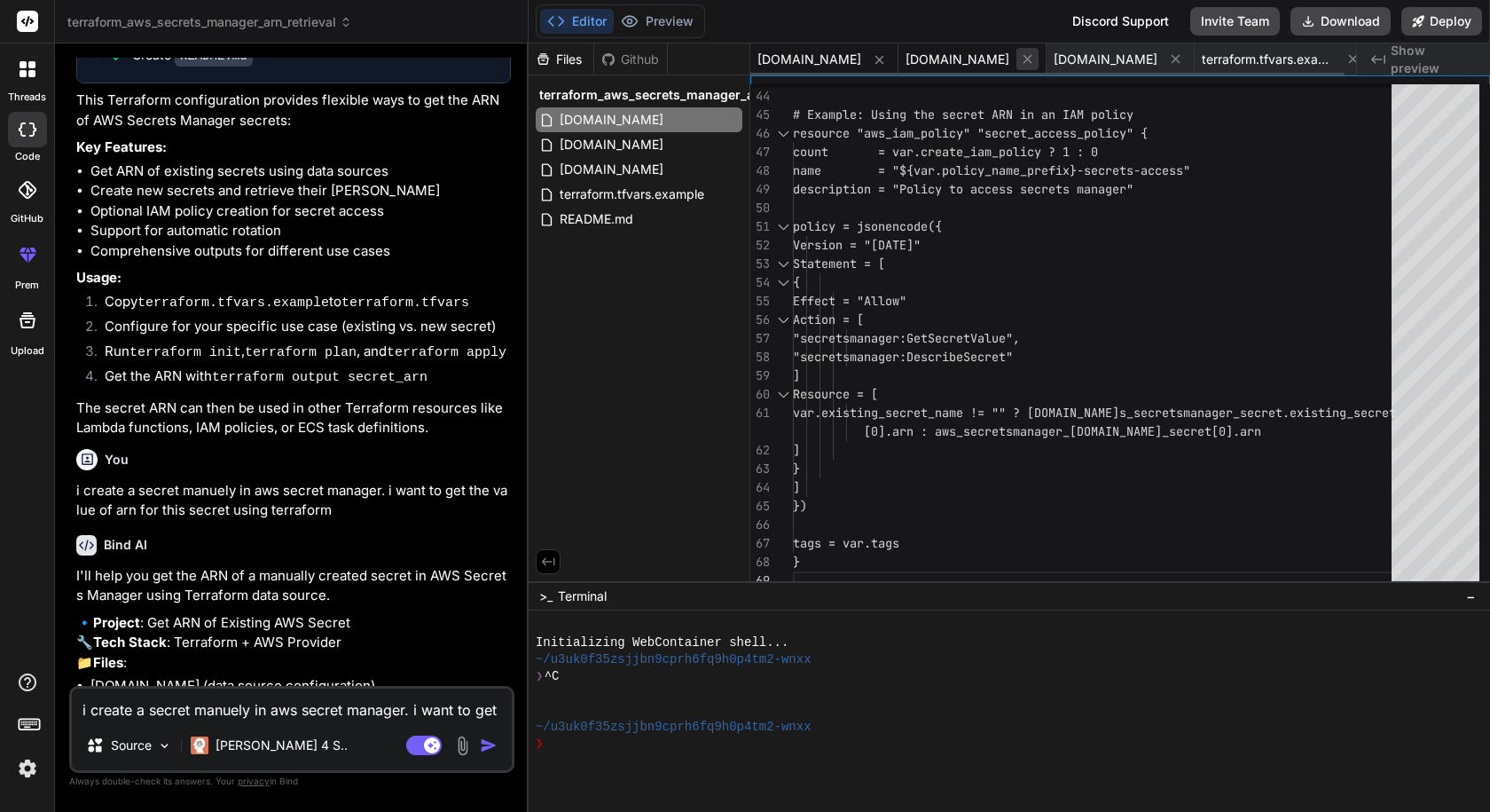
click at [1020, 60] on icon at bounding box center [1027, 59] width 15 height 15
click at [949, 60] on span "terraform.tfvars.example" at bounding box center [972, 59] width 133 height 17
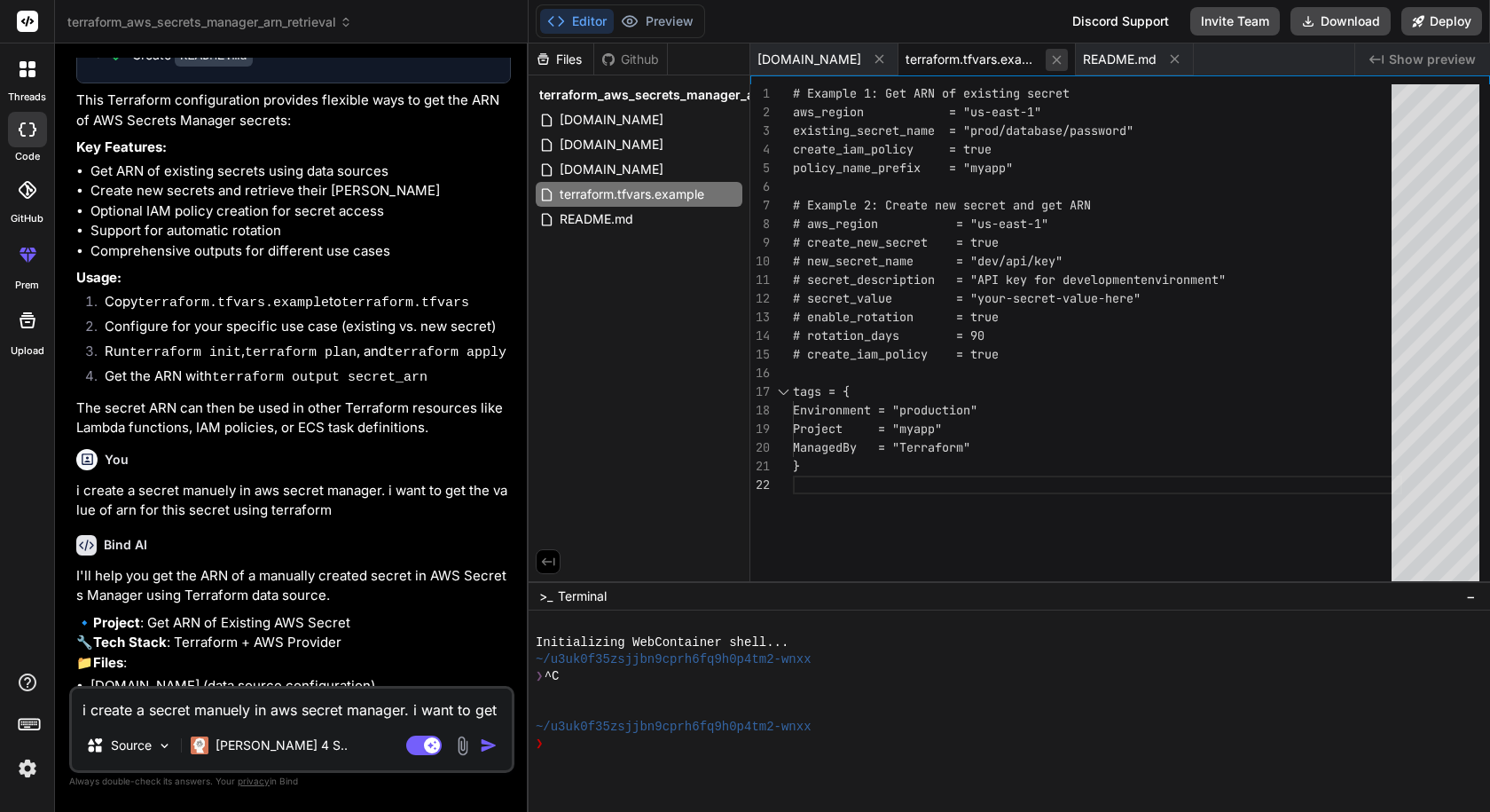
click at [1050, 58] on icon at bounding box center [1057, 60] width 15 height 15
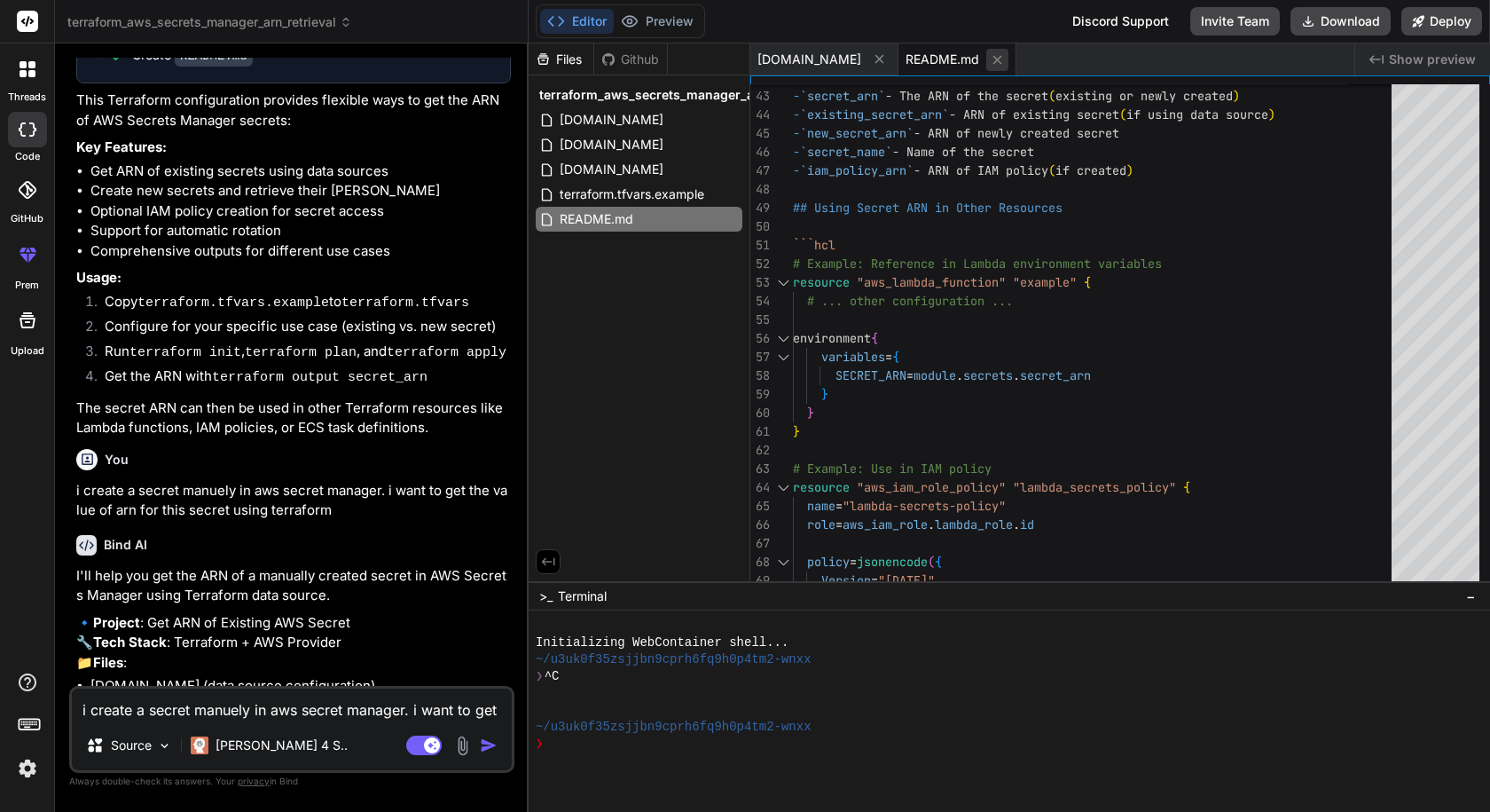
click at [990, 62] on icon at bounding box center [998, 60] width 15 height 15
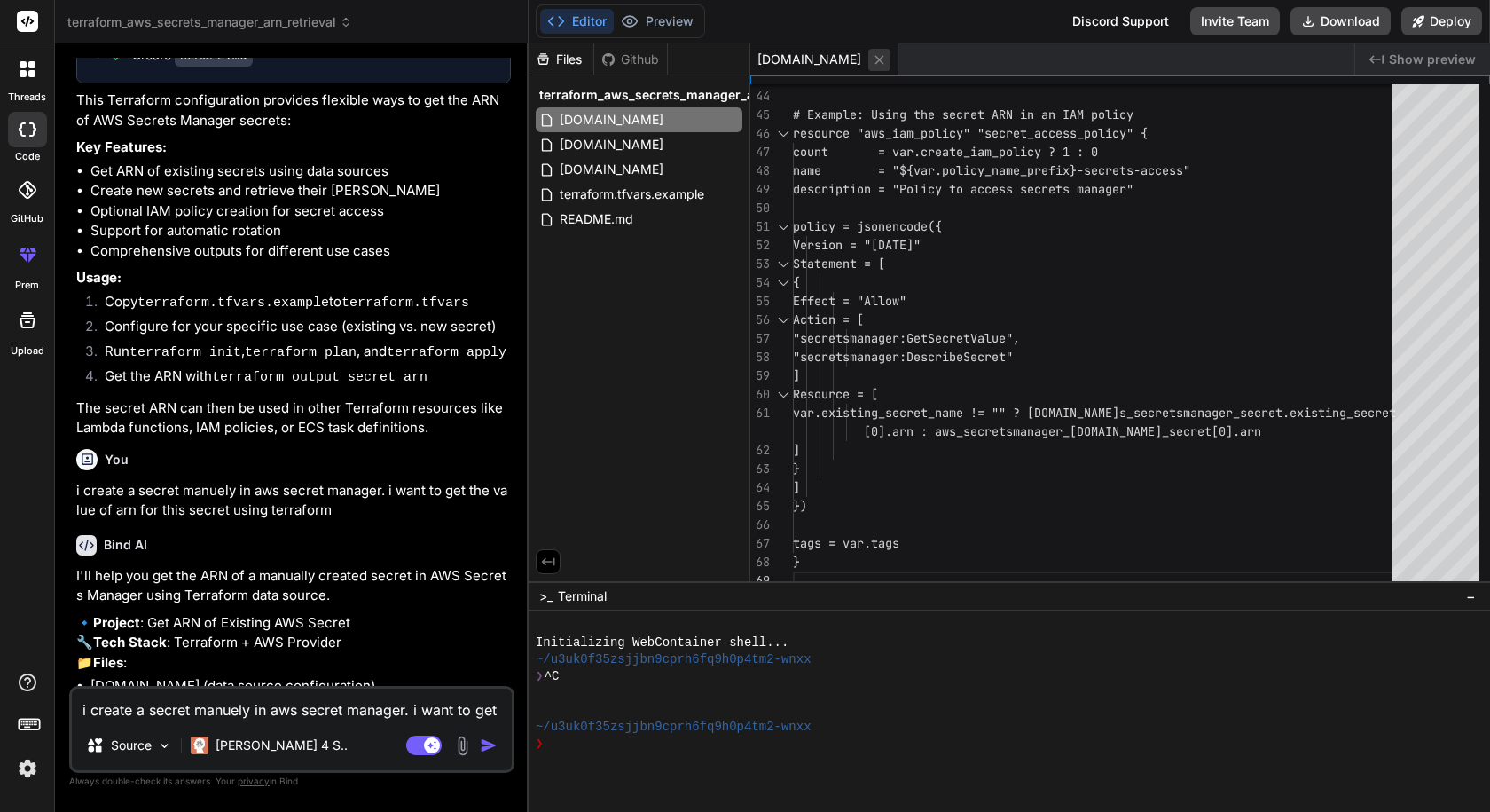
click at [872, 65] on icon at bounding box center [880, 60] width 15 height 15
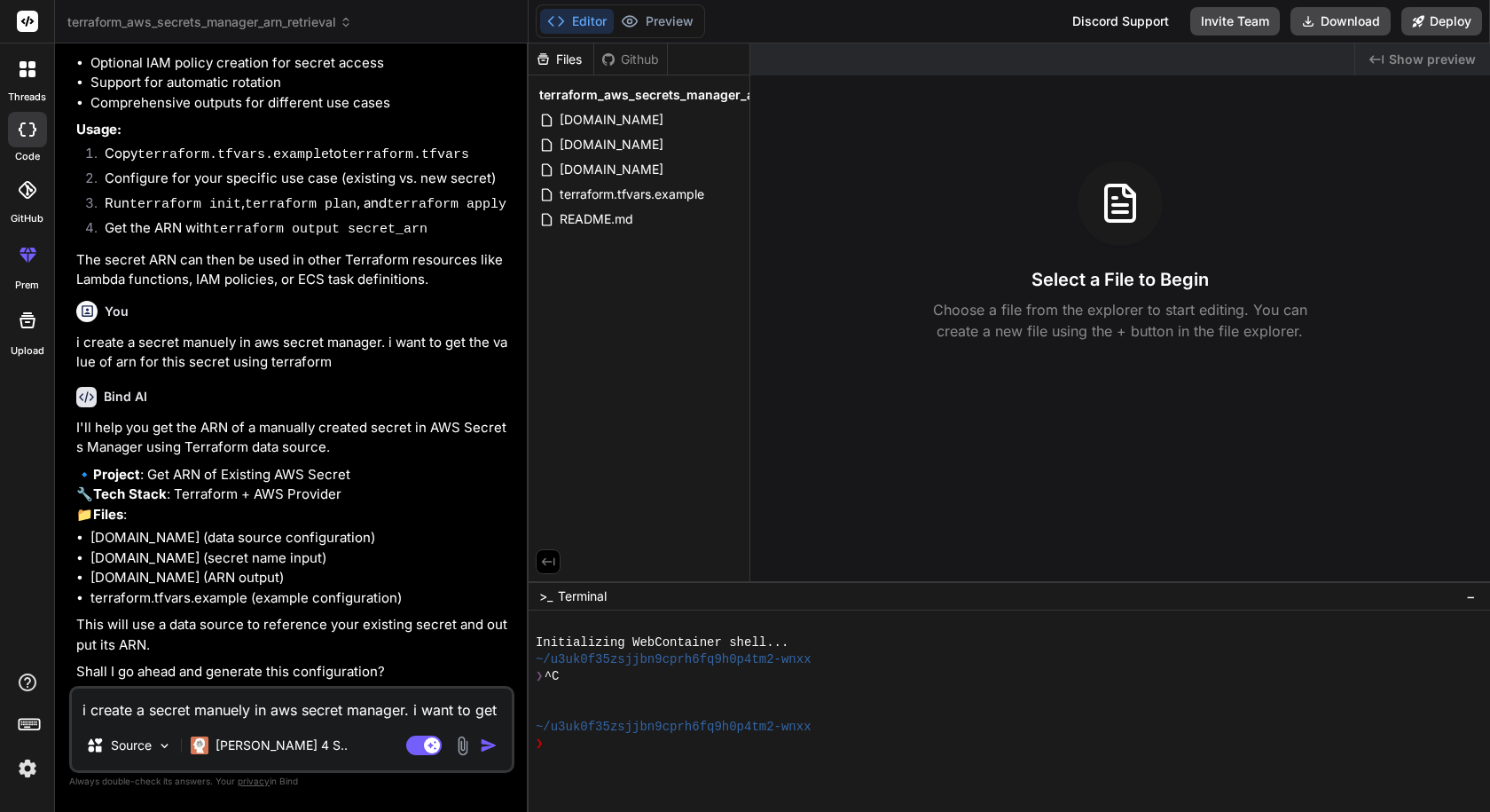
scroll to position [1146, 0]
click at [339, 694] on textarea "i create a secret manuely in aws secret manager. i want to get the value of arn…" at bounding box center [292, 704] width 440 height 32
click at [494, 739] on img "button" at bounding box center [489, 744] width 17 height 17
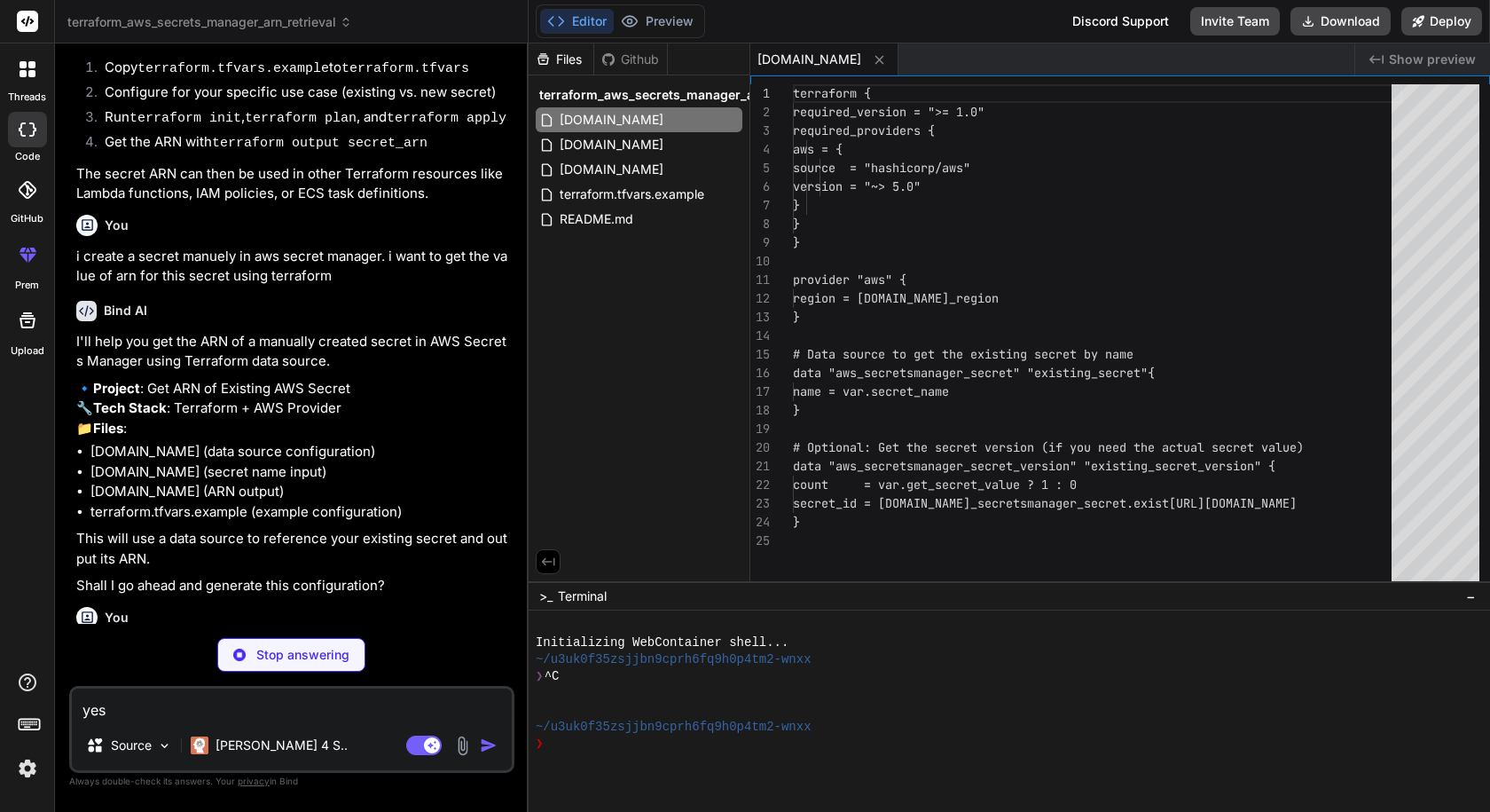
scroll to position [1418, 0]
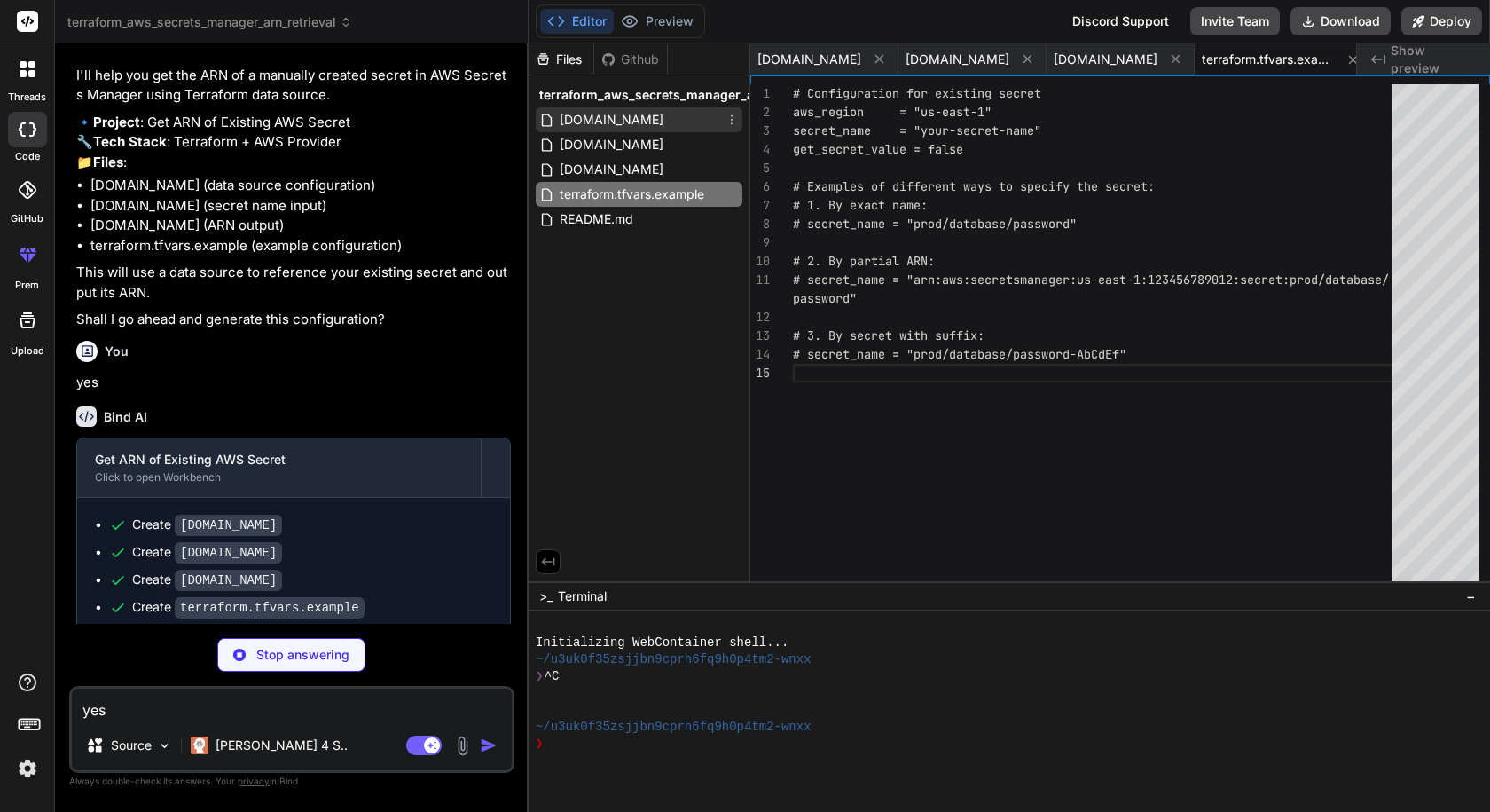
click at [612, 124] on div "[DOMAIN_NAME]" at bounding box center [639, 120] width 207 height 25
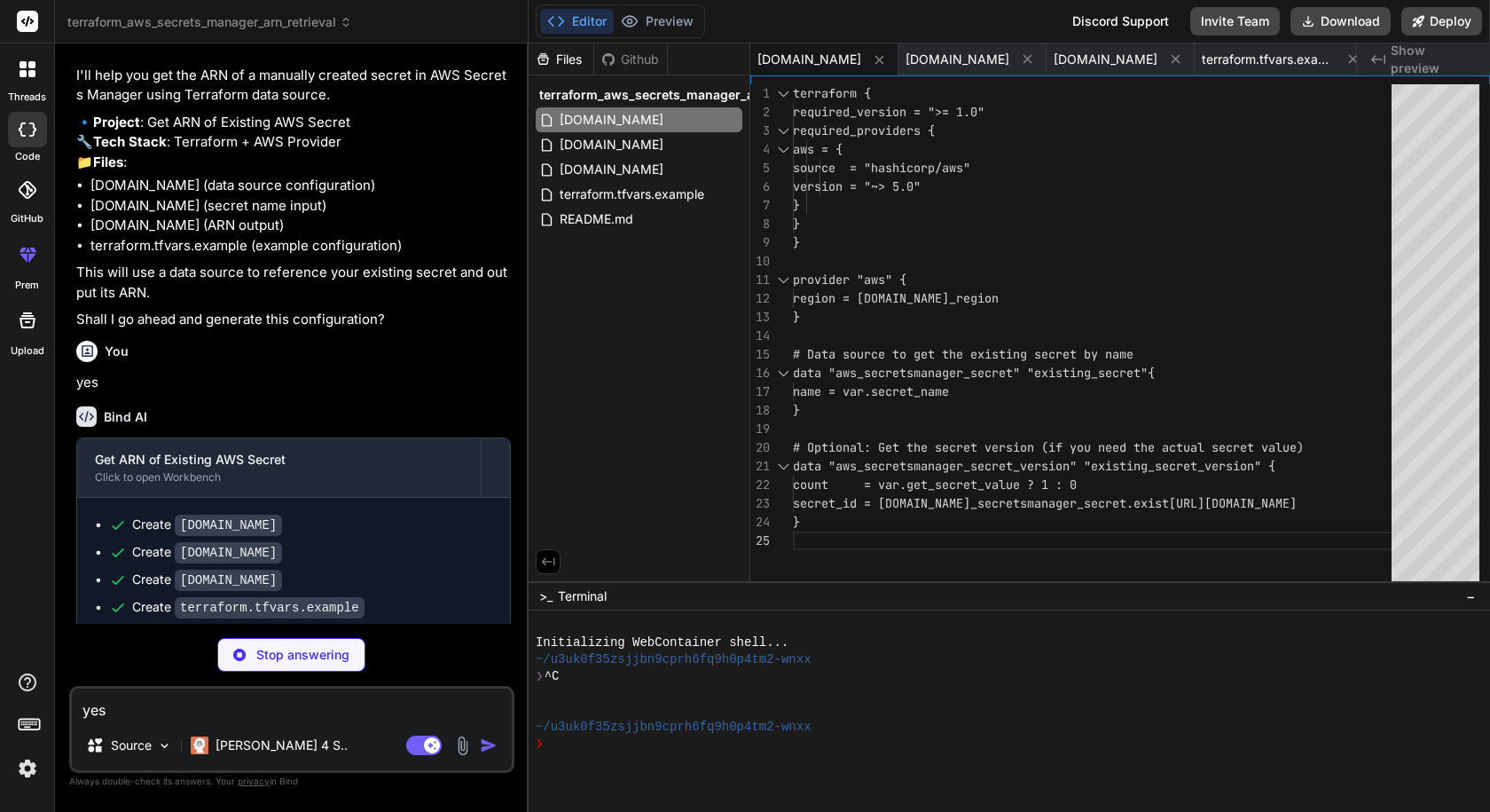
scroll to position [0, 12]
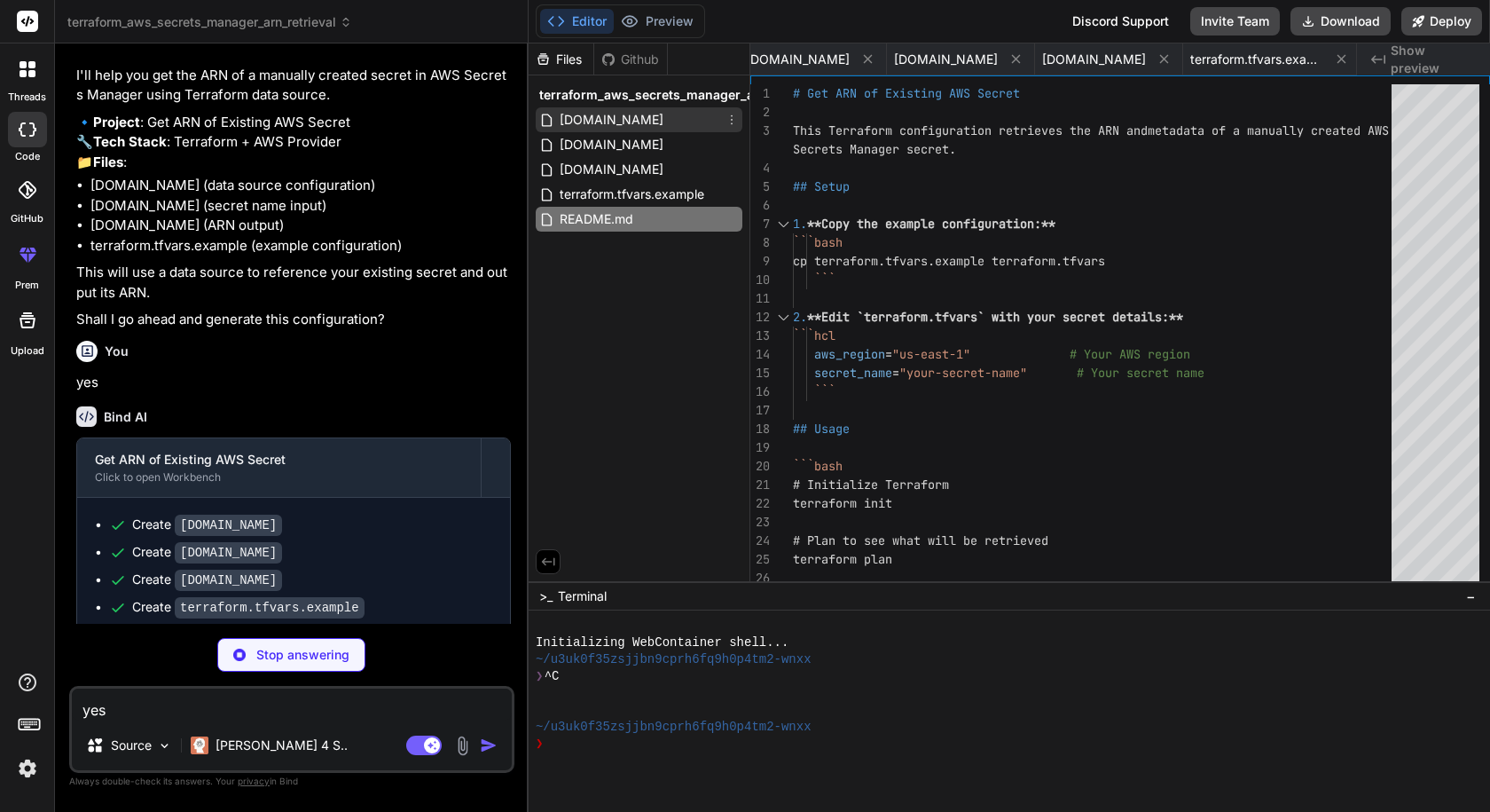
click at [582, 121] on span "[DOMAIN_NAME]" at bounding box center [611, 120] width 107 height 21
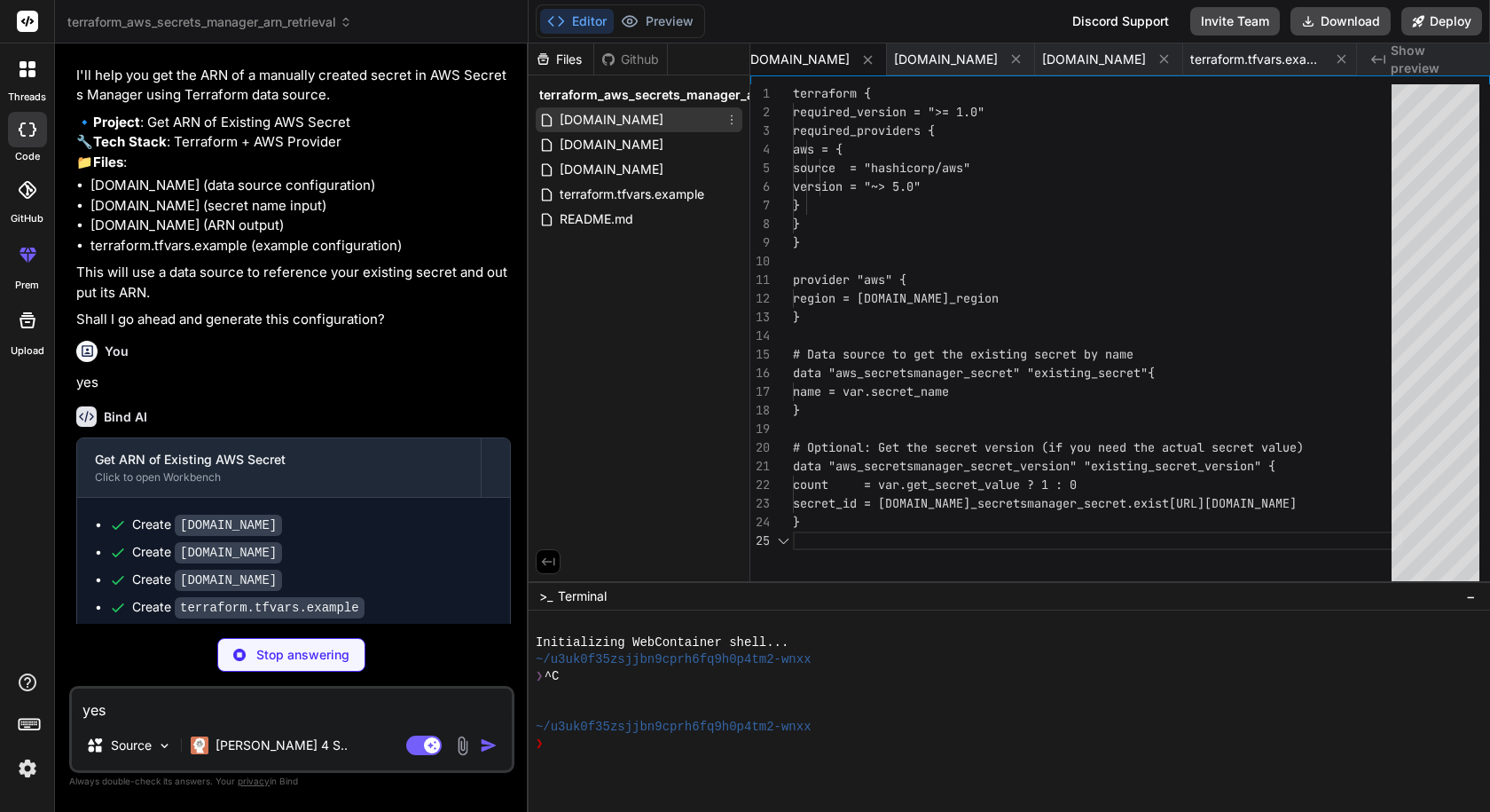
scroll to position [0, 0]
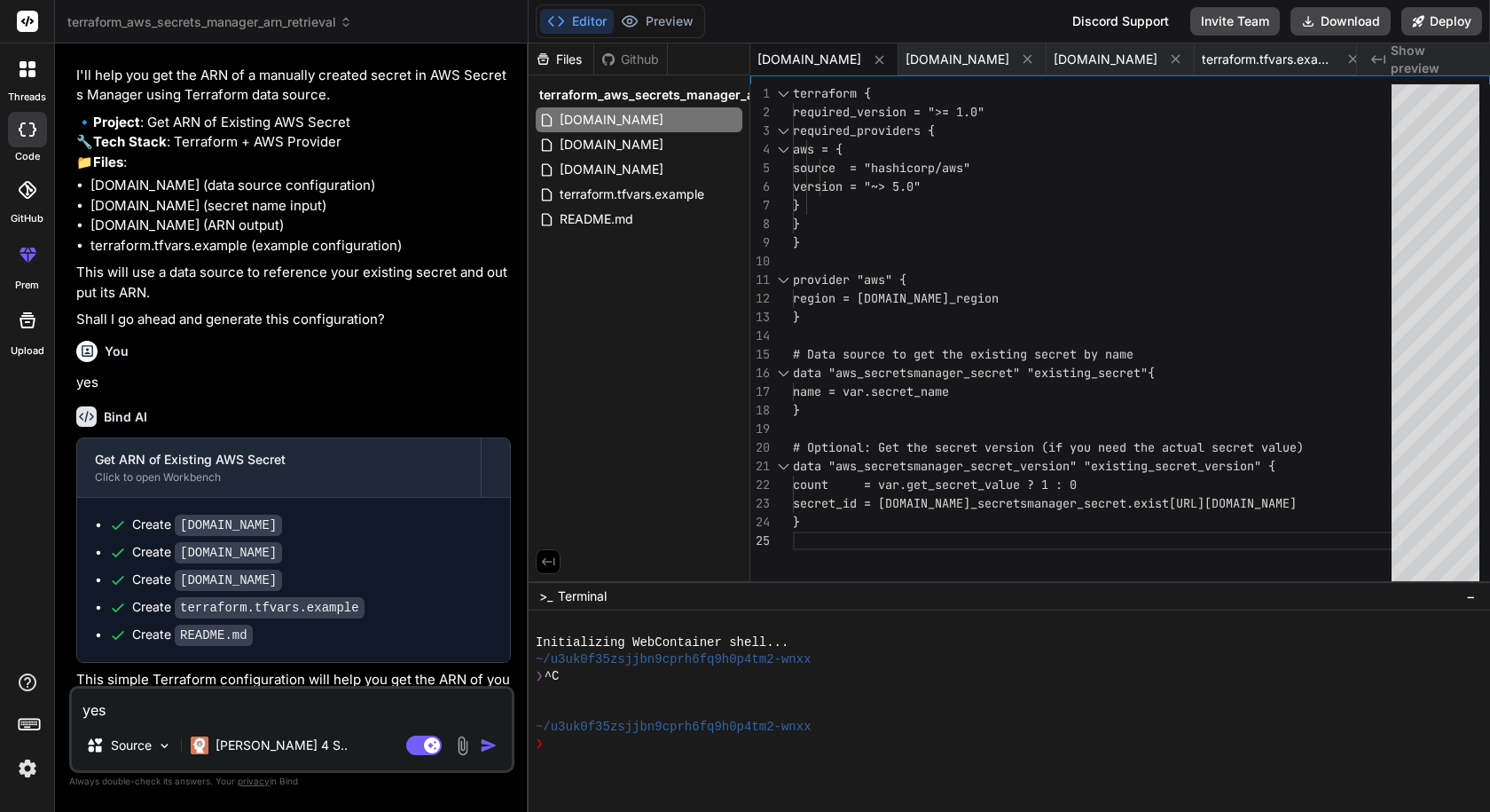
click at [923, 390] on div "terraform { required_version = ">= 1.0" required_providers { aws = { source = "…" at bounding box center [1097, 337] width 609 height 506
click at [582, 142] on span "[DOMAIN_NAME]" at bounding box center [611, 145] width 107 height 21
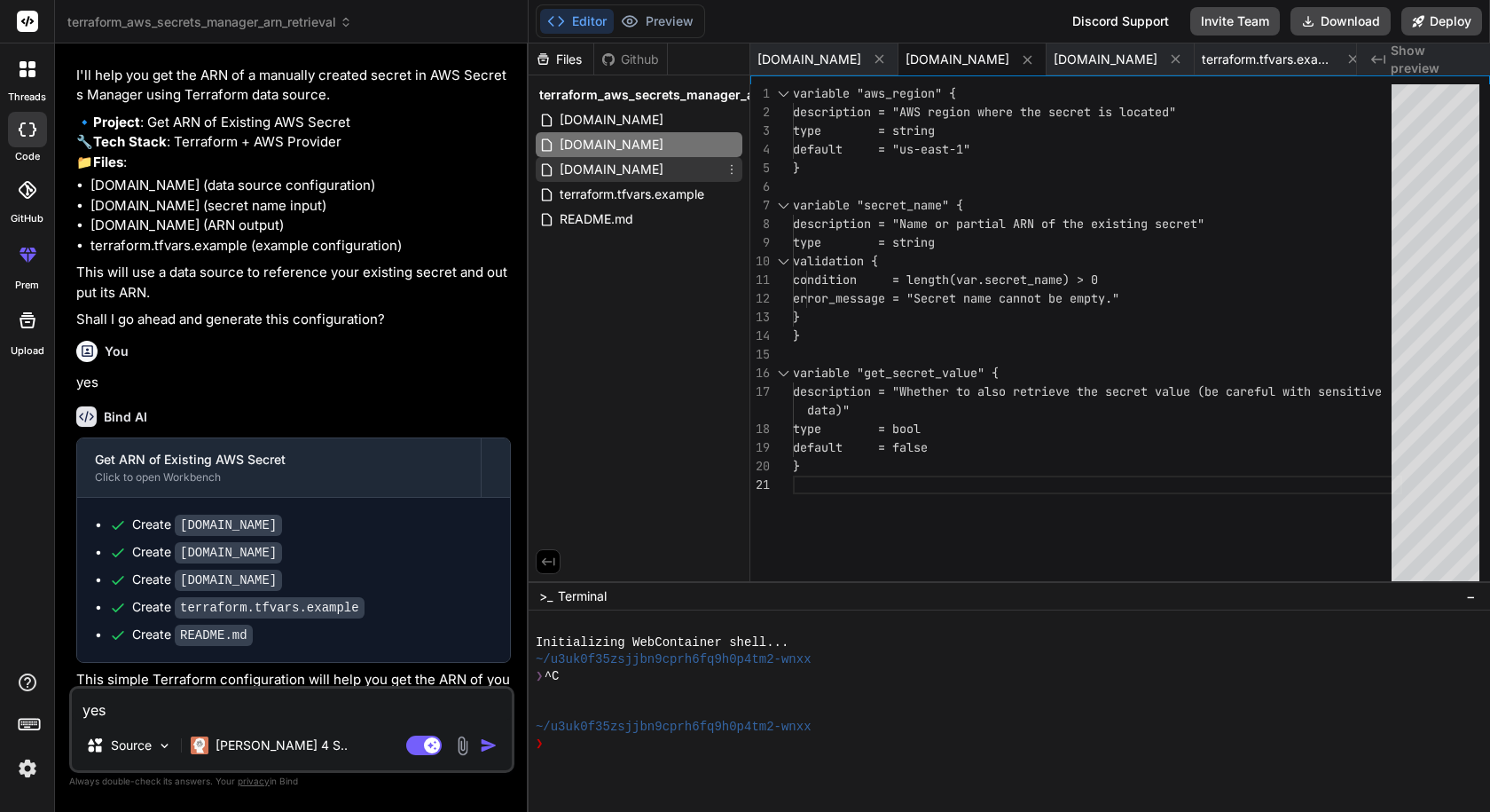
click at [616, 169] on span "[DOMAIN_NAME]" at bounding box center [611, 169] width 107 height 21
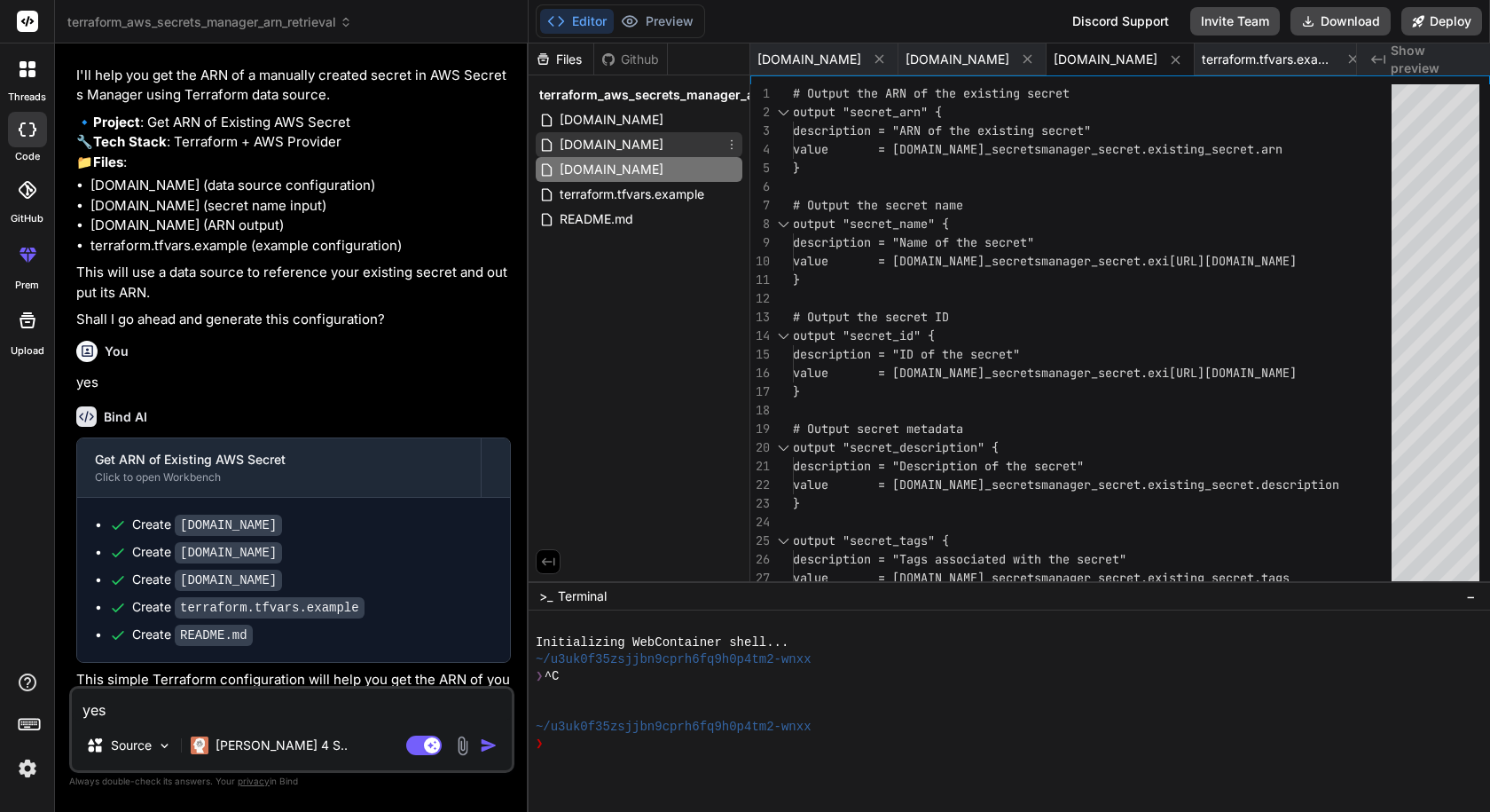
click at [609, 146] on span "[DOMAIN_NAME]" at bounding box center [611, 145] width 107 height 21
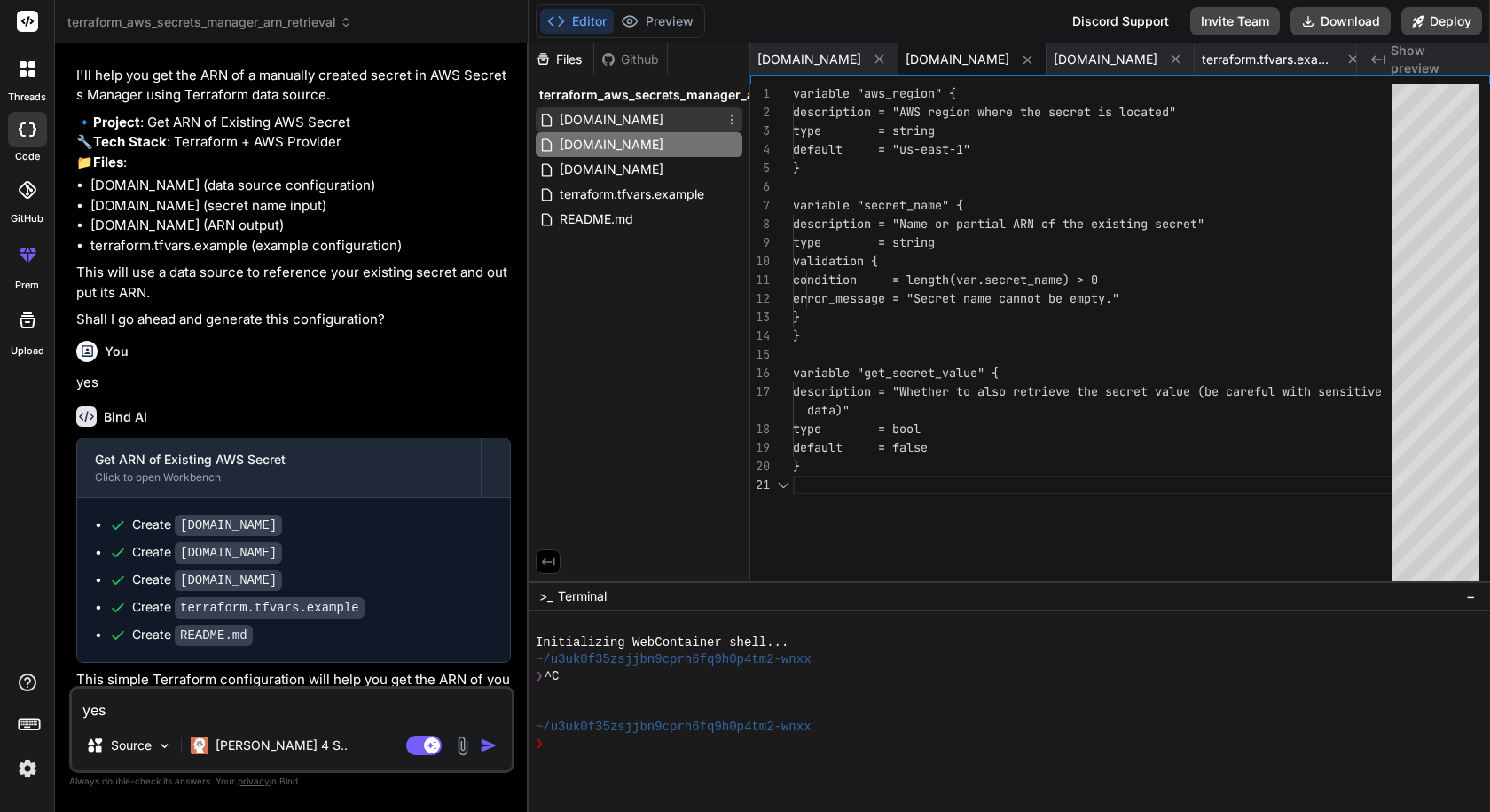
click at [589, 110] on span "[DOMAIN_NAME]" at bounding box center [611, 120] width 107 height 21
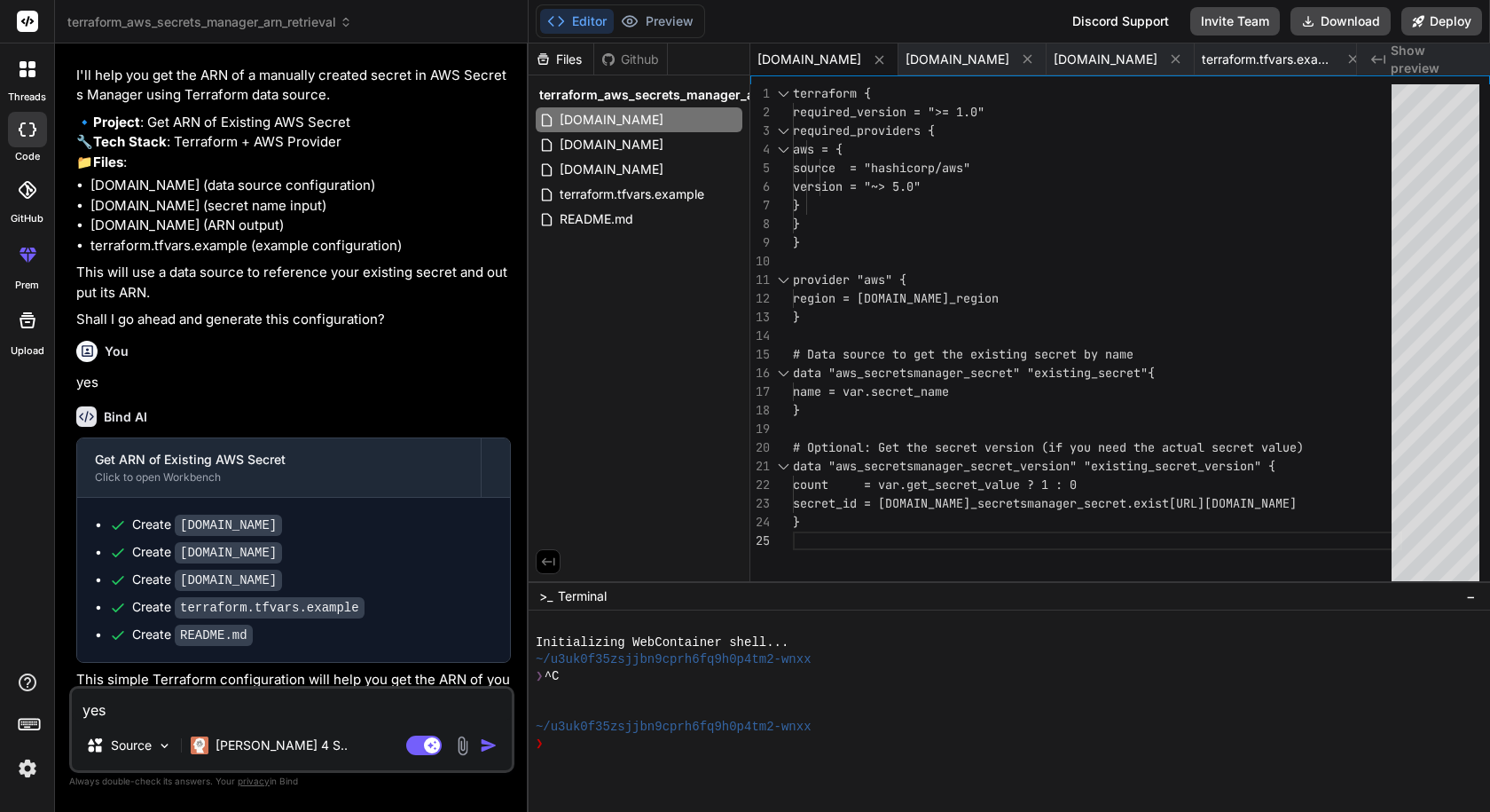
click at [300, 715] on textarea "yes" at bounding box center [292, 704] width 440 height 32
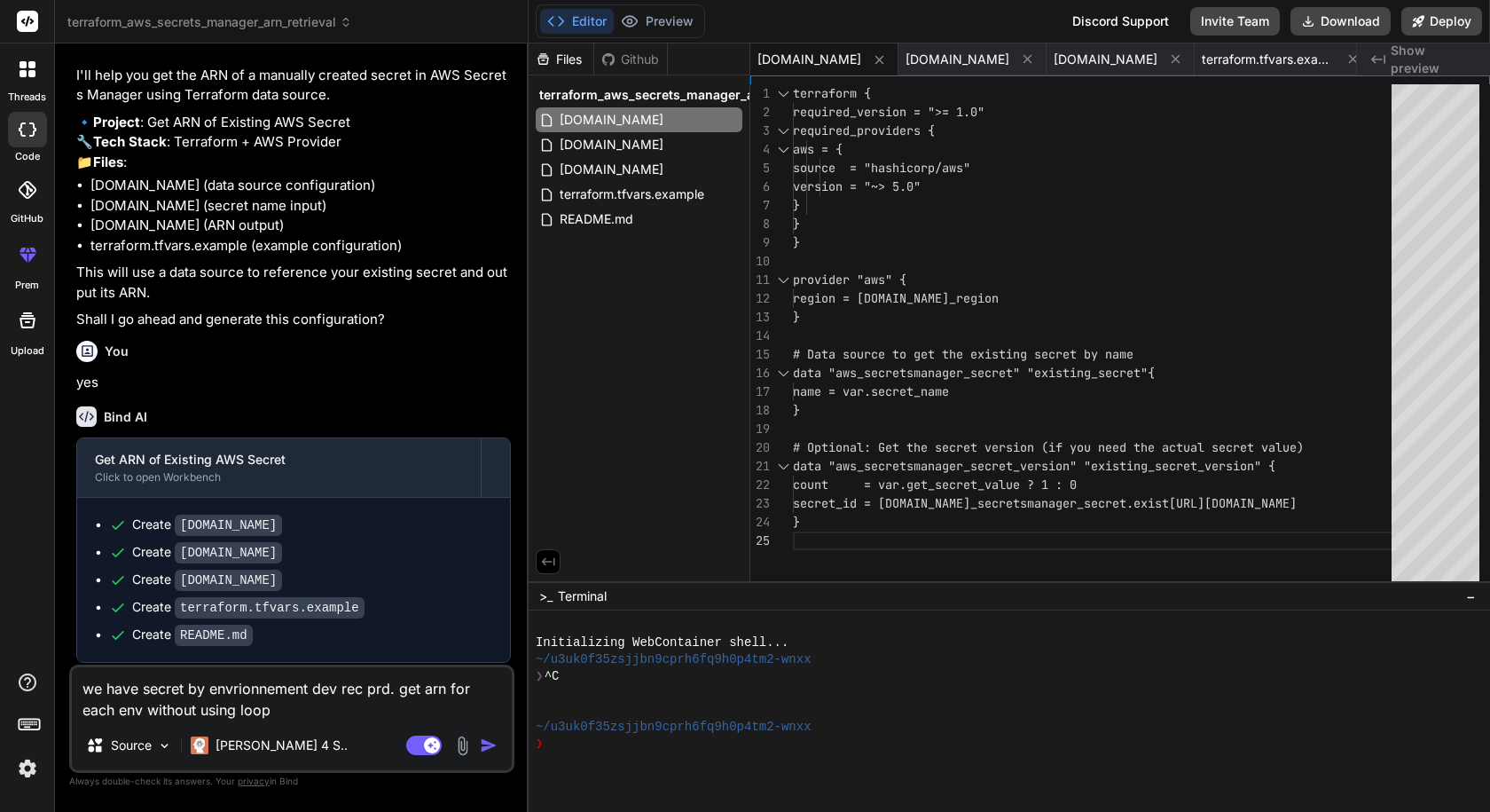
click at [492, 747] on img "button" at bounding box center [489, 744] width 17 height 17
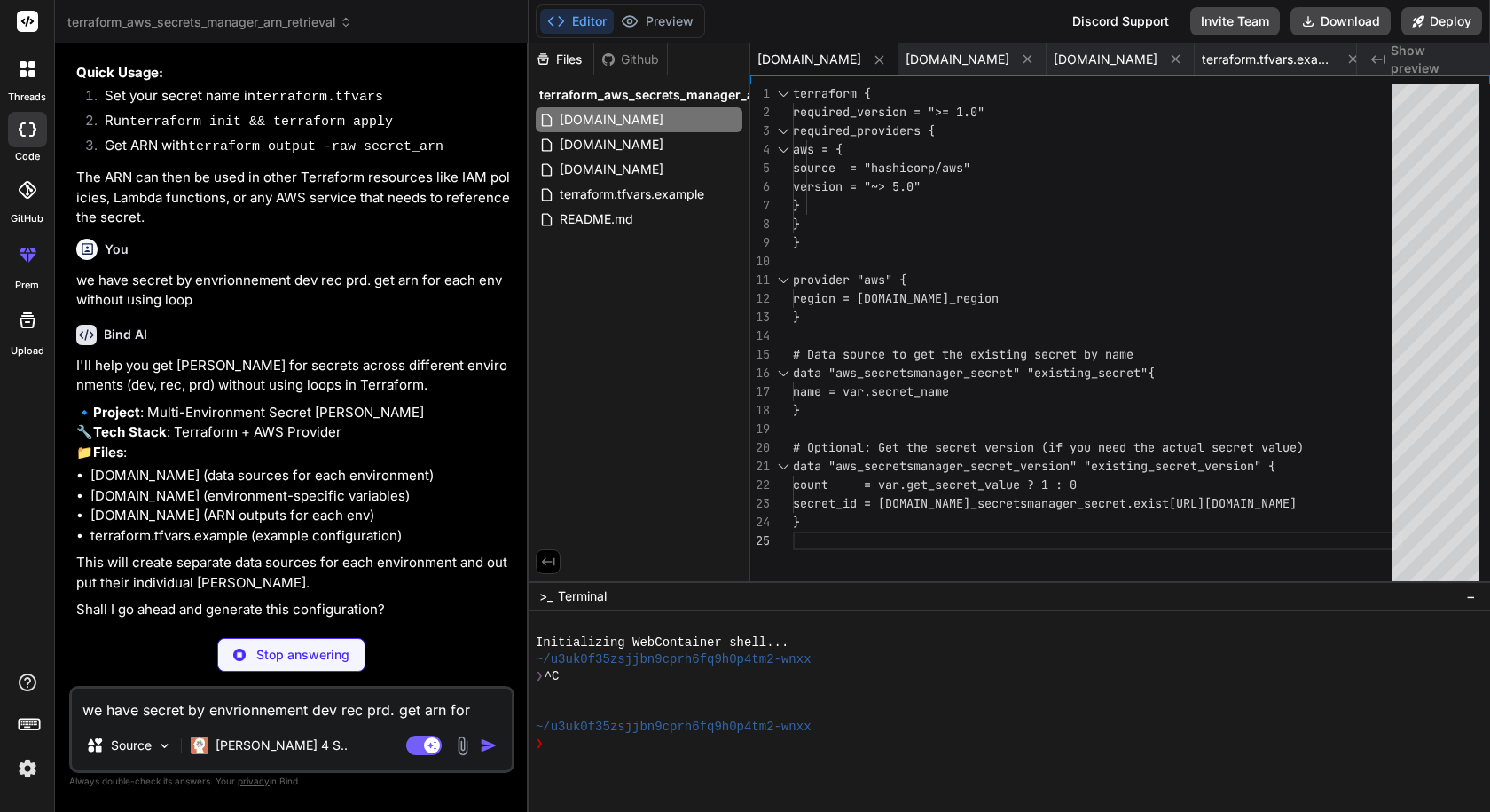
scroll to position [2241, 0]
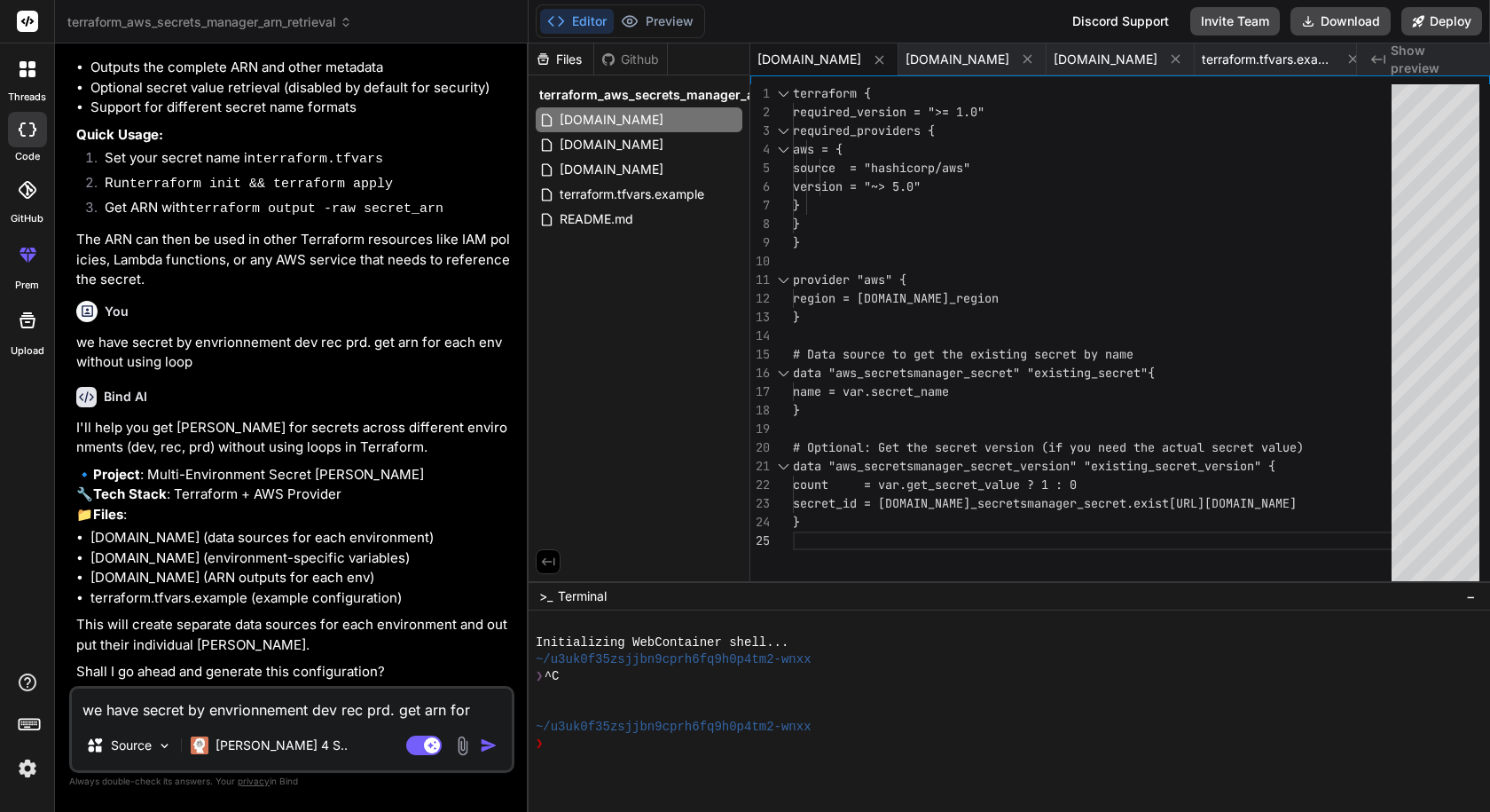
click at [380, 706] on textarea "we have secret by envrionnement dev rec prd. get arn for each env without using…" at bounding box center [292, 704] width 440 height 32
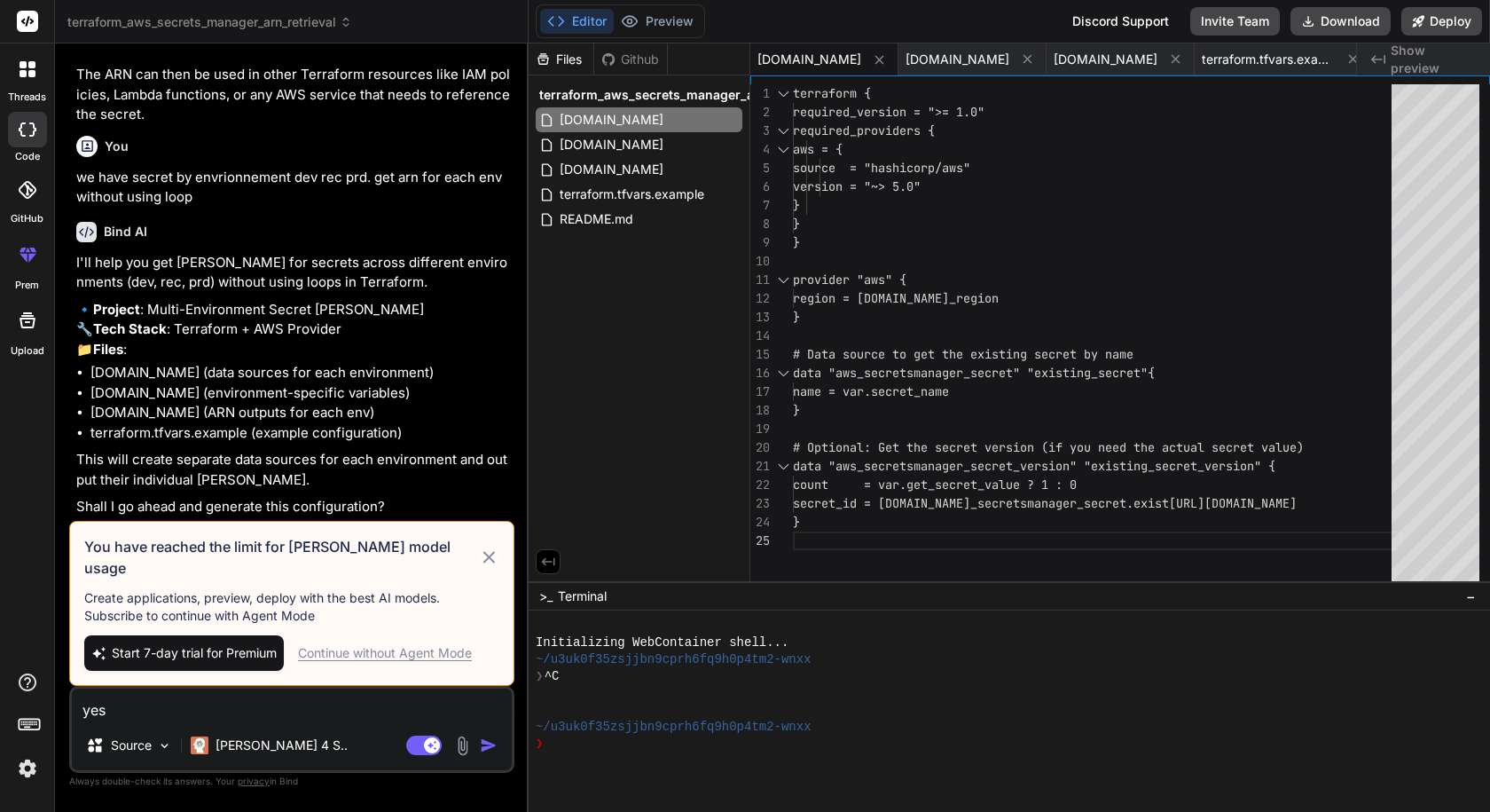
click at [491, 742] on img "button" at bounding box center [489, 744] width 17 height 17
click at [487, 568] on icon at bounding box center [489, 557] width 20 height 21
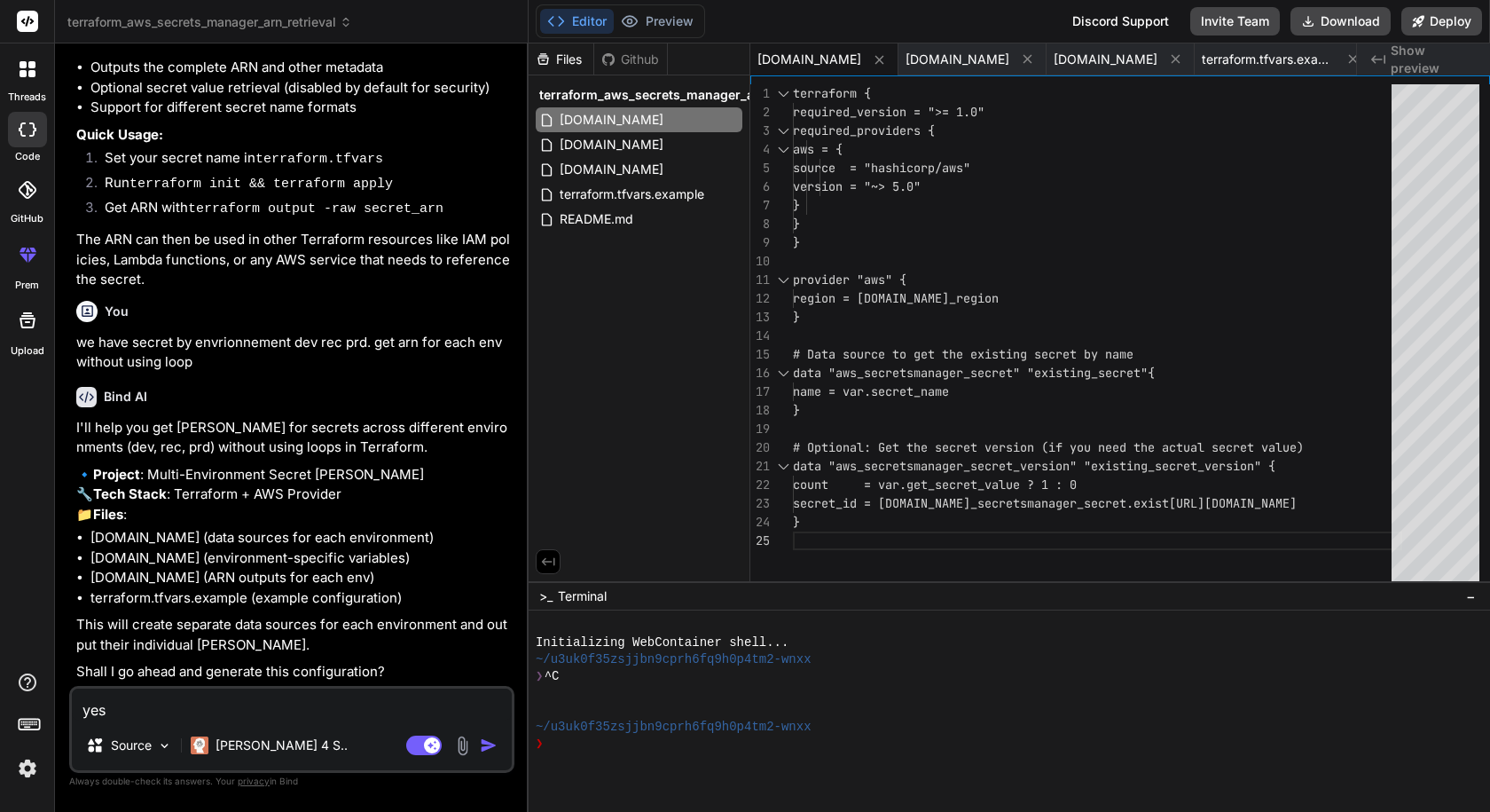
click at [494, 756] on div "Source Claude 4 S.." at bounding box center [292, 748] width 440 height 42
click at [486, 749] on img "button" at bounding box center [489, 744] width 17 height 17
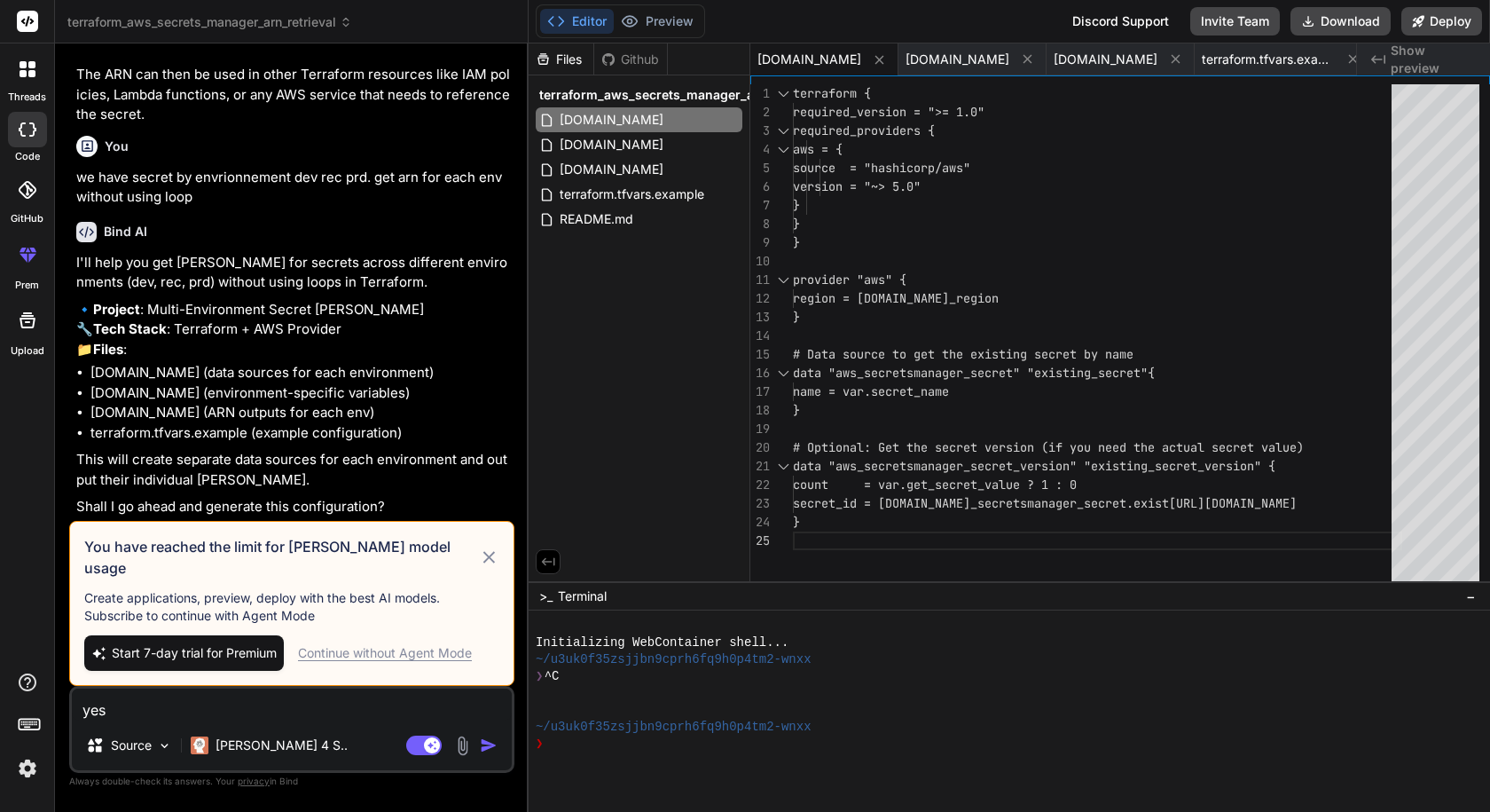
click at [457, 659] on div "Continue without Agent Mode" at bounding box center [385, 653] width 174 height 17
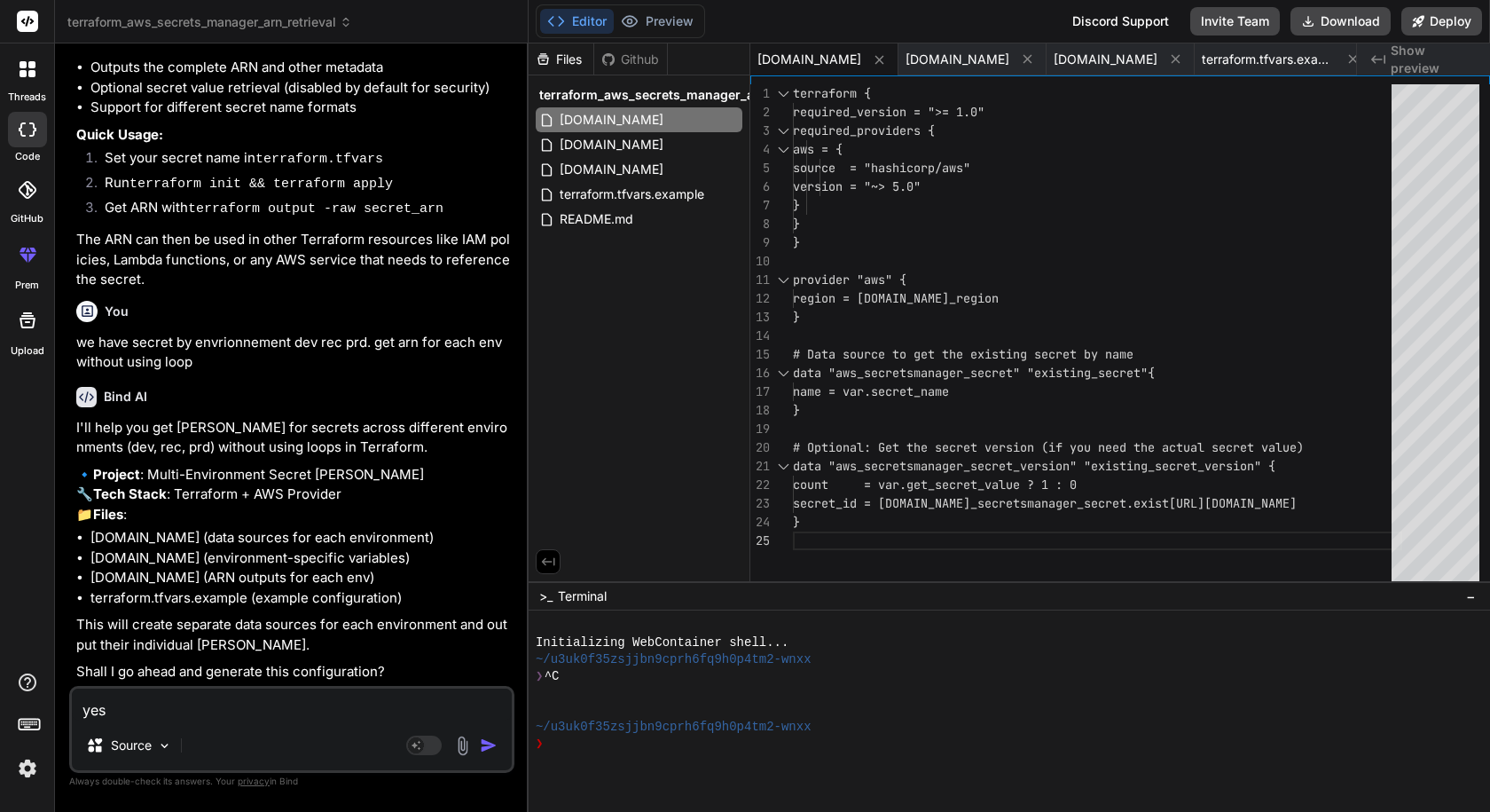
click at [486, 741] on img "button" at bounding box center [489, 744] width 17 height 17
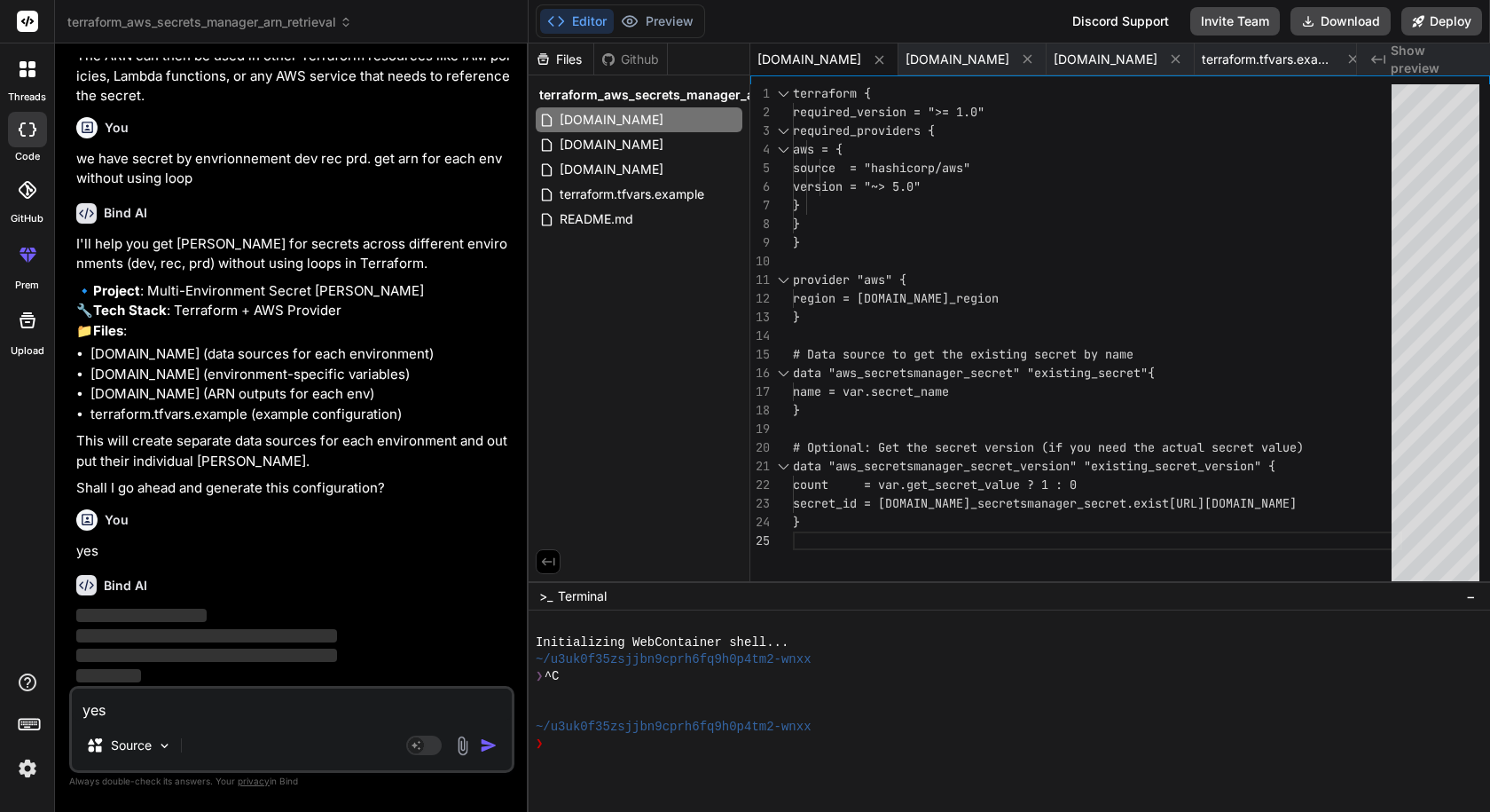
scroll to position [2424, 0]
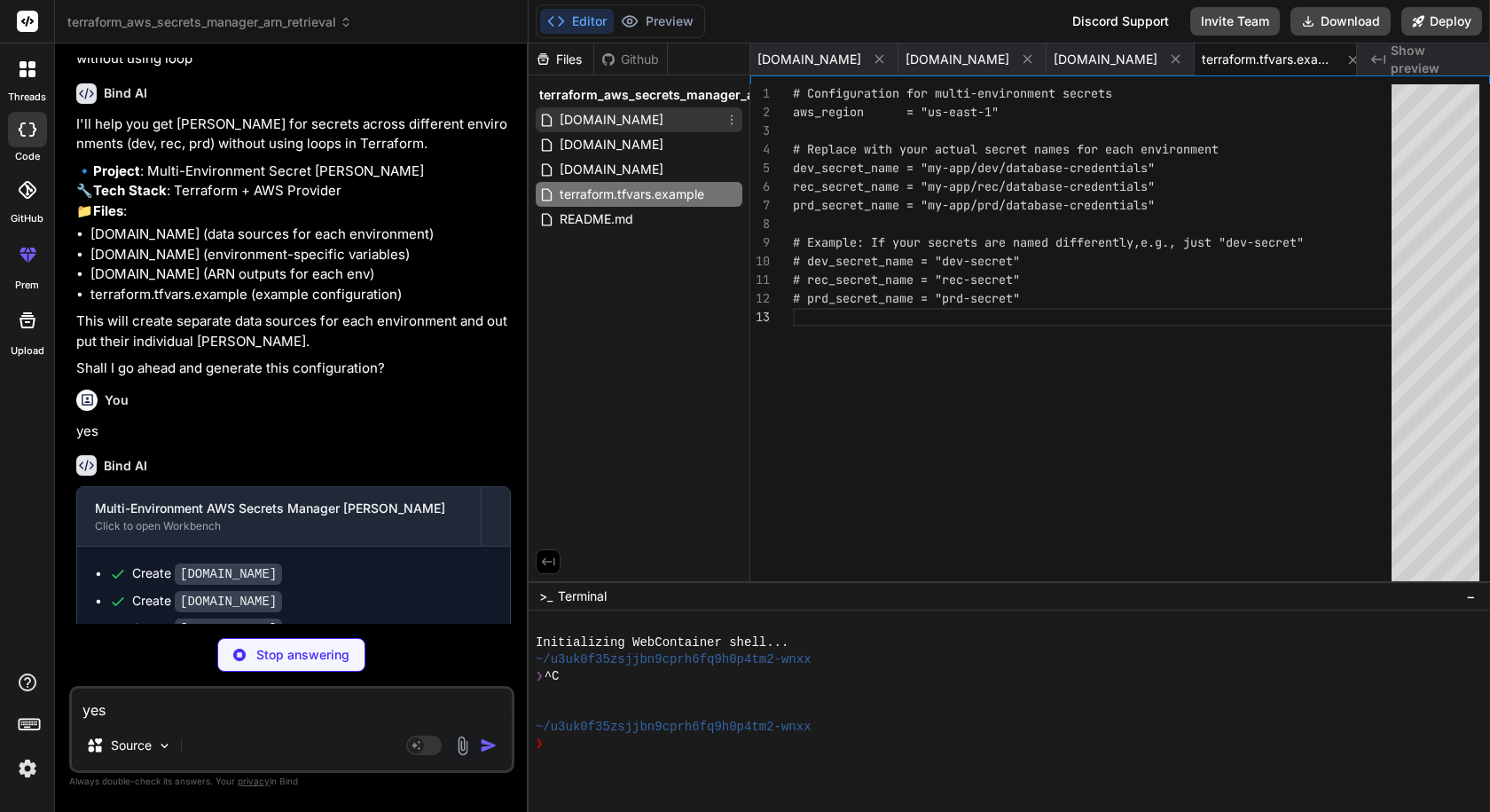
click at [646, 123] on div "[DOMAIN_NAME]" at bounding box center [639, 120] width 207 height 25
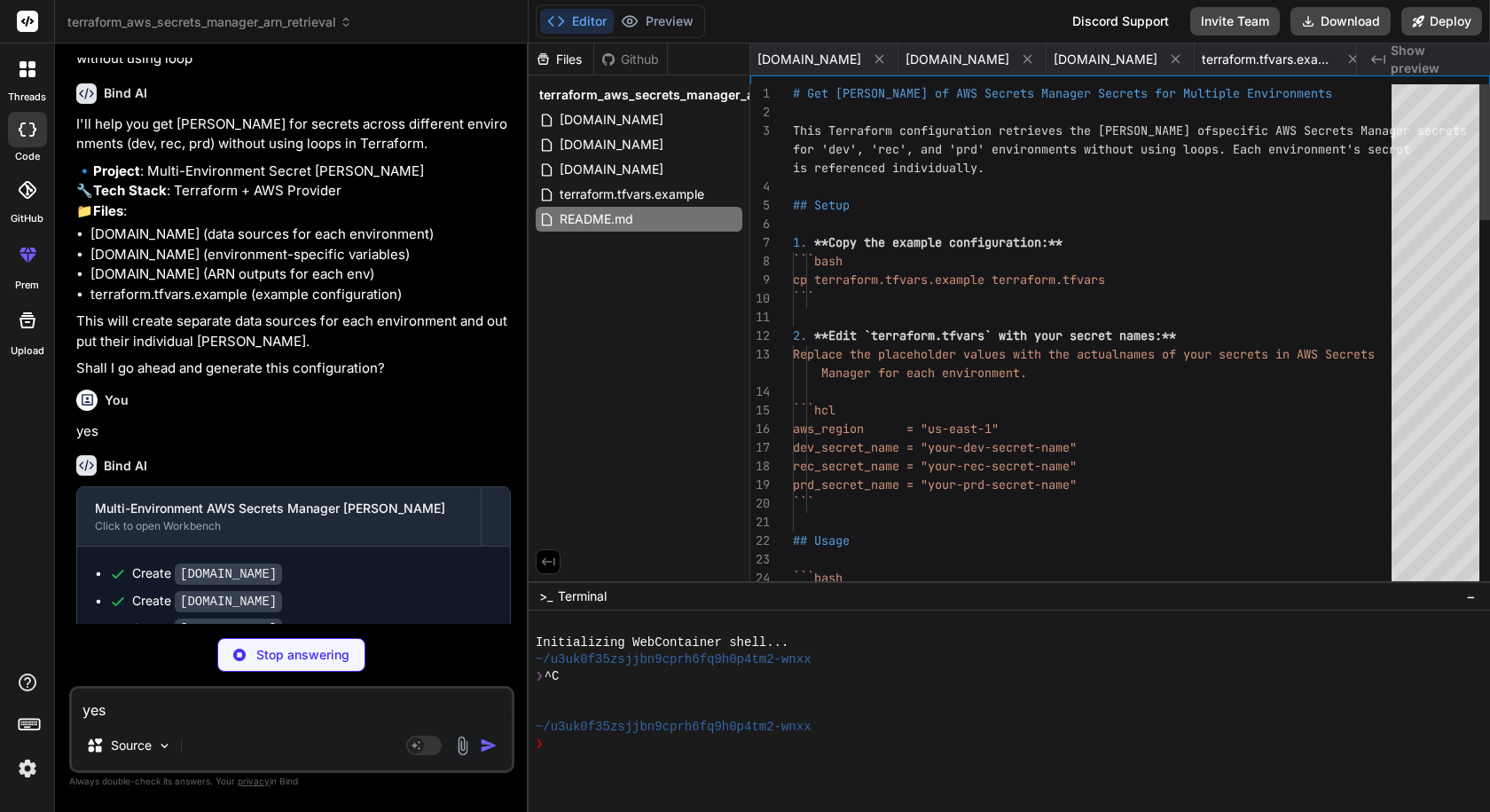
scroll to position [0, 12]
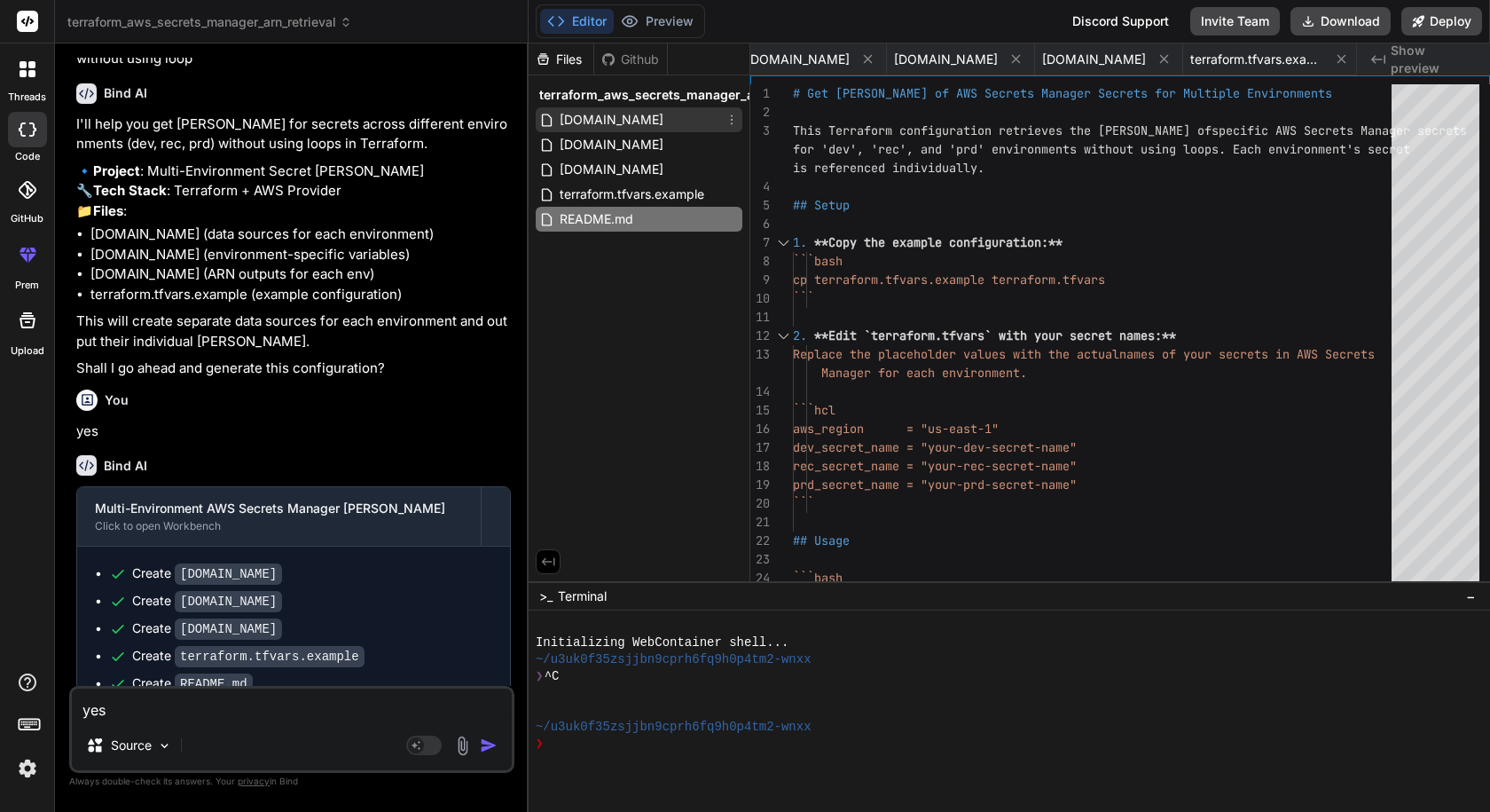
click at [565, 117] on span "[DOMAIN_NAME]" at bounding box center [611, 120] width 107 height 21
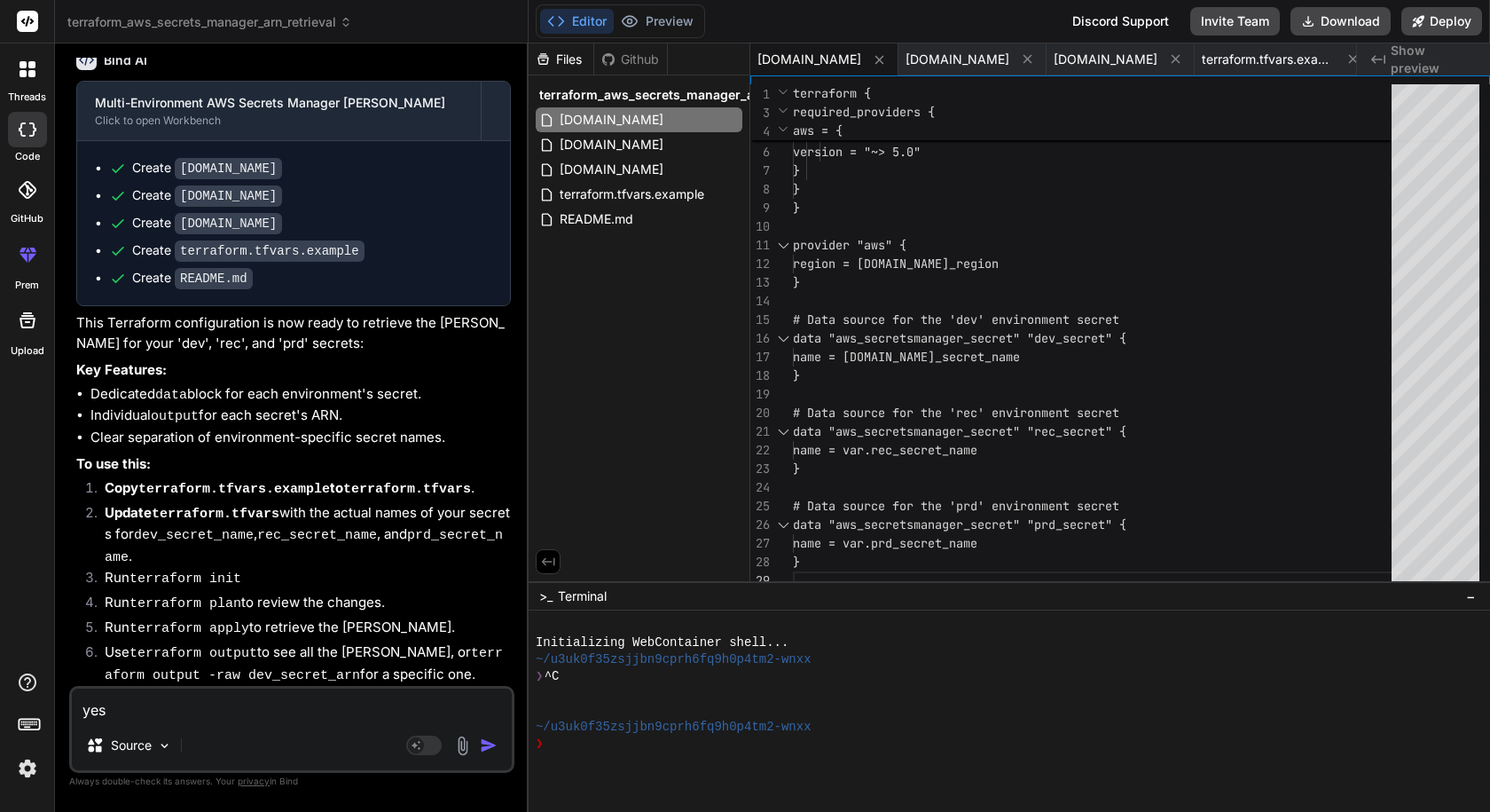
scroll to position [2937, 0]
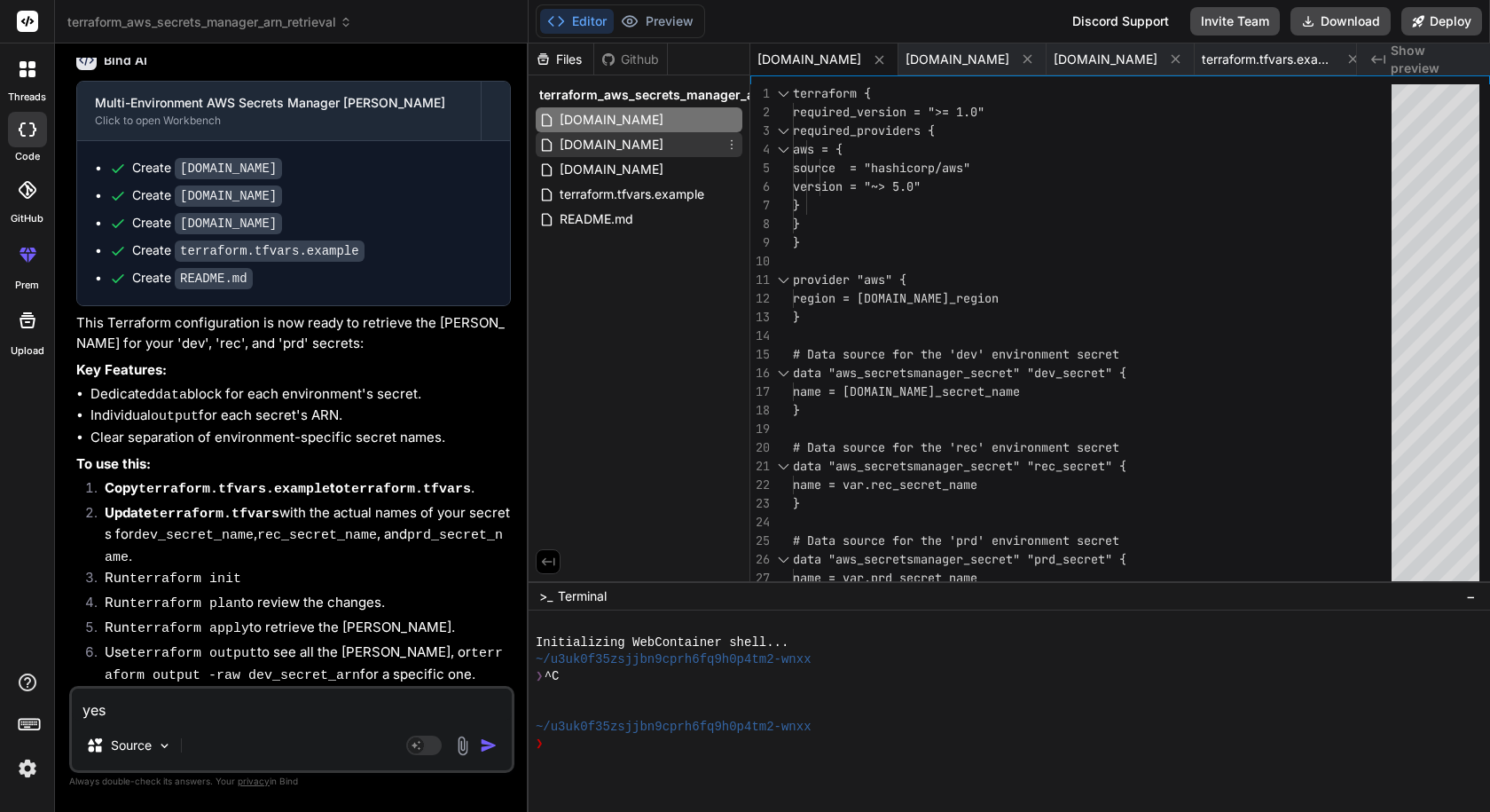
click at [631, 156] on div "[DOMAIN_NAME]" at bounding box center [639, 145] width 207 height 25
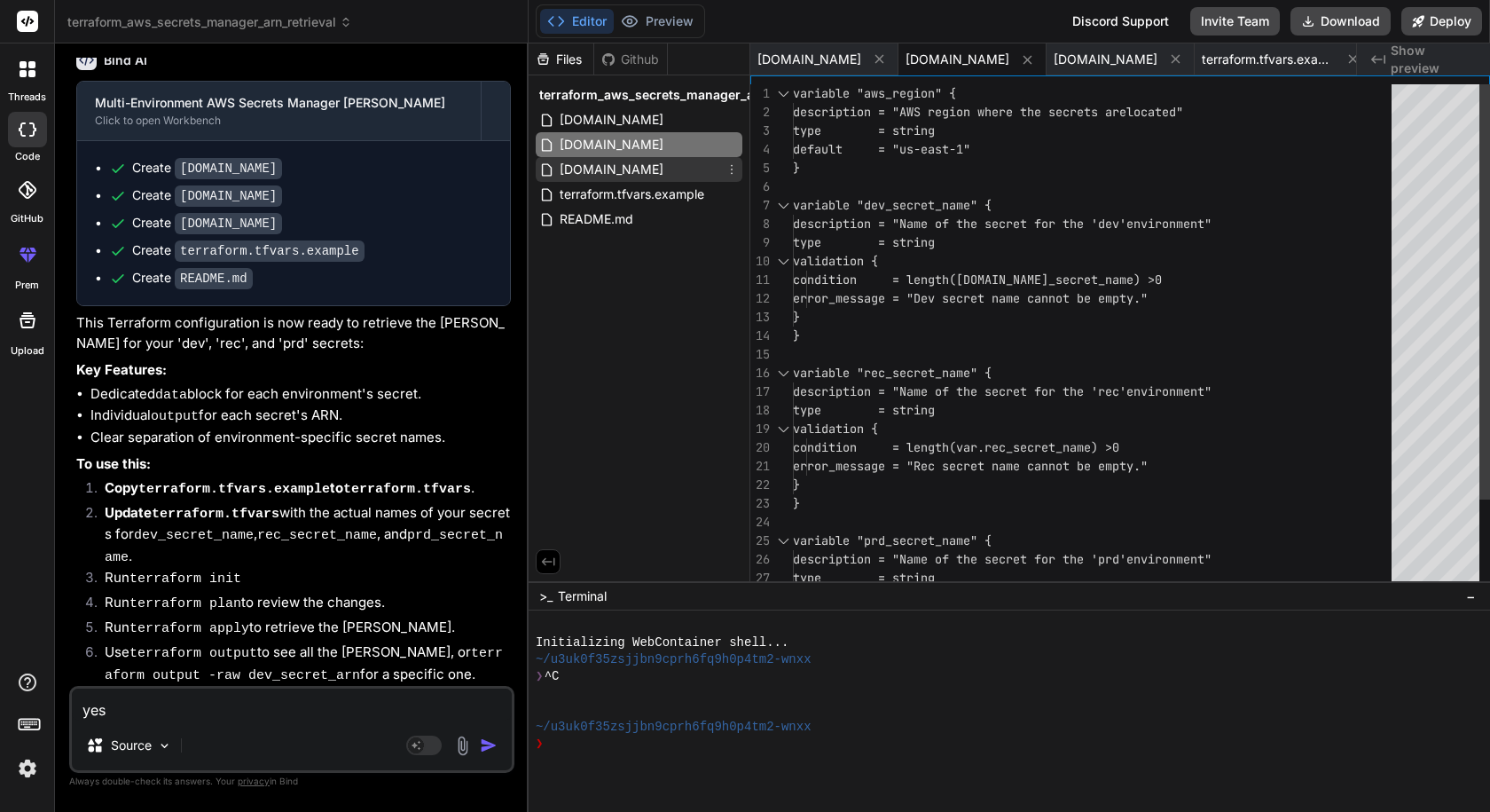
click at [627, 168] on div "[DOMAIN_NAME]" at bounding box center [639, 170] width 207 height 25
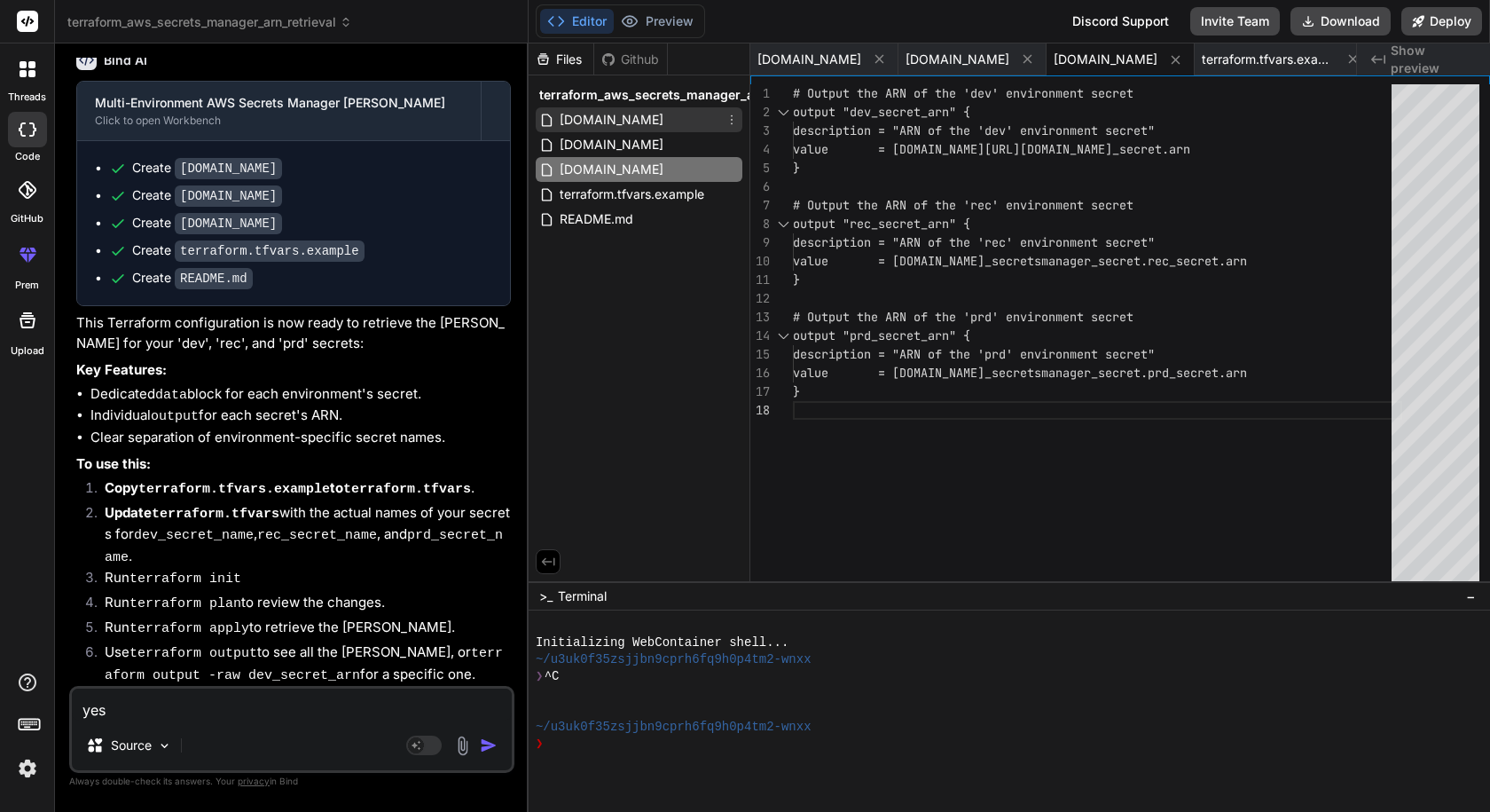
click at [612, 130] on div "[DOMAIN_NAME]" at bounding box center [639, 120] width 207 height 25
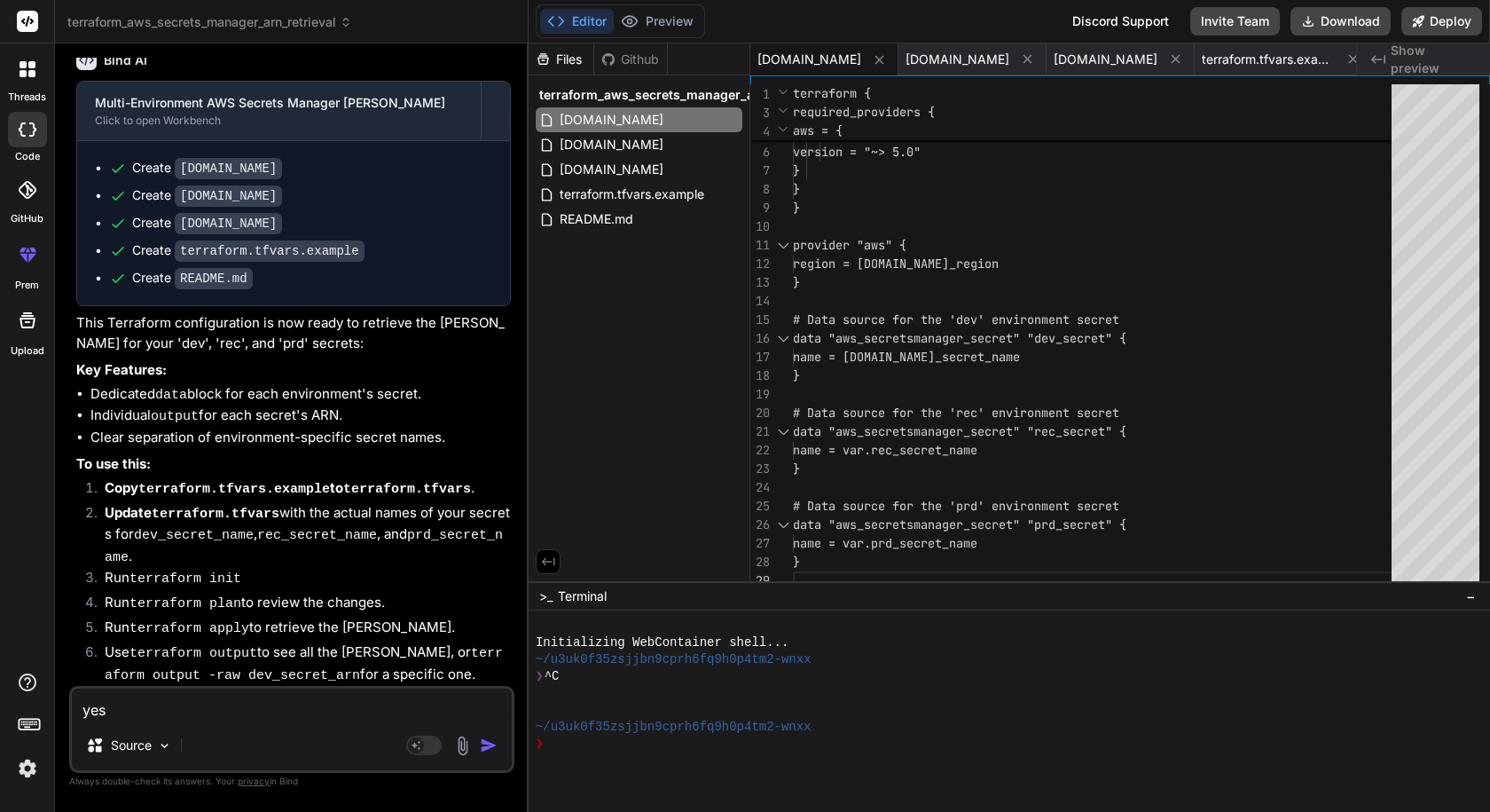
click at [317, 712] on textarea "yes" at bounding box center [292, 704] width 440 height 32
click at [336, 709] on textarea "yes" at bounding box center [292, 704] width 440 height 32
click at [477, 746] on div "Agent Mode. When this toggle is activated, AI automatically makes decisions, re…" at bounding box center [454, 745] width 102 height 21
click at [485, 747] on img "button" at bounding box center [489, 744] width 17 height 17
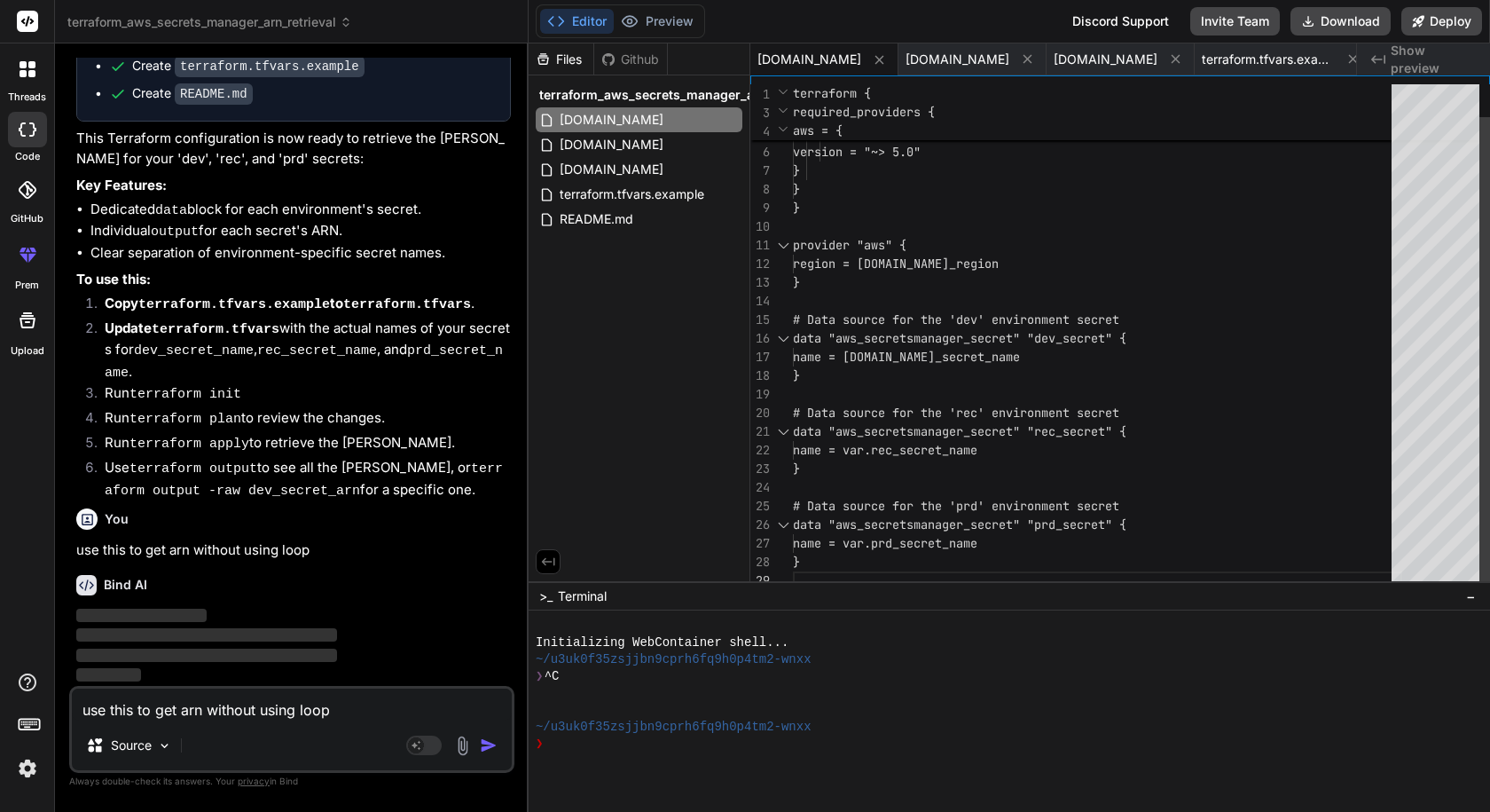
scroll to position [3122, 0]
click at [607, 151] on span "[DOMAIN_NAME]" at bounding box center [611, 145] width 107 height 21
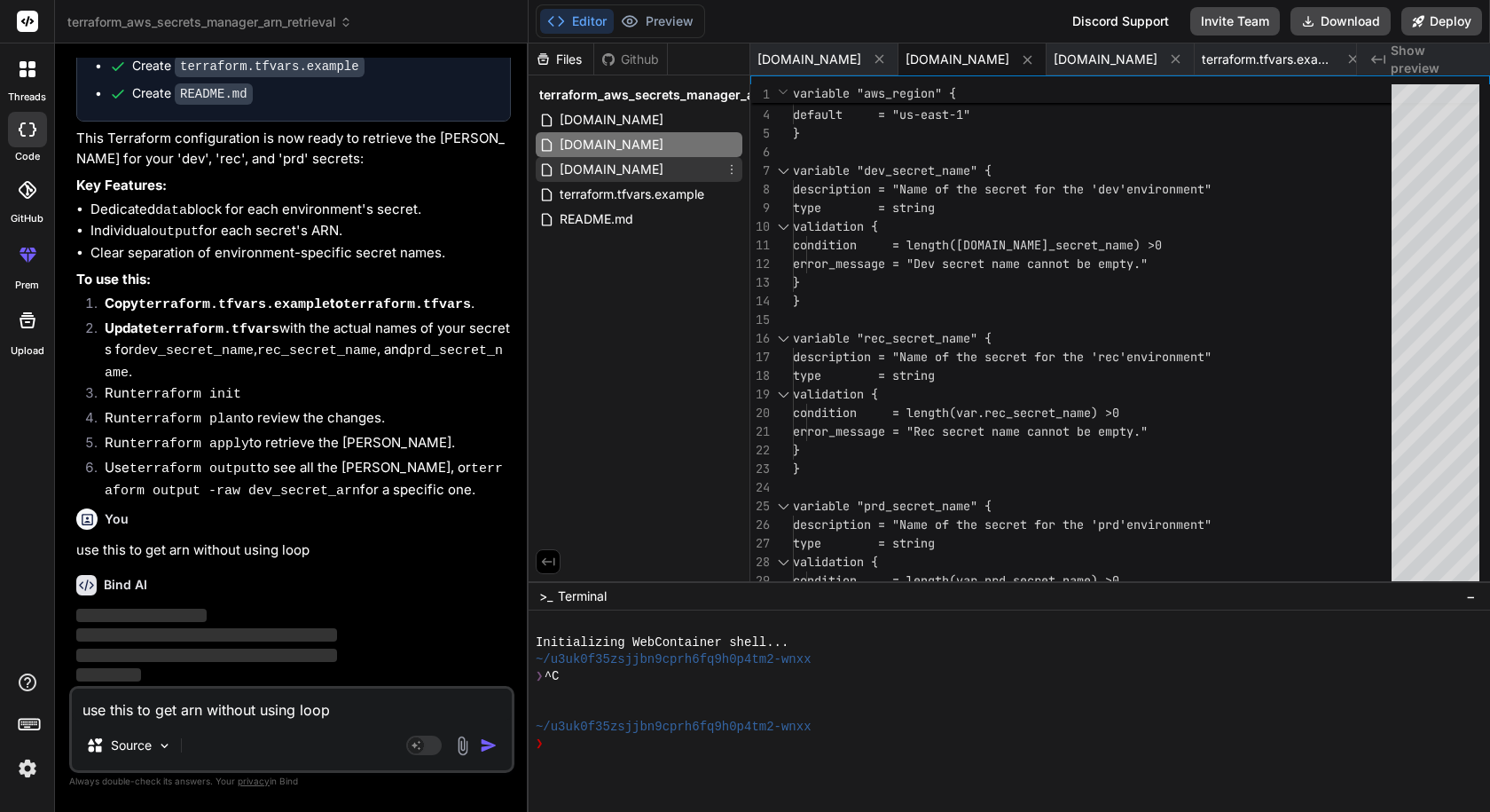
click at [604, 168] on span "[DOMAIN_NAME]" at bounding box center [611, 169] width 107 height 21
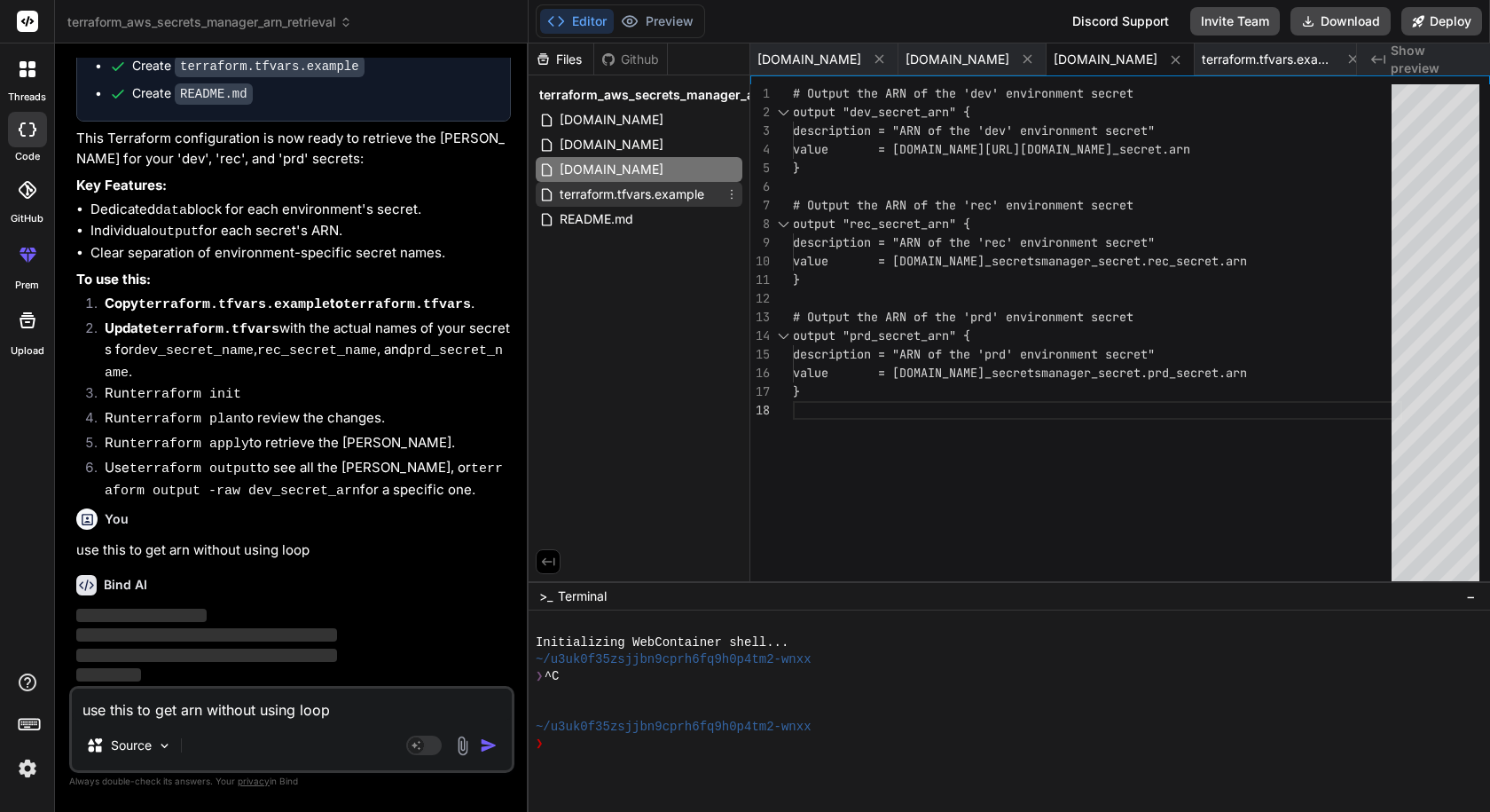
click at [604, 189] on span "terraform.tfvars.example" at bounding box center [632, 194] width 148 height 21
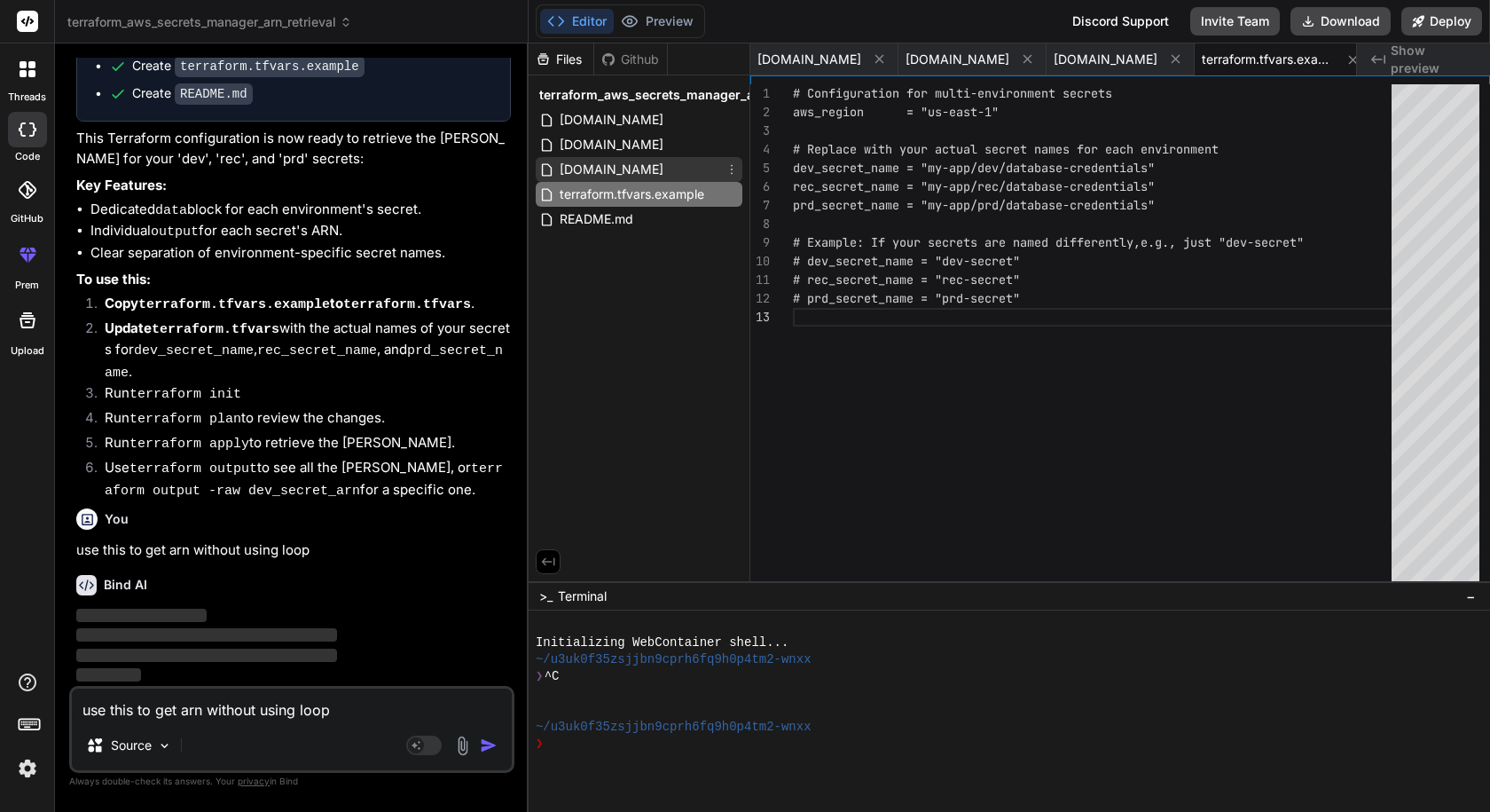
click at [604, 169] on span "[DOMAIN_NAME]" at bounding box center [611, 169] width 107 height 21
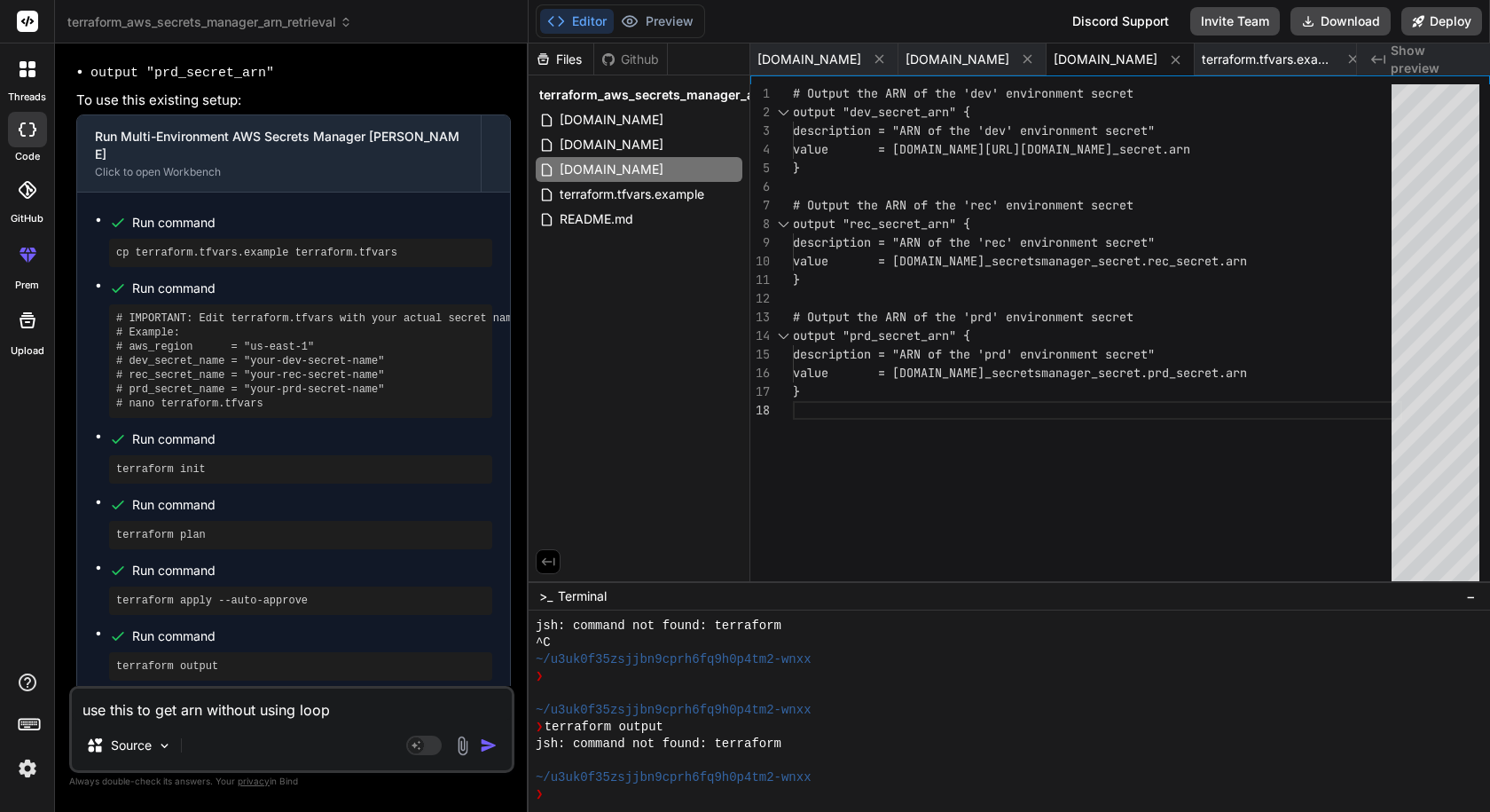
scroll to position [3970, 0]
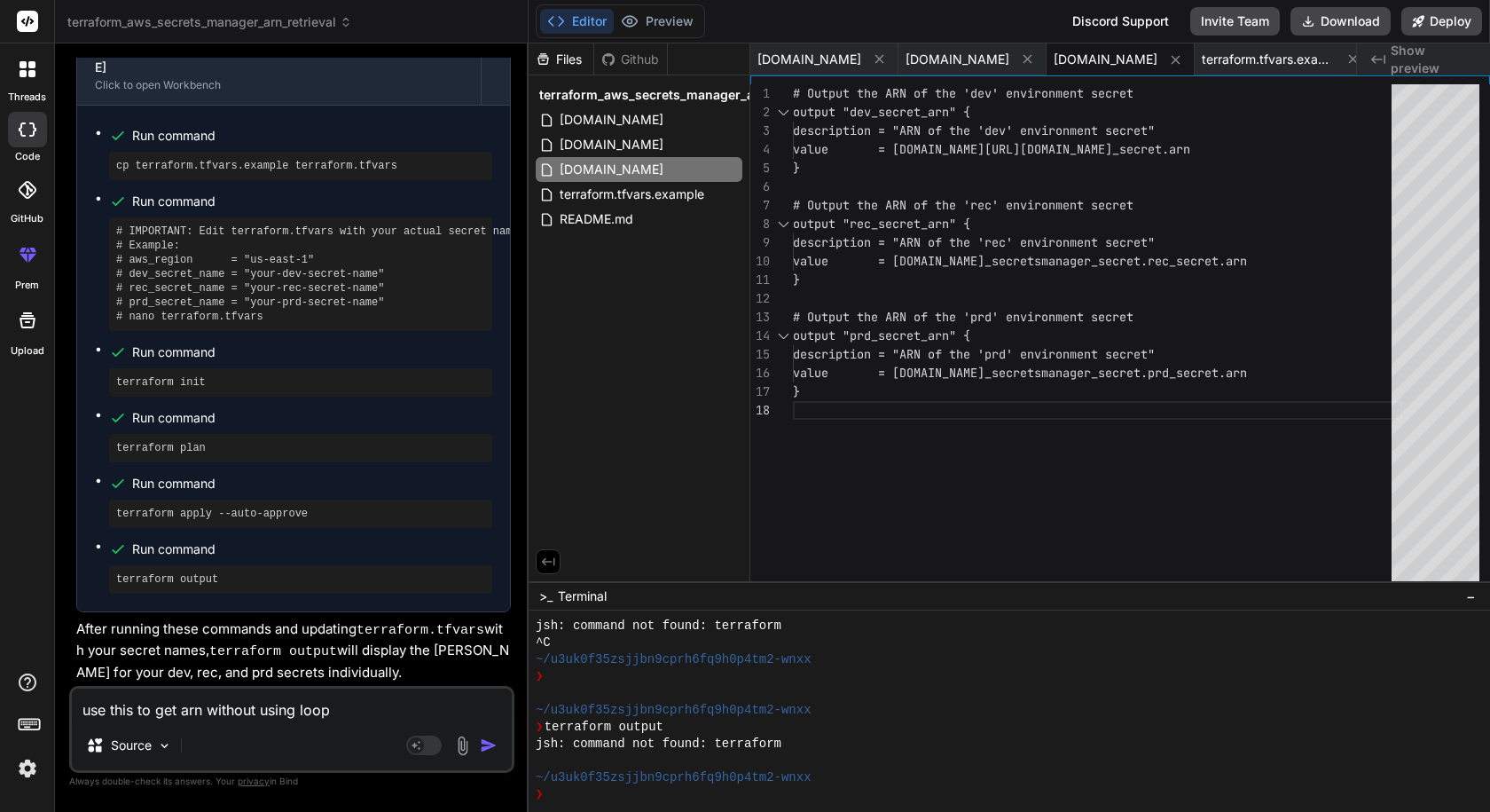
click at [339, 714] on textarea "use this to get arn without using loop" at bounding box center [292, 704] width 440 height 32
click at [265, 708] on textarea "not use output" at bounding box center [292, 704] width 440 height 32
click at [483, 742] on img "button" at bounding box center [489, 744] width 17 height 17
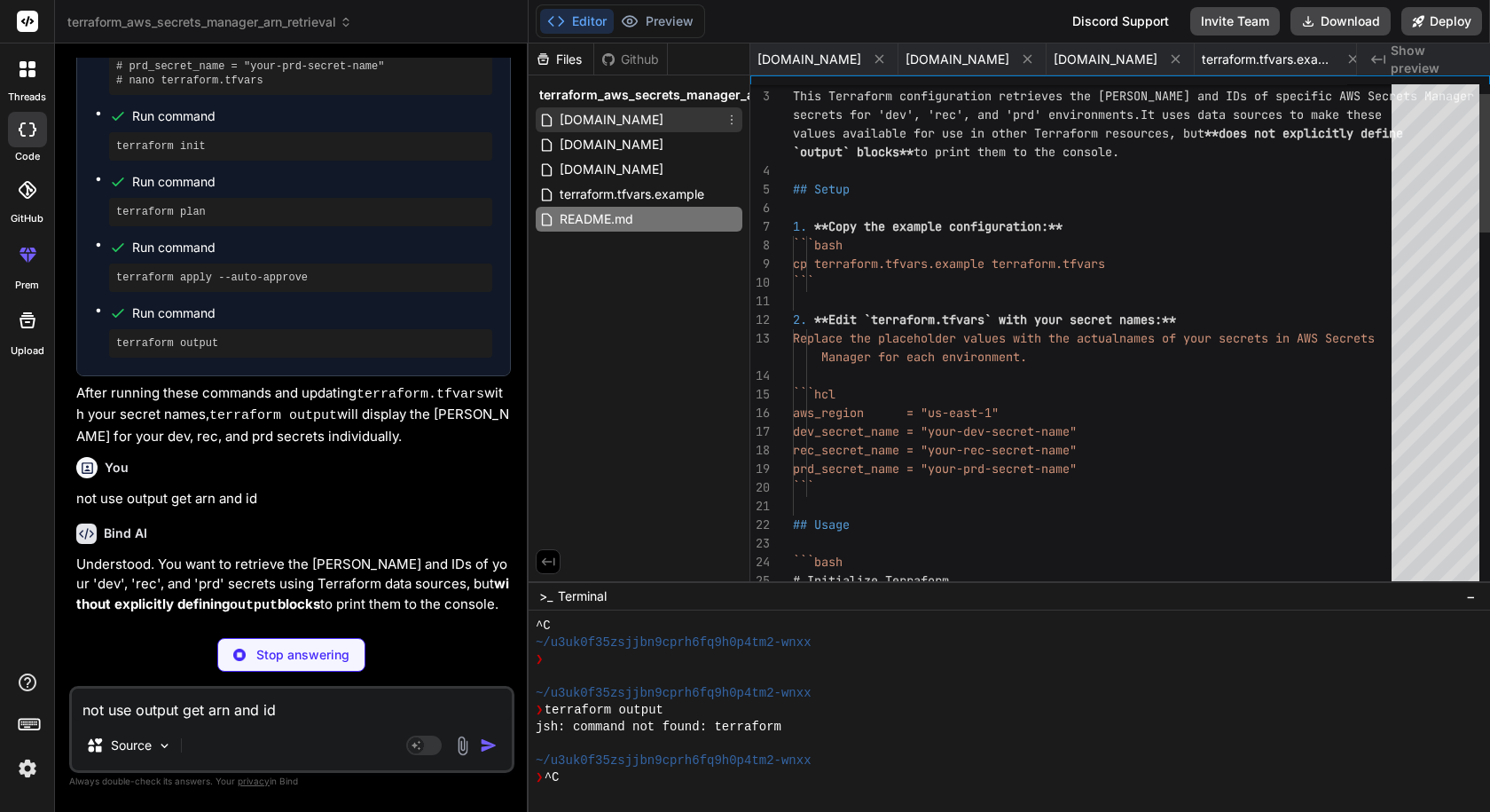
scroll to position [859, 0]
click at [604, 124] on div "[DOMAIN_NAME]" at bounding box center [639, 120] width 207 height 25
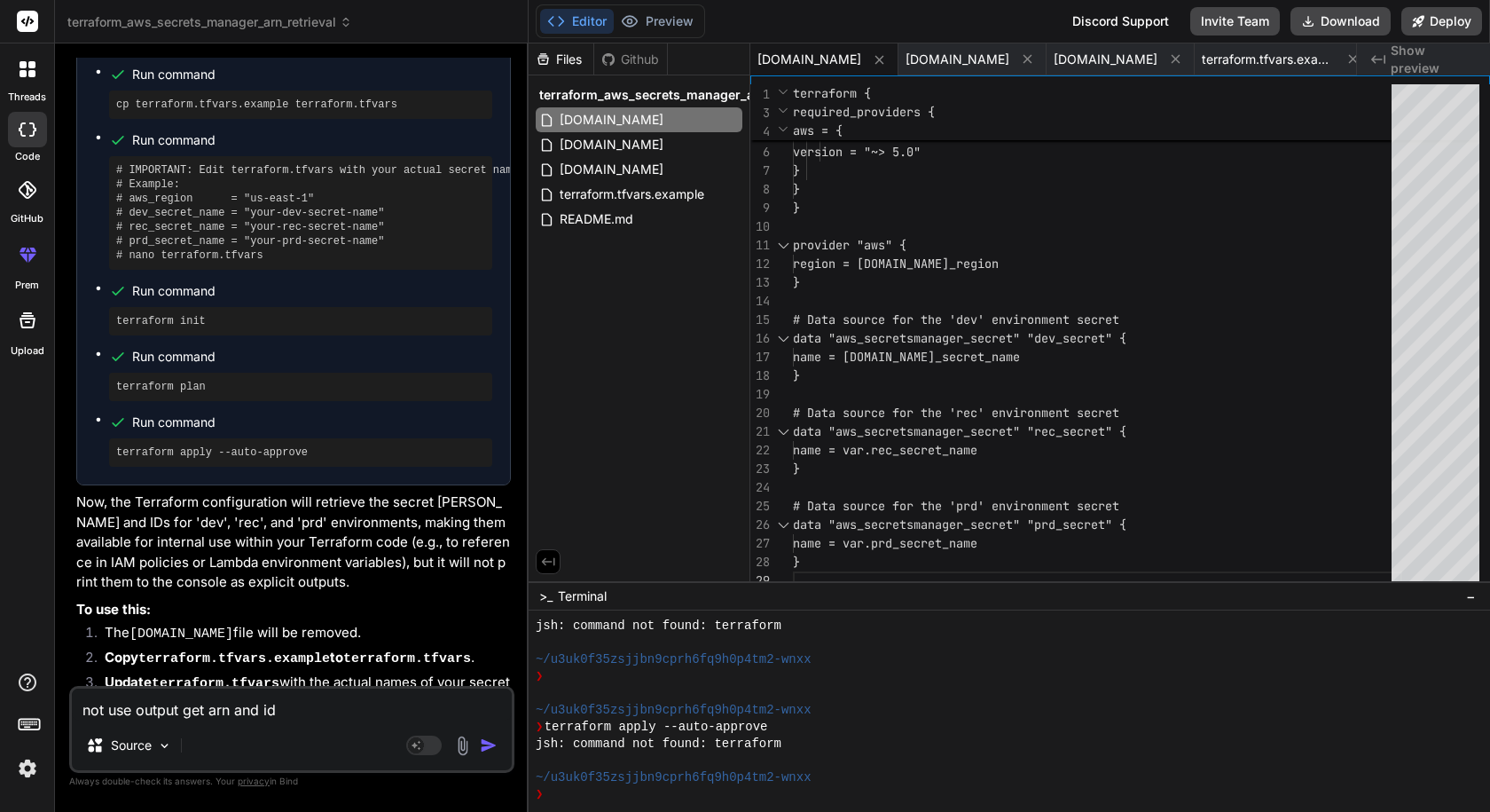
scroll to position [5300, 0]
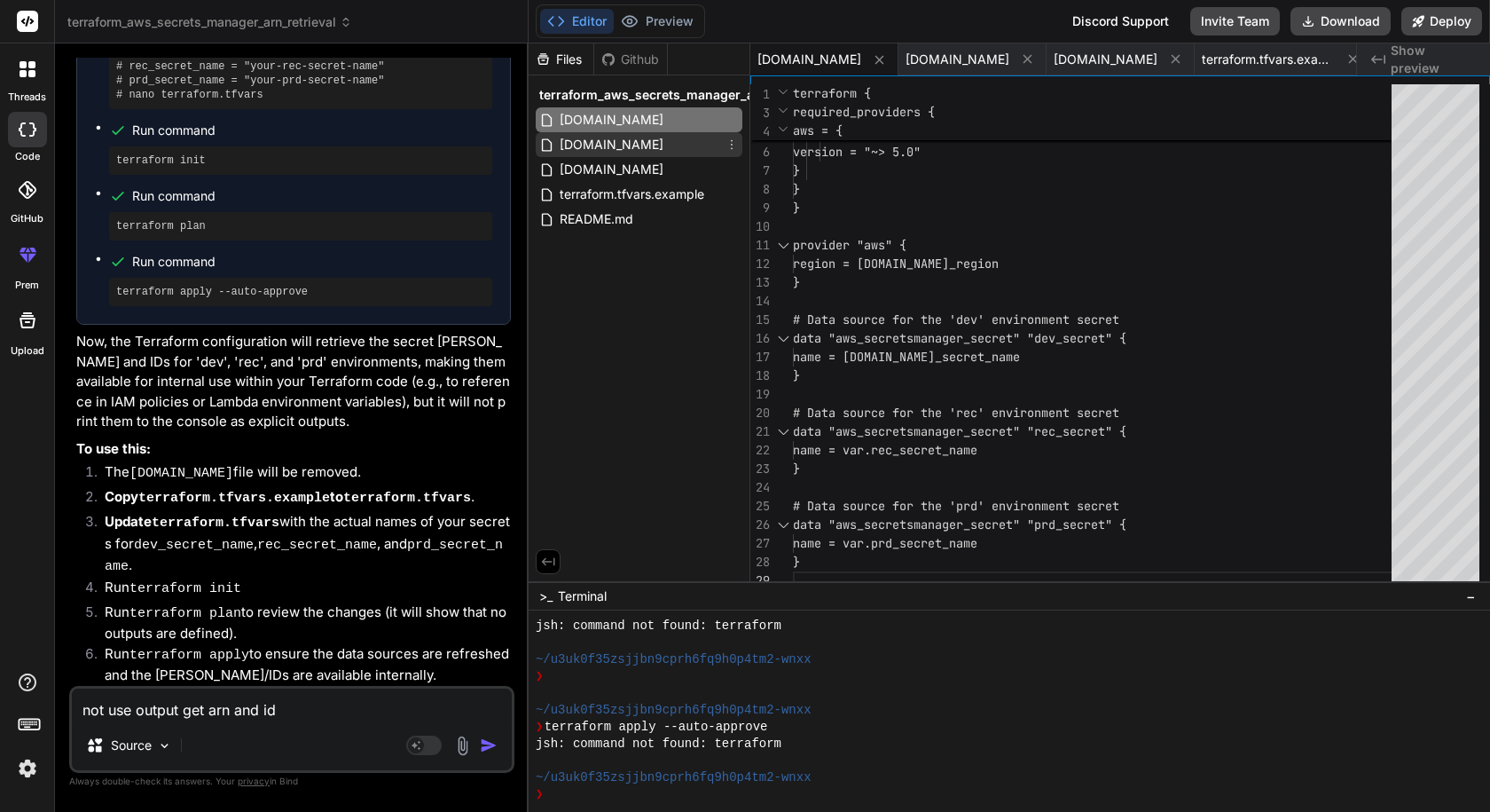
click at [600, 145] on span "[DOMAIN_NAME]" at bounding box center [611, 145] width 107 height 21
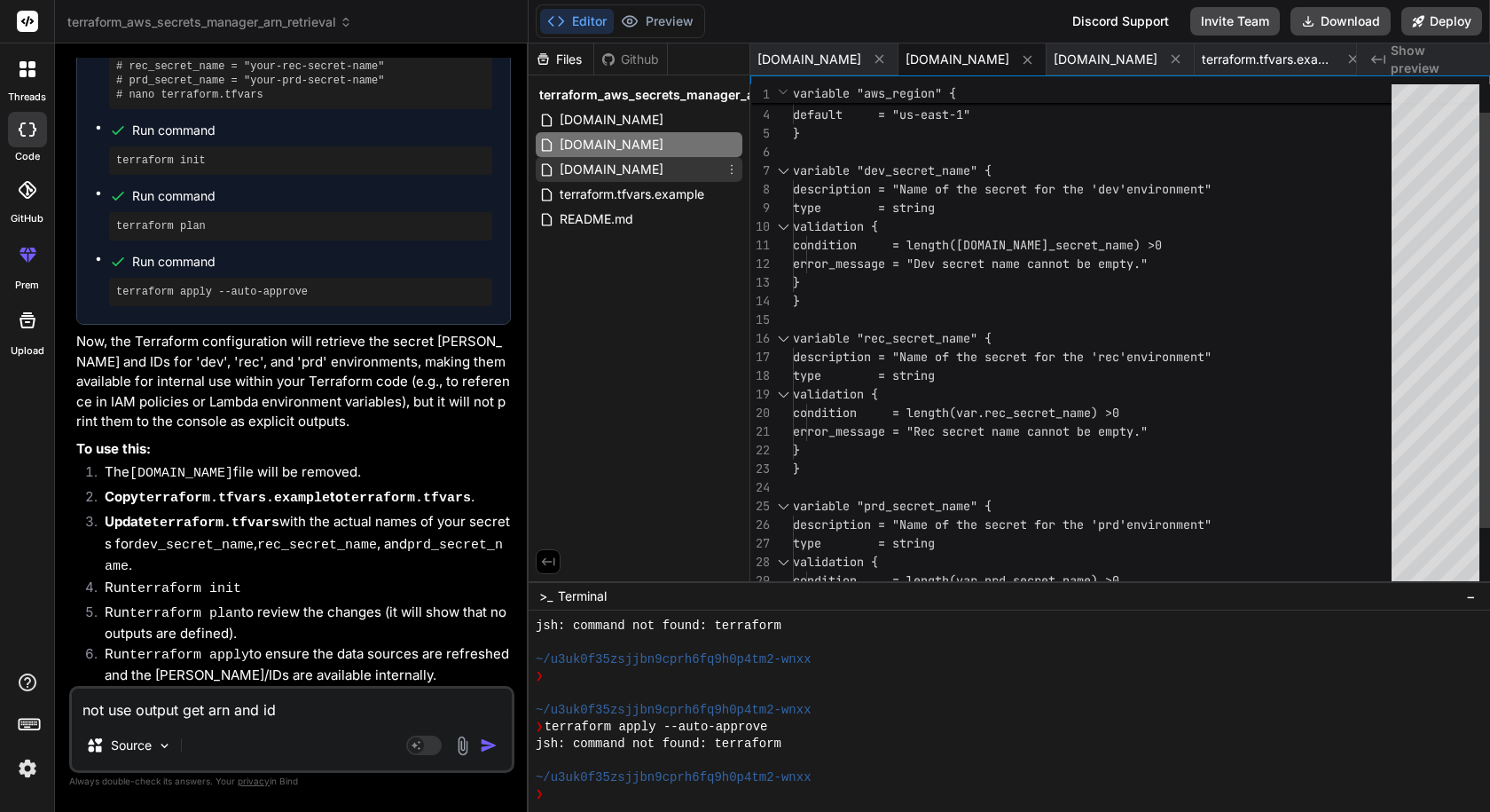
click at [596, 173] on span "[DOMAIN_NAME]" at bounding box center [611, 169] width 107 height 21
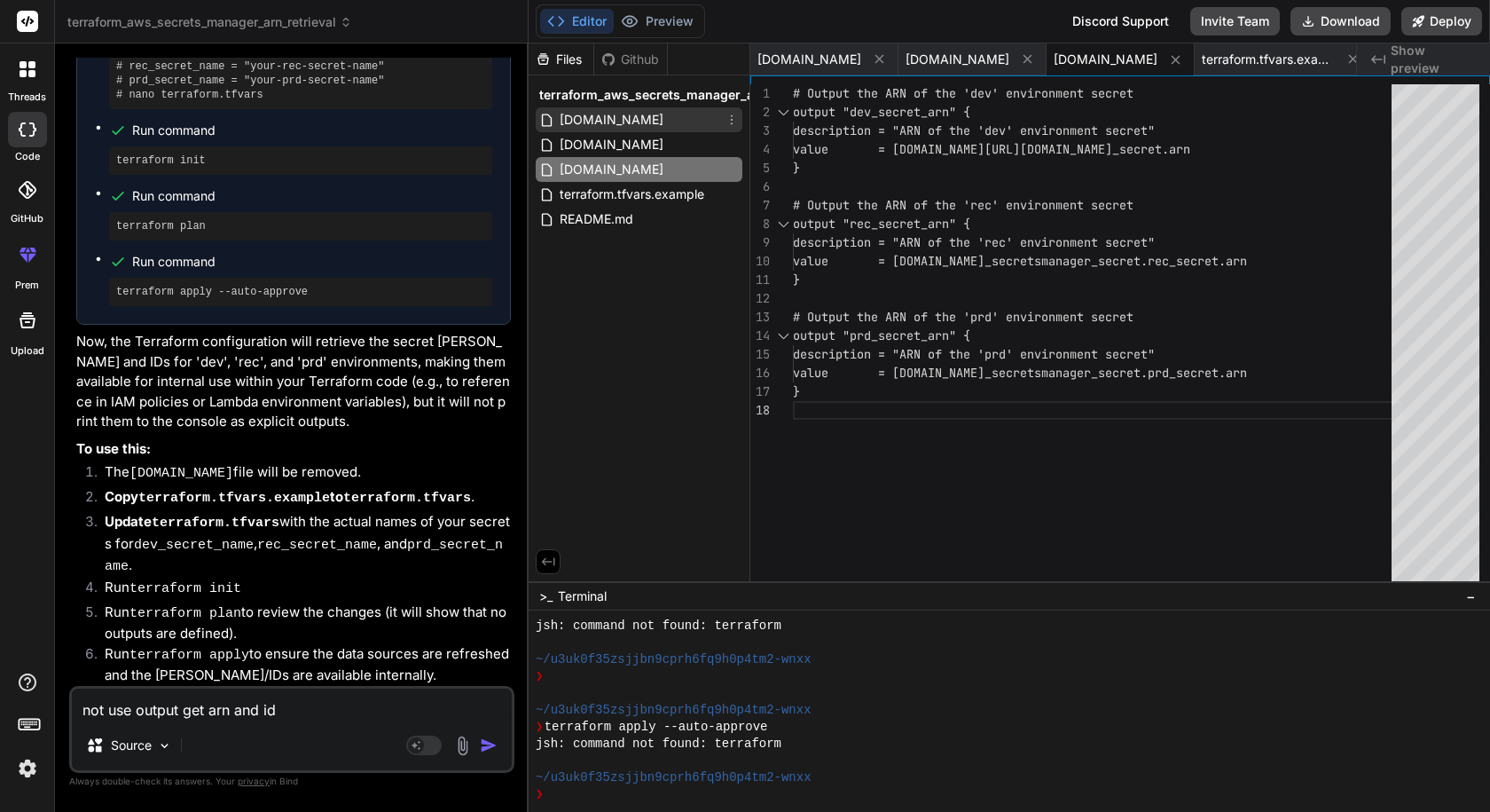
click at [583, 126] on span "[DOMAIN_NAME]" at bounding box center [611, 120] width 107 height 21
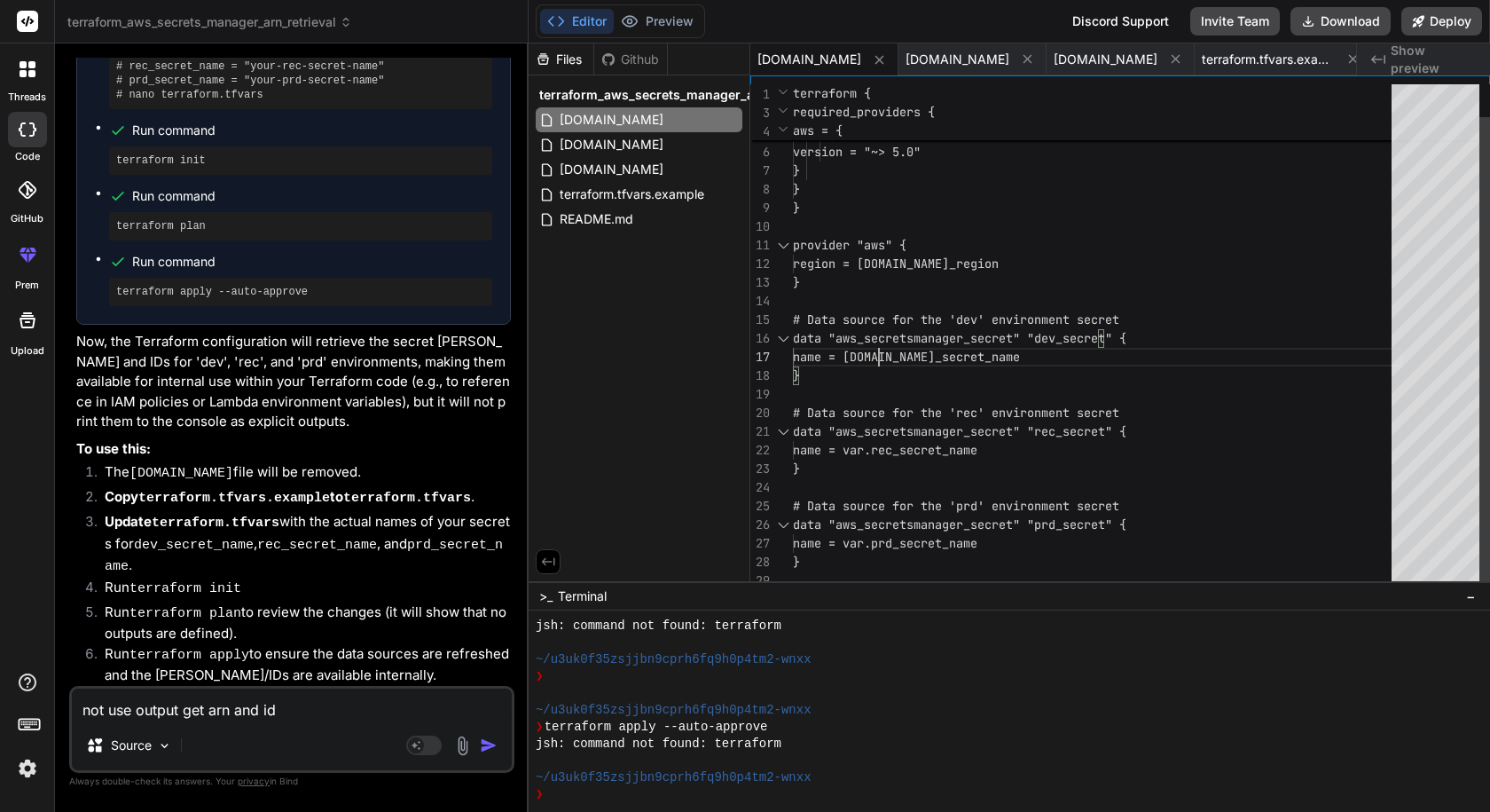
scroll to position [0, 0]
click at [889, 343] on div "required_version = ">= 1.0" required_providers { aws = { source = "hashicorp/aw…" at bounding box center [1097, 319] width 609 height 540
drag, startPoint x: 804, startPoint y: 370, endPoint x: 793, endPoint y: 340, distance: 32.0
click at [793, 340] on div "required_version = ">= 1.0" required_providers { aws = { source = "hashicorp/aw…" at bounding box center [1097, 319] width 609 height 540
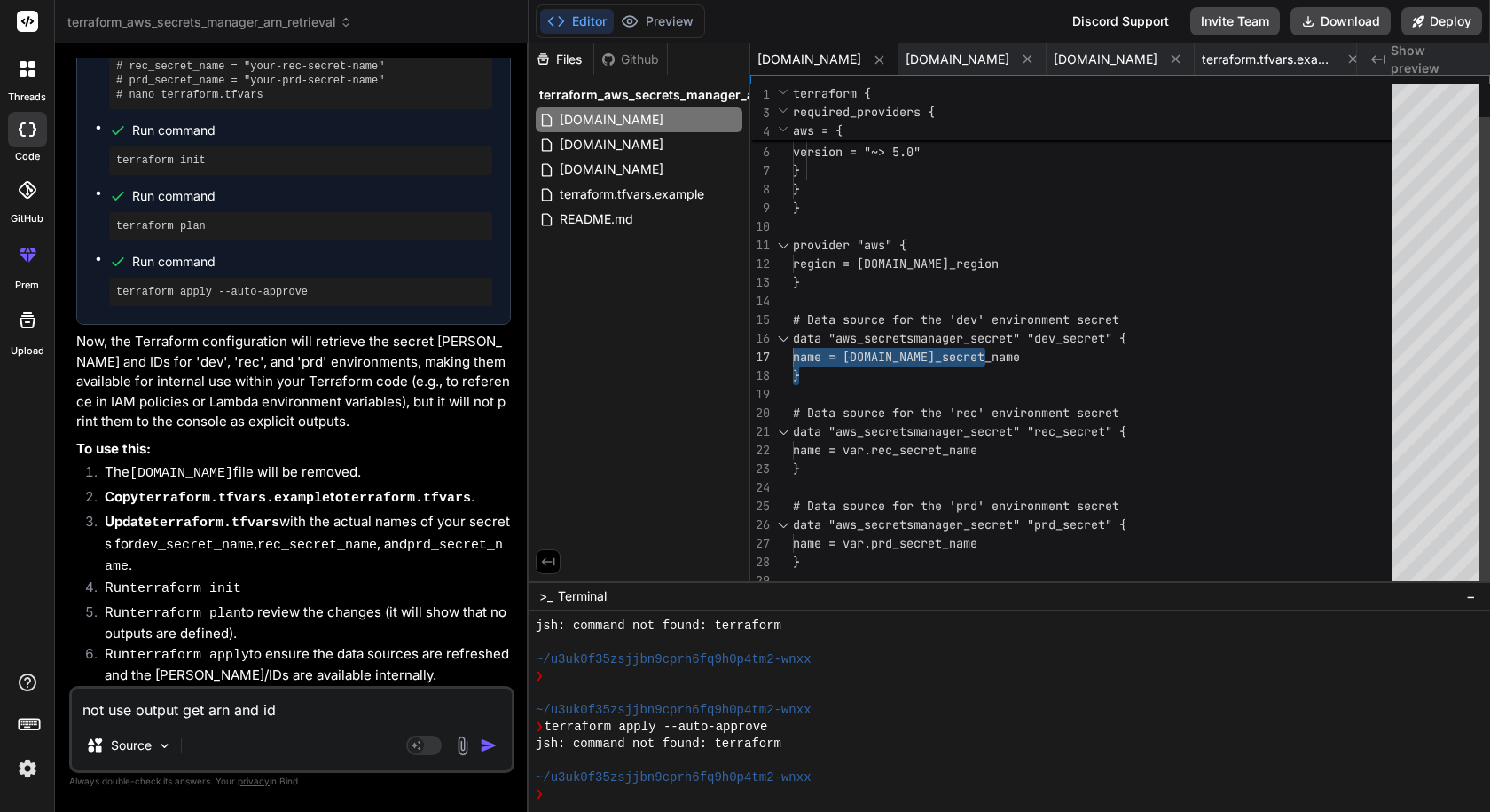
click at [930, 353] on div "required_version = ">= 1.0" required_providers { aws = { source = "hashicorp/aw…" at bounding box center [1097, 319] width 609 height 540
drag, startPoint x: 794, startPoint y: 340, endPoint x: 835, endPoint y: 352, distance: 42.7
click at [835, 352] on div "required_version = ">= 1.0" required_providers { aws = { source = "hashicorp/aw…" at bounding box center [1097, 319] width 609 height 540
click at [1002, 279] on div "required_version = ">= 1.0" required_providers { aws = { source = "hashicorp/aw…" at bounding box center [1097, 319] width 609 height 540
click at [1020, 54] on icon at bounding box center [1027, 59] width 15 height 15
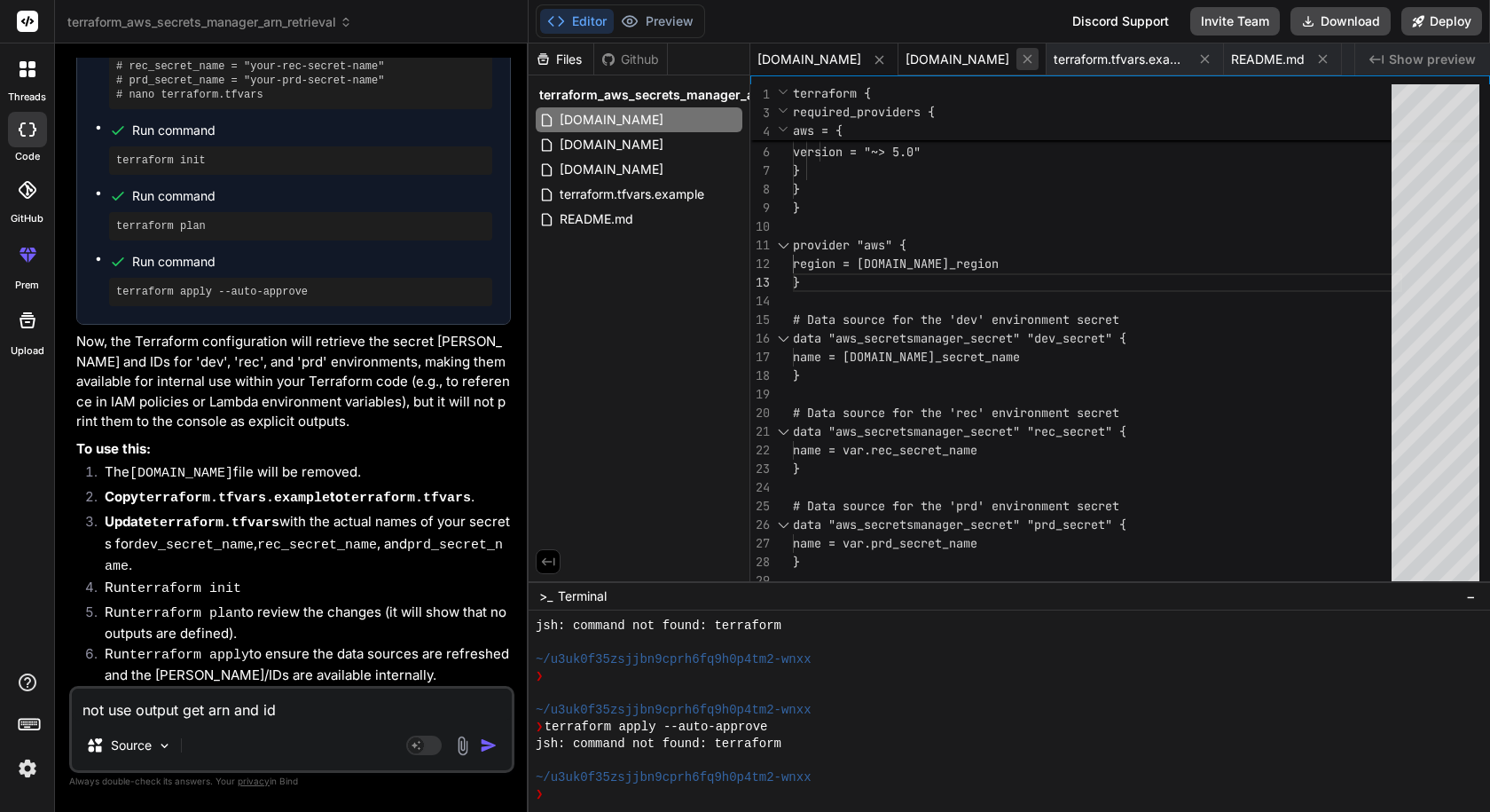
click at [1023, 59] on icon at bounding box center [1026, 59] width 9 height 9
click at [944, 59] on span "terraform.tfvars.example" at bounding box center [972, 59] width 133 height 17
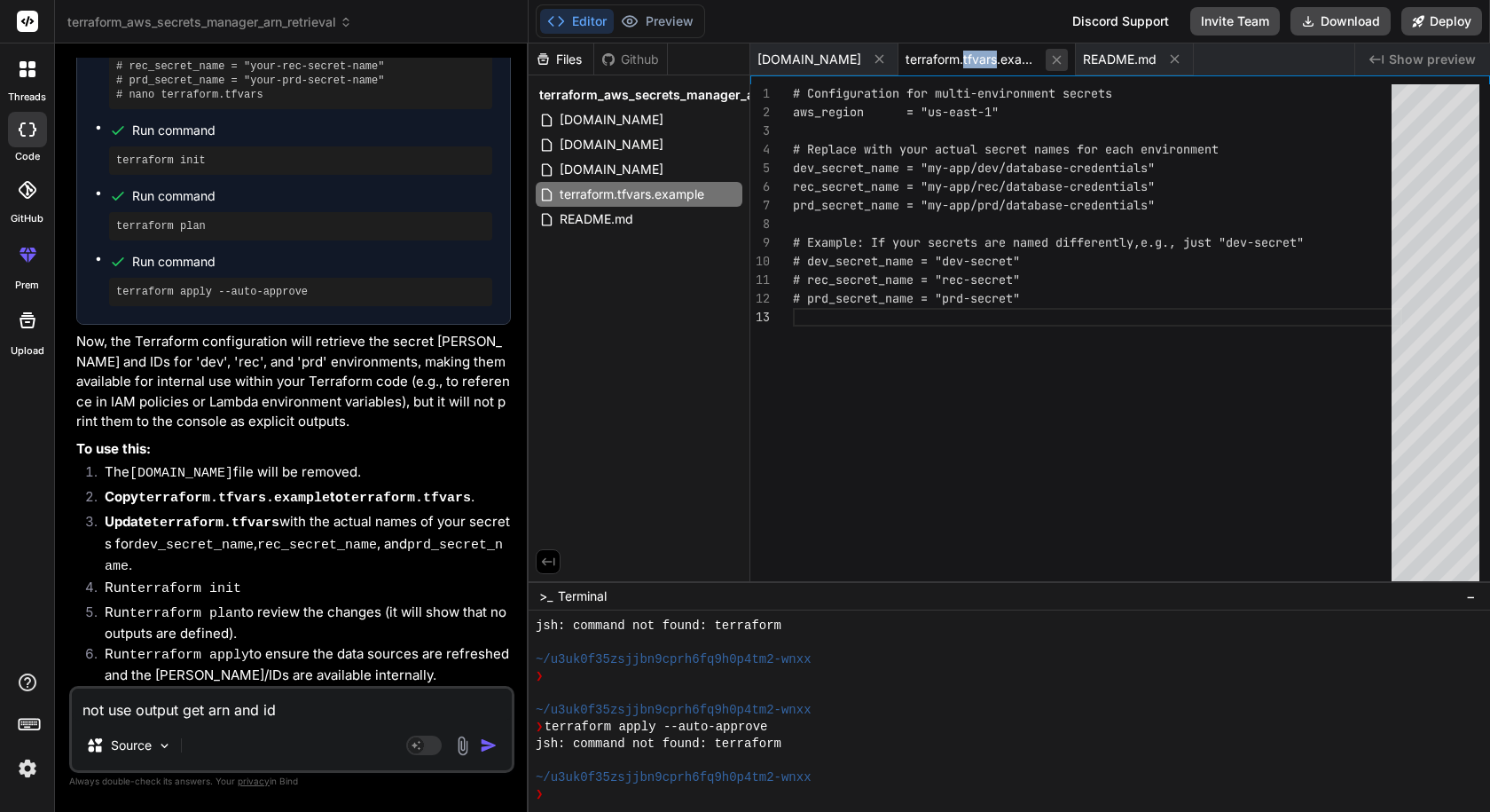
click at [1046, 63] on button at bounding box center [1056, 60] width 22 height 22
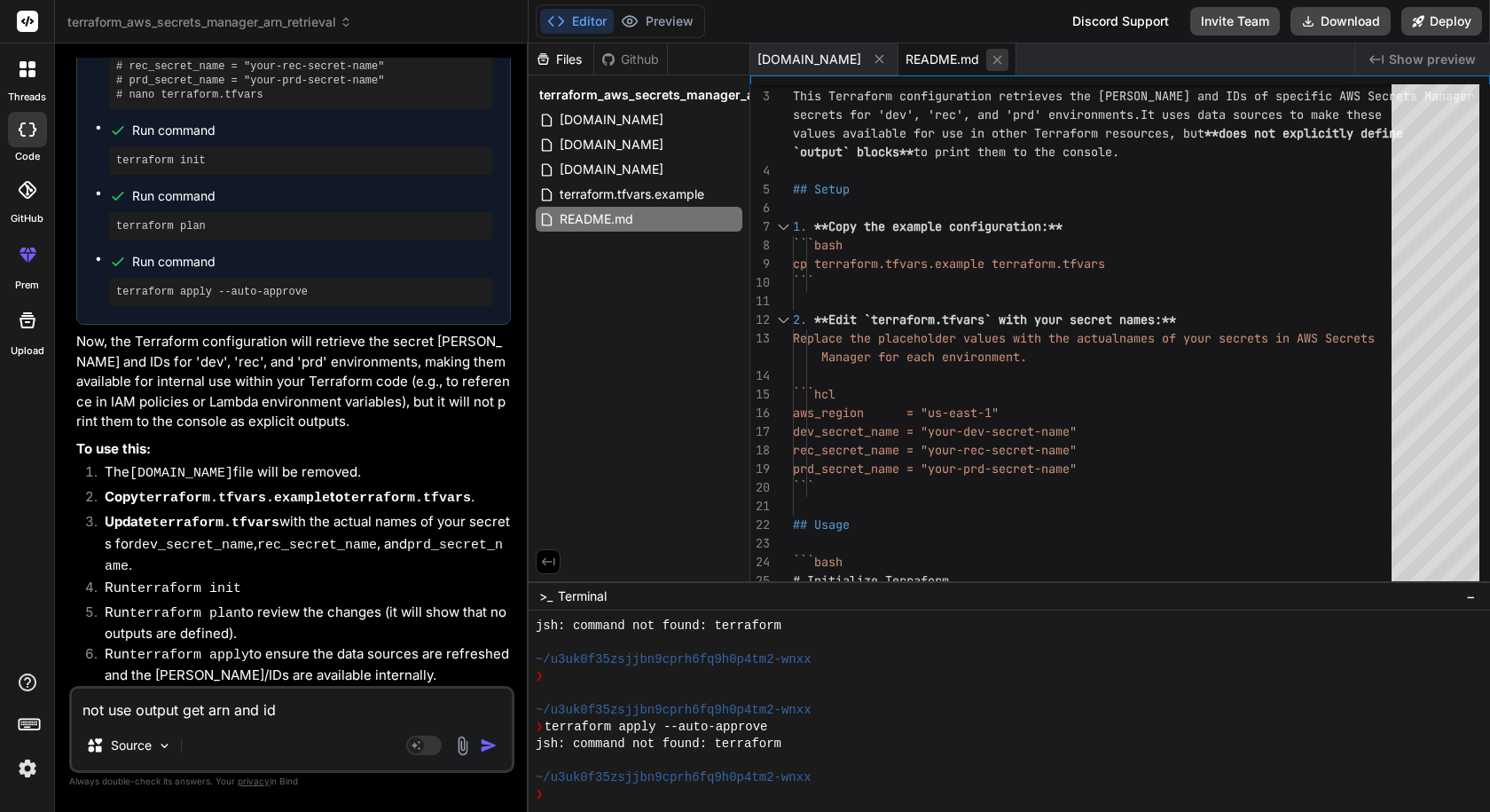
click at [990, 58] on icon at bounding box center [998, 60] width 15 height 15
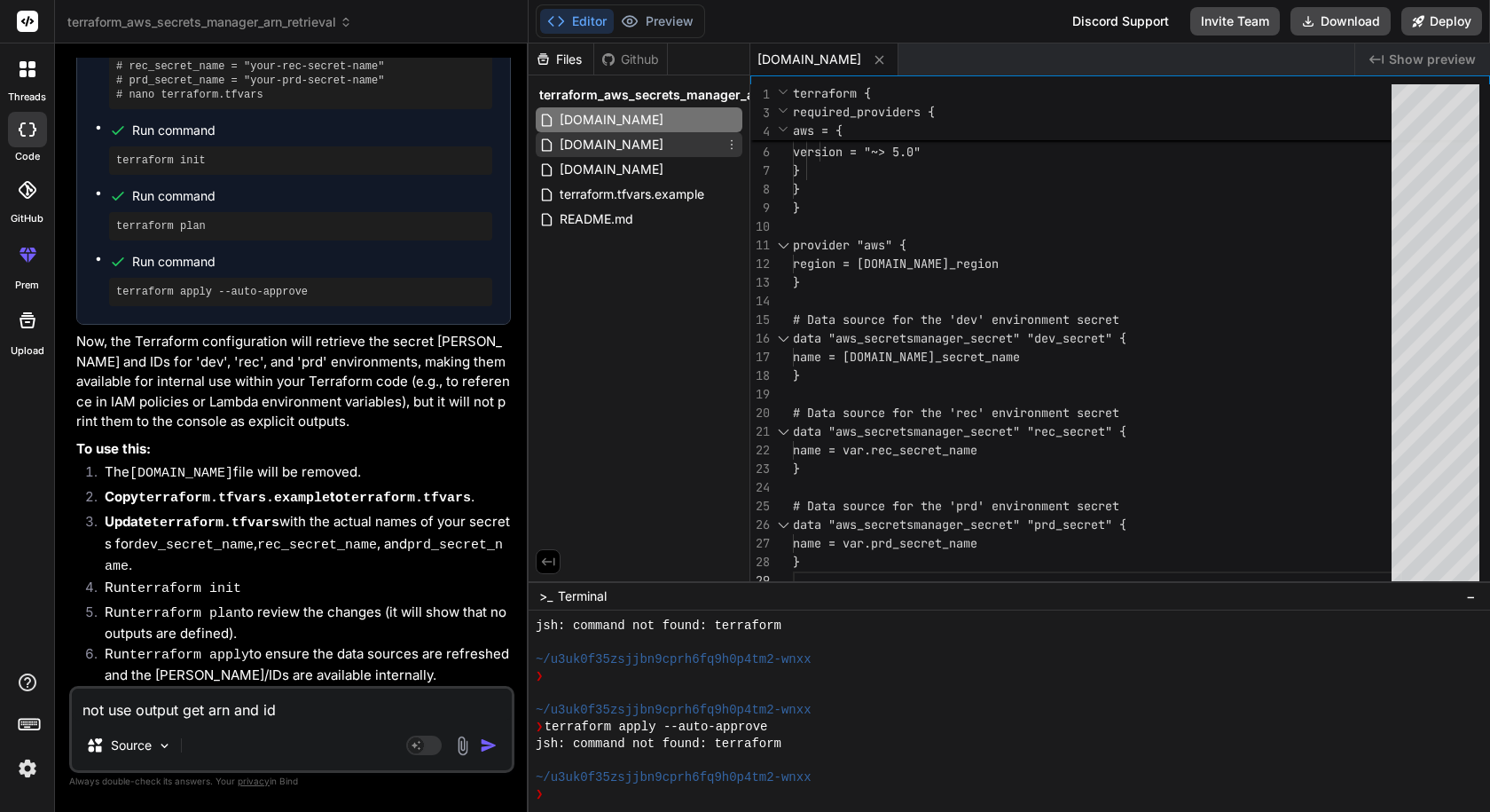
click at [651, 141] on div "[DOMAIN_NAME]" at bounding box center [639, 145] width 207 height 25
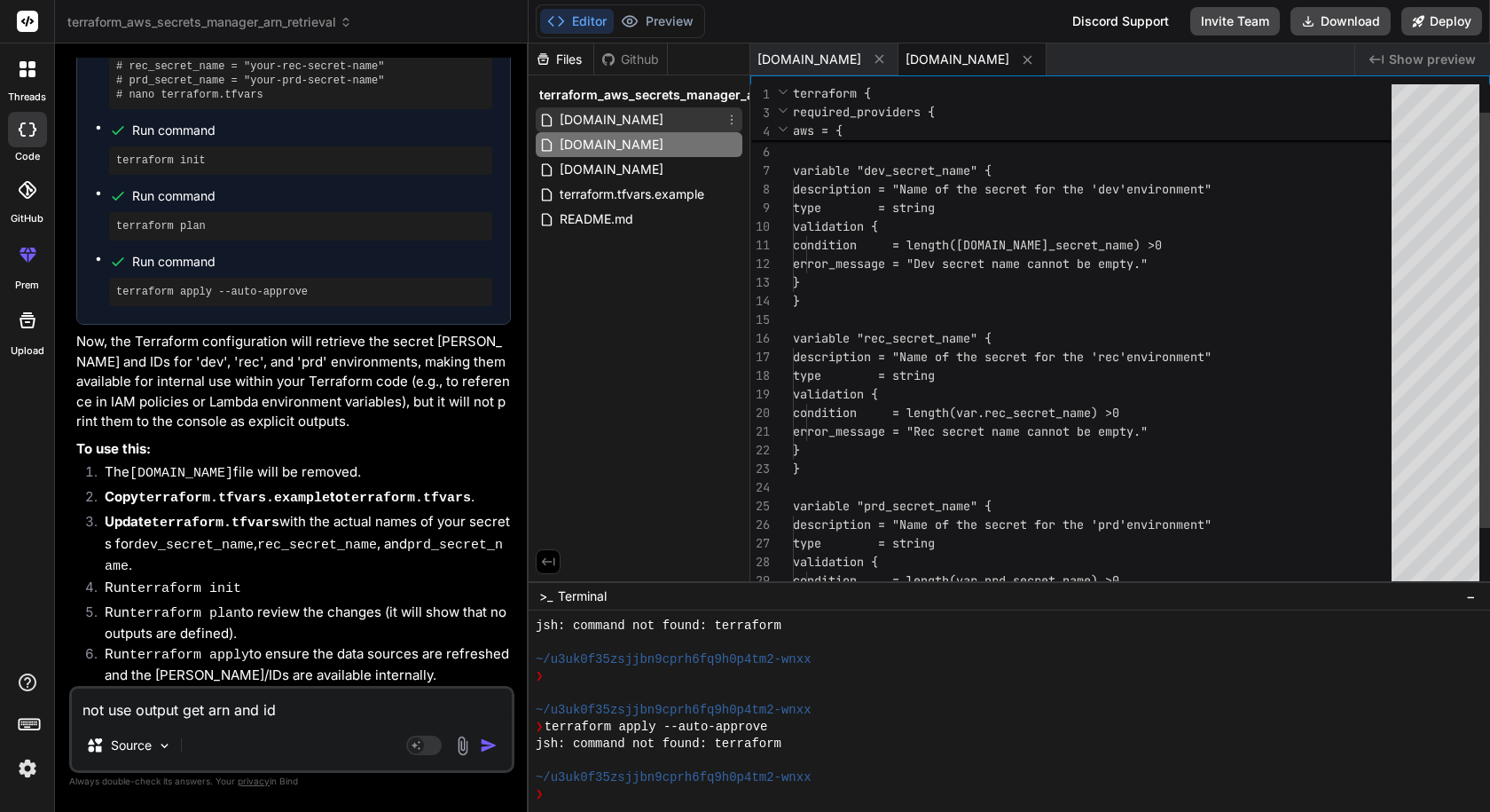
click at [646, 125] on div "[DOMAIN_NAME]" at bounding box center [639, 120] width 207 height 25
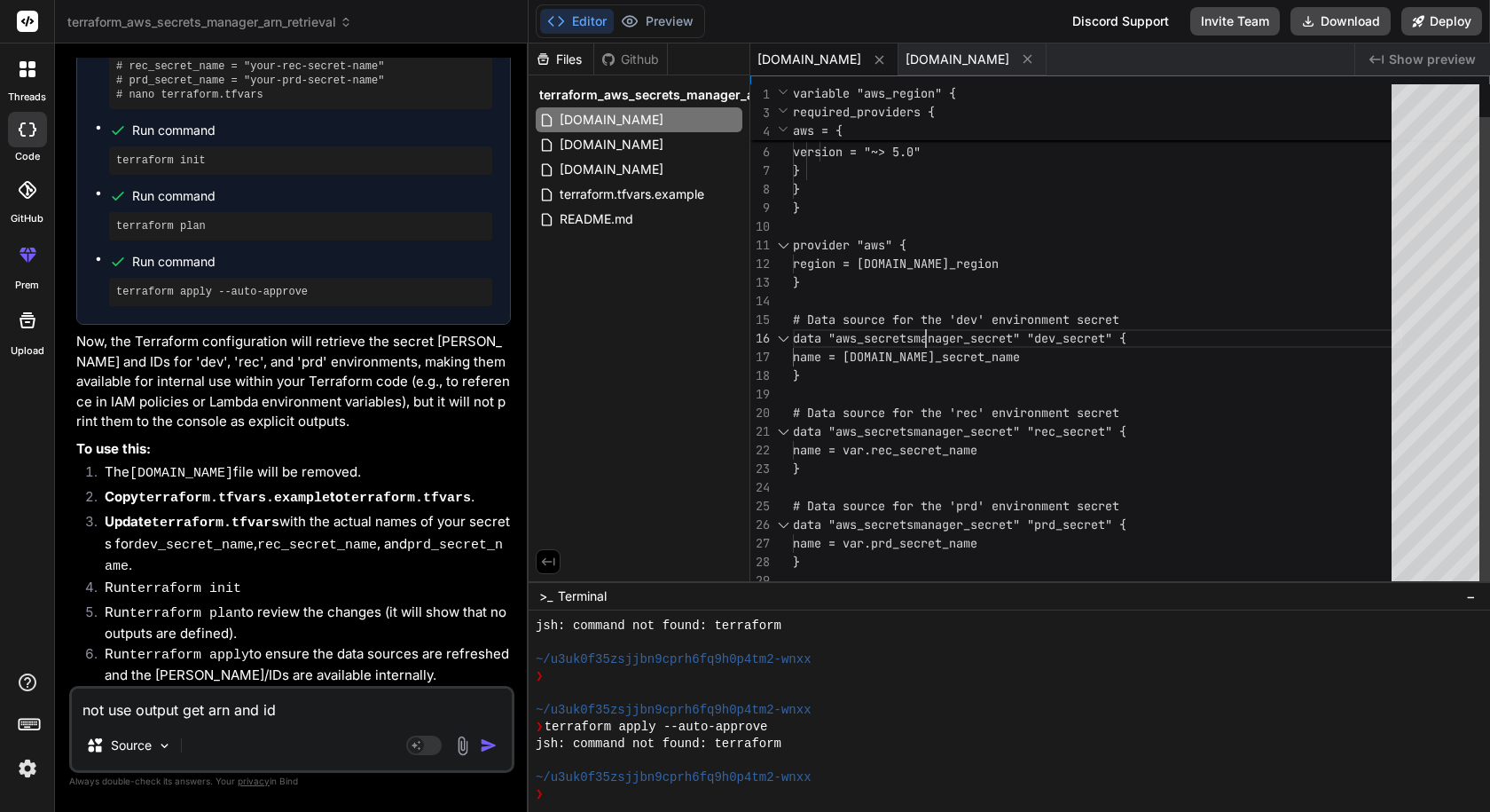
click at [940, 336] on div "required_version = ">= 1.0" required_providers { aws = { source = "hashicorp/aw…" at bounding box center [1097, 319] width 609 height 540
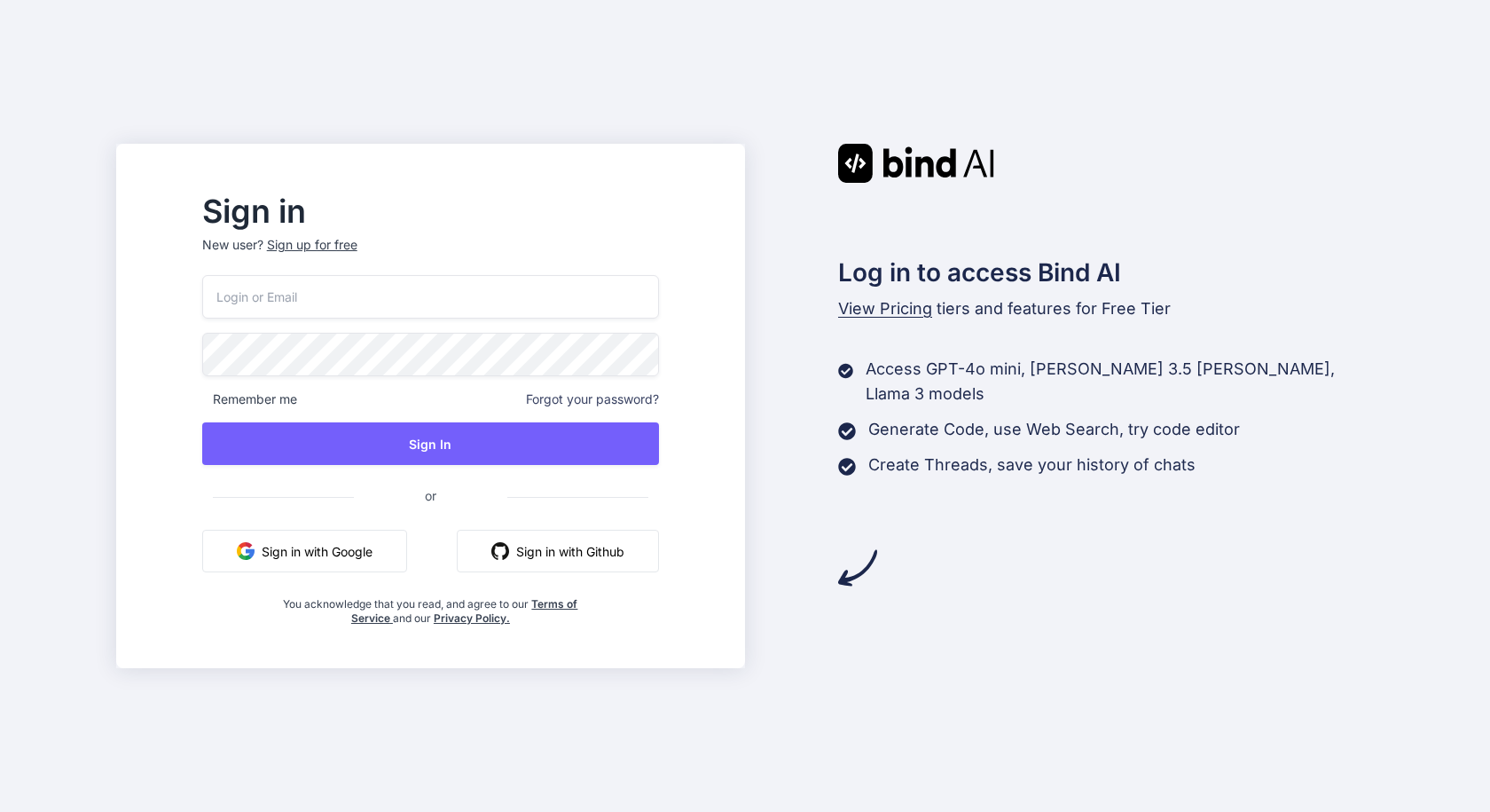
click at [404, 549] on button "Sign in with Google" at bounding box center [304, 550] width 205 height 42
click at [387, 539] on button "Sign in with Google" at bounding box center [304, 550] width 205 height 42
